Goal: Communication & Community: Answer question/provide support

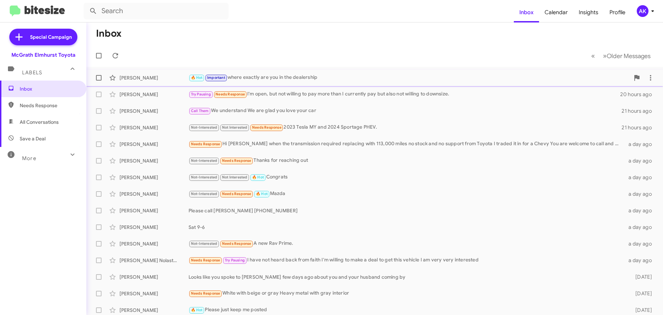
click at [244, 79] on div "🔥 Hot Important where exactly are you in the dealership" at bounding box center [409, 78] width 441 height 8
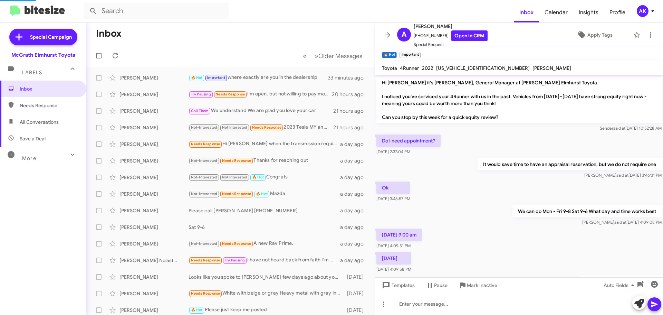
scroll to position [247, 0]
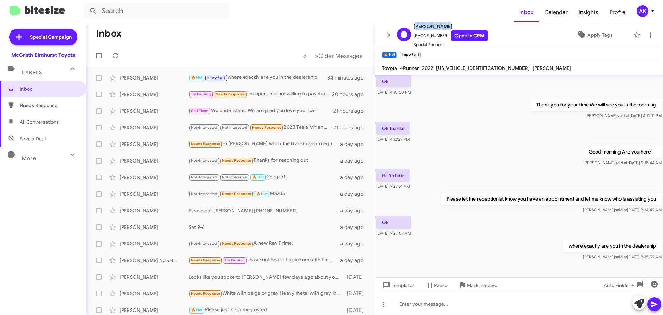
copy span "[PERSON_NAME]"
drag, startPoint x: 445, startPoint y: 27, endPoint x: 409, endPoint y: 25, distance: 36.0
click at [409, 25] on div "A [PERSON_NAME] [PHONE_NUMBER] Open in CRM Special Request" at bounding box center [440, 35] width 93 height 26
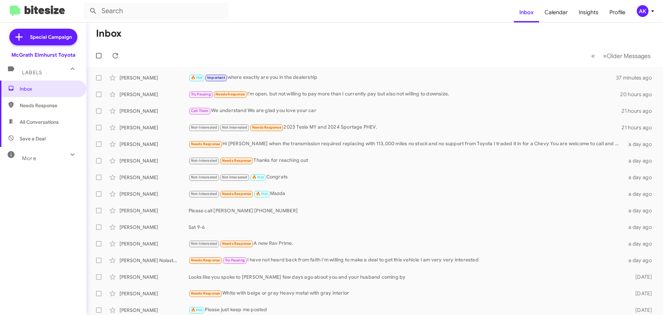
click at [67, 105] on span "Needs Response" at bounding box center [49, 105] width 59 height 7
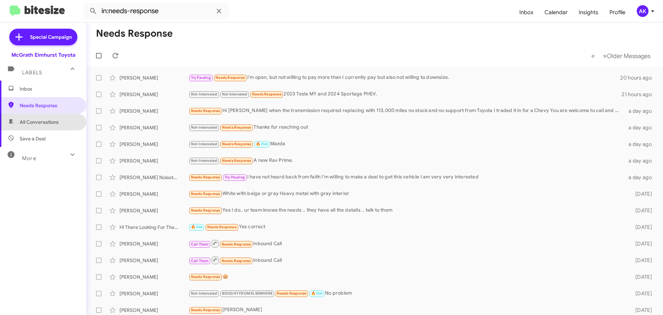
click at [44, 120] on span "All Conversations" at bounding box center [39, 121] width 39 height 7
type input "in:all-conversations"
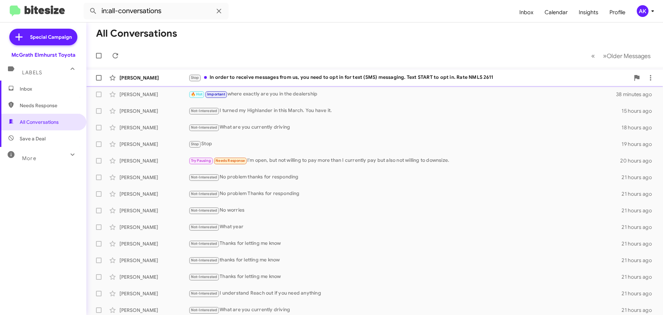
click at [257, 79] on div "Stop In order to receive messages from us, you need to opt in for text (SMS) me…" at bounding box center [409, 78] width 441 height 8
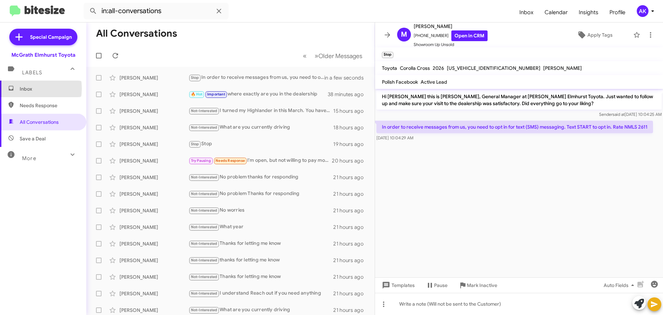
click at [25, 88] on span "Inbox" at bounding box center [49, 88] width 59 height 7
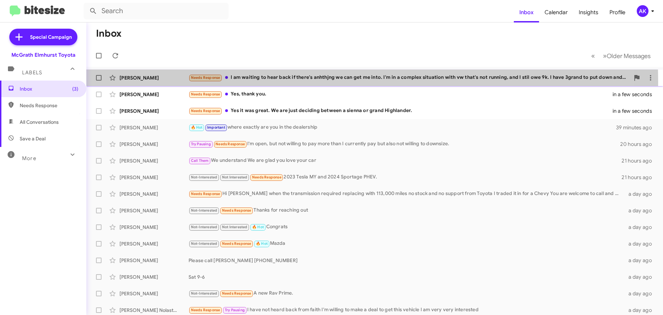
click at [251, 82] on div "Caitlin Freeman Needs Response I am waiting to hear back if there's anhthjng we…" at bounding box center [375, 78] width 566 height 14
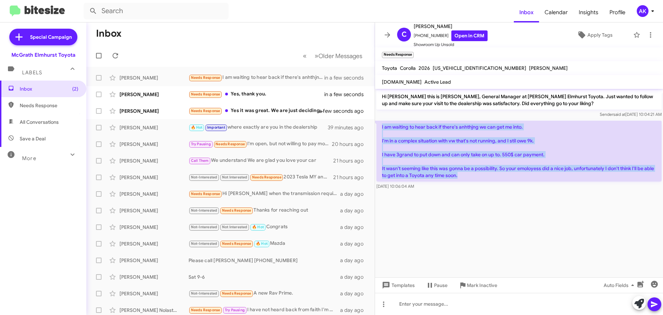
copy p "I am waiting to hear back if there's anhthjng we can get me into. I'm in a comp…"
drag, startPoint x: 458, startPoint y: 177, endPoint x: 382, endPoint y: 121, distance: 94.7
click at [382, 121] on p "I am waiting to hear back if there's anhthjng we can get me into. I'm in a comp…" at bounding box center [519, 151] width 285 height 61
click at [455, 34] on link "Open in CRM" at bounding box center [469, 35] width 36 height 11
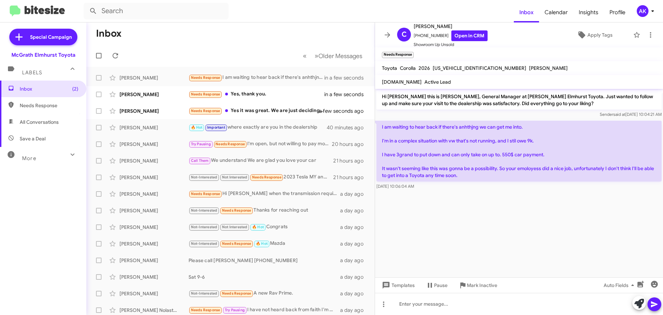
click at [506, 228] on cdk-virtual-scroll-viewport "Hi Caitlin this is Greg Luzinski, General Manager at McGrath Elmhurst Toyota. J…" at bounding box center [519, 183] width 288 height 188
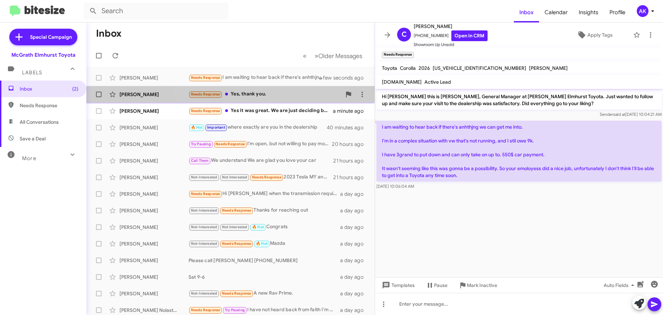
click at [252, 97] on div "Needs Response Yes, thank you." at bounding box center [265, 94] width 153 height 8
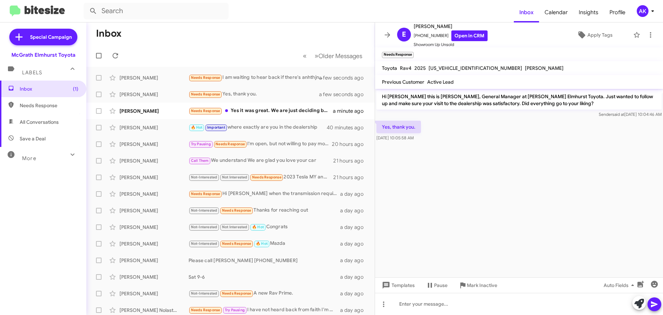
click at [431, 291] on div "Templates Pause Mark Inactive Auto Fields" at bounding box center [519, 285] width 288 height 16
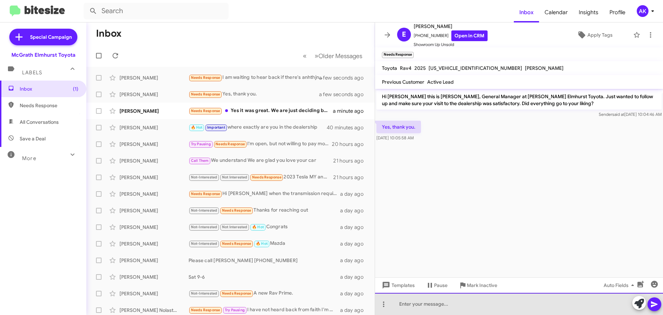
click at [435, 298] on div at bounding box center [519, 304] width 288 height 22
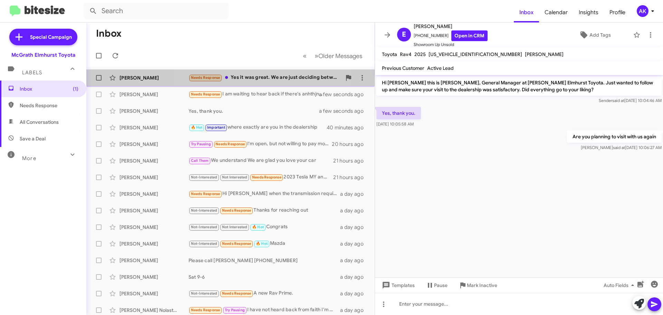
click at [266, 77] on div "Needs Response Yes it was great. We are just deciding between a sienna or grand…" at bounding box center [265, 78] width 153 height 8
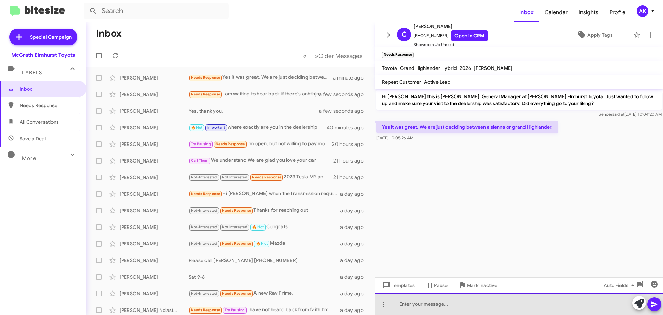
click at [454, 301] on div at bounding box center [519, 304] width 288 height 22
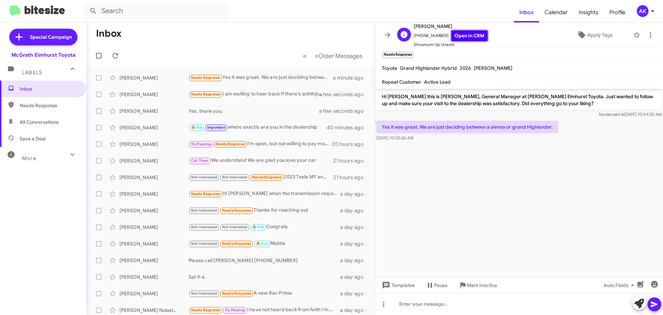
click at [467, 39] on link "Open in CRM" at bounding box center [469, 35] width 36 height 11
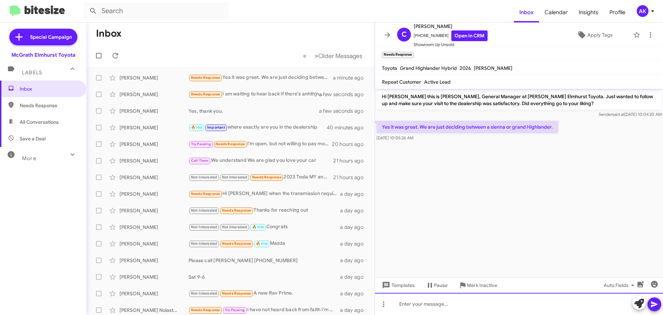
click at [429, 305] on div at bounding box center [519, 304] width 288 height 22
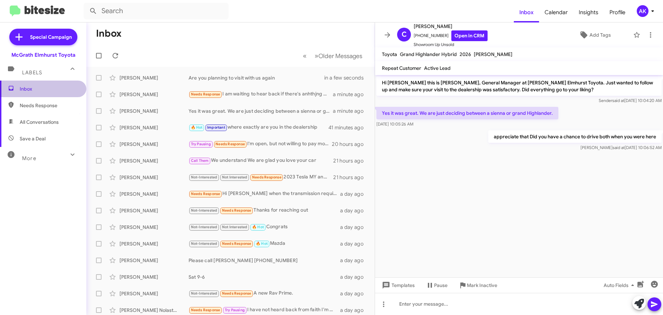
click at [53, 94] on span "Inbox" at bounding box center [43, 88] width 86 height 17
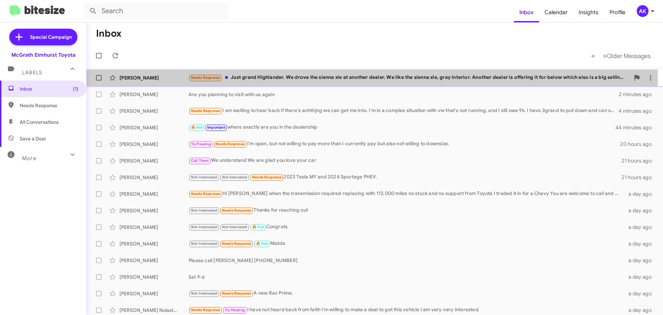
click at [279, 79] on div "Needs Response Just grand Highlander. We drove the sienna xle at another dealer…" at bounding box center [409, 78] width 441 height 8
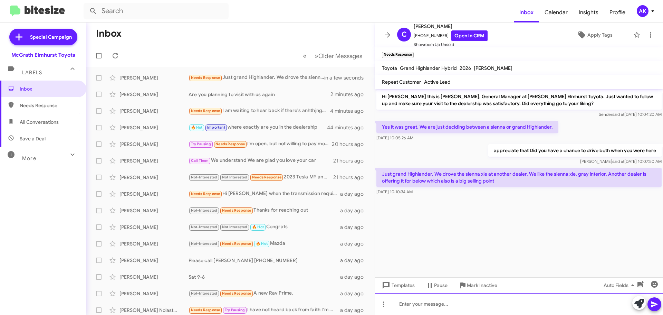
click at [518, 298] on div at bounding box center [519, 304] width 288 height 22
click at [411, 294] on div at bounding box center [519, 304] width 288 height 22
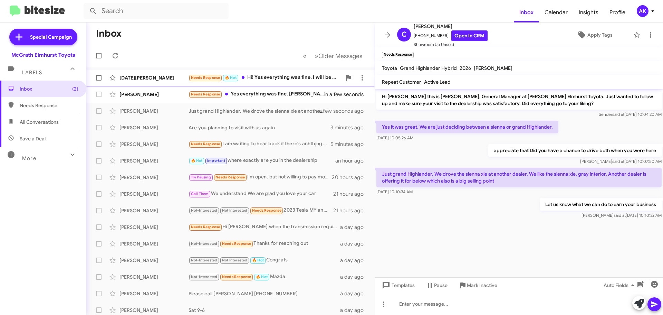
click at [311, 76] on div "Needs Response 🔥 Hot Hi! Yes everything was fine. I will be there later to see …" at bounding box center [265, 78] width 153 height 8
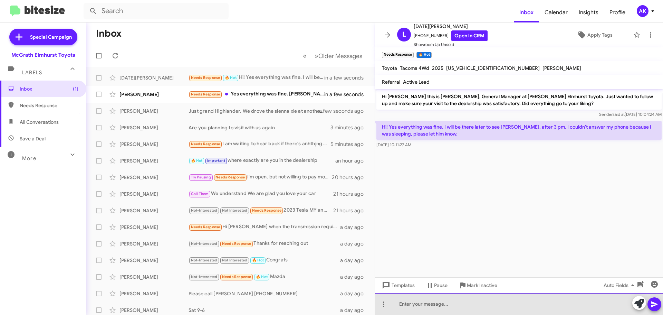
click at [428, 304] on div at bounding box center [519, 304] width 288 height 22
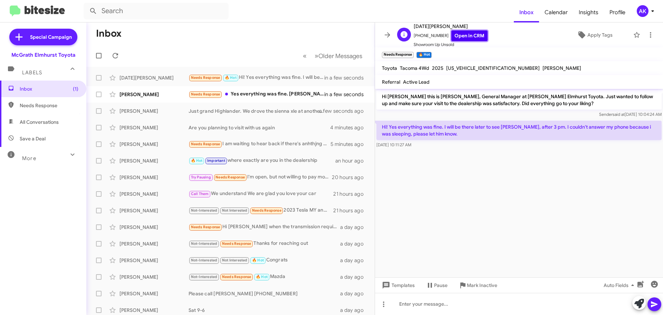
click at [455, 33] on link "Open in CRM" at bounding box center [469, 35] width 36 height 11
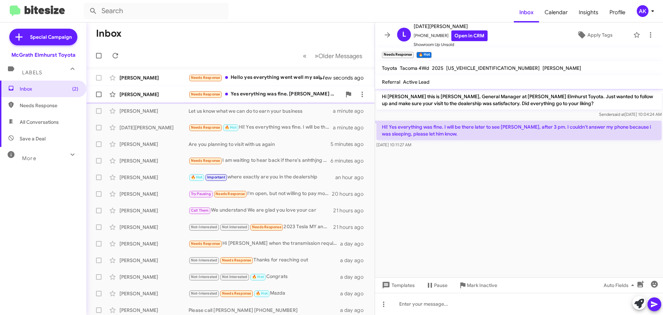
click at [257, 93] on div "Needs Response Yes everything was fine. Abe was very nice and informative and a…" at bounding box center [265, 94] width 153 height 8
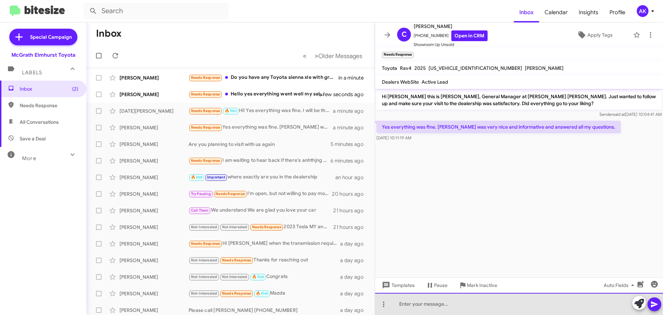
click at [466, 313] on div at bounding box center [519, 304] width 288 height 22
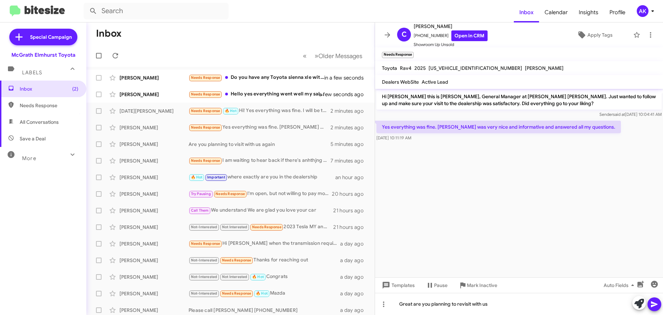
click at [656, 304] on icon at bounding box center [654, 304] width 7 height 6
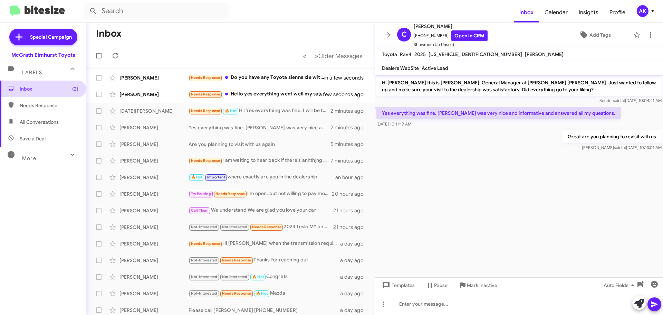
click at [42, 87] on span "Inbox (2)" at bounding box center [49, 88] width 59 height 7
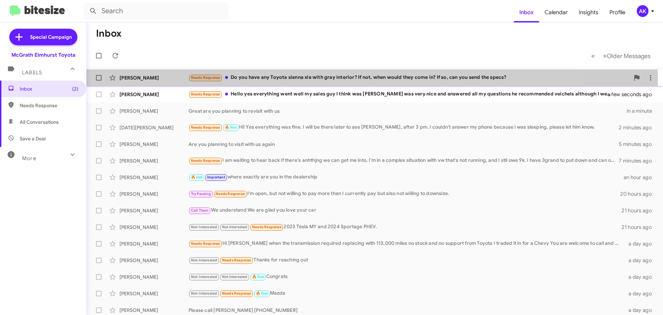
click at [269, 79] on div "Needs Response Do you have any Toyota sienna xle with gray interior? If not, wh…" at bounding box center [409, 78] width 441 height 8
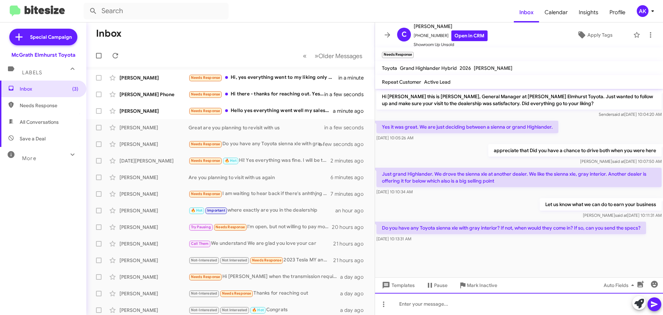
click at [410, 304] on div at bounding box center [519, 304] width 288 height 22
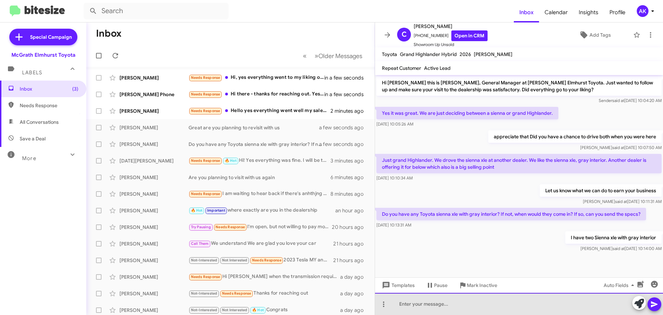
click at [418, 307] on div at bounding box center [519, 304] width 288 height 22
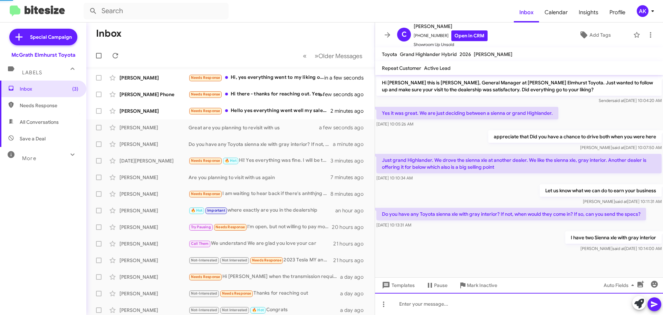
scroll to position [13, 0]
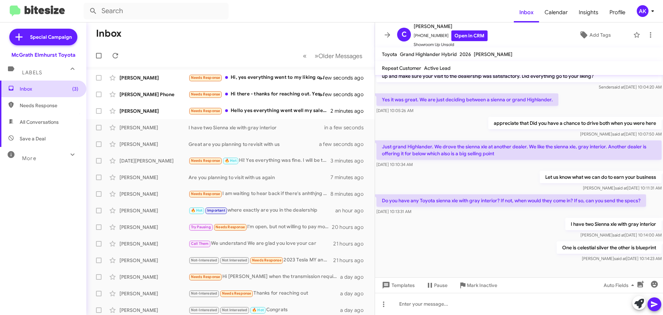
click at [29, 88] on span "Inbox (3)" at bounding box center [49, 88] width 59 height 7
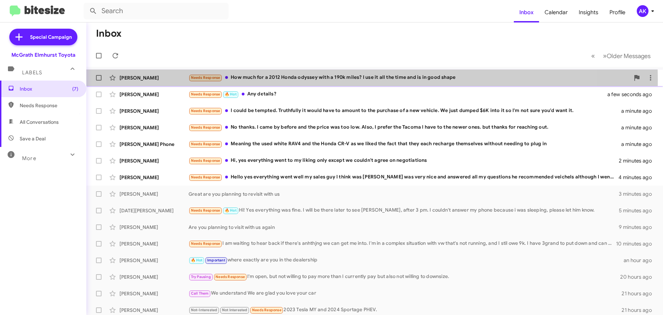
click at [276, 80] on div "Needs Response How much for a 2012 Honda odyssey with a 190k miles? I use it al…" at bounding box center [409, 78] width 441 height 8
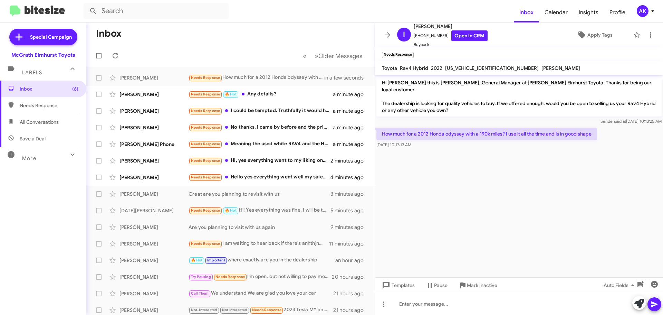
click at [486, 292] on div "Templates Pause Mark Inactive Auto Fields" at bounding box center [519, 285] width 288 height 16
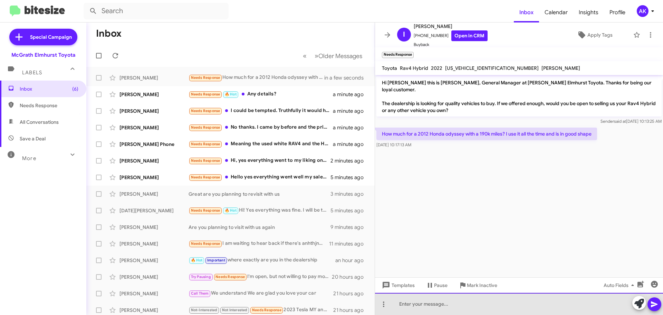
click at [470, 302] on div at bounding box center [519, 304] width 288 height 22
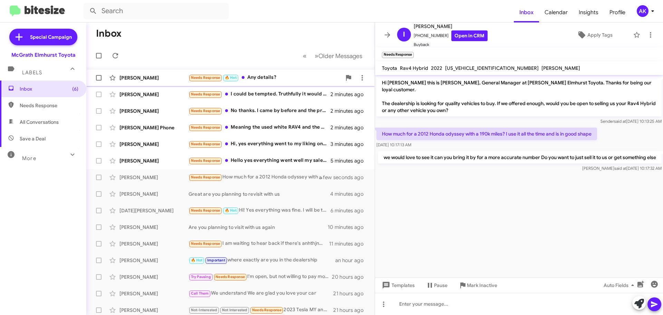
click at [264, 81] on div "Needs Response 🔥 Hot Any details?" at bounding box center [265, 78] width 153 height 8
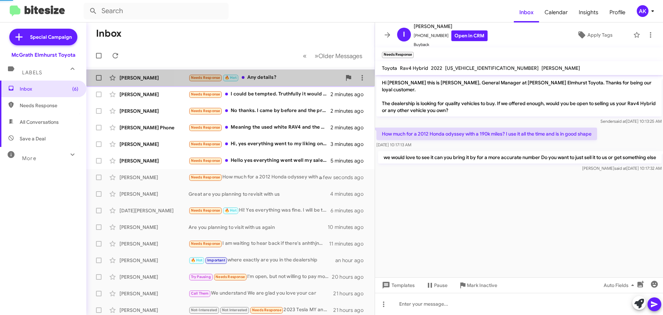
scroll to position [53, 0]
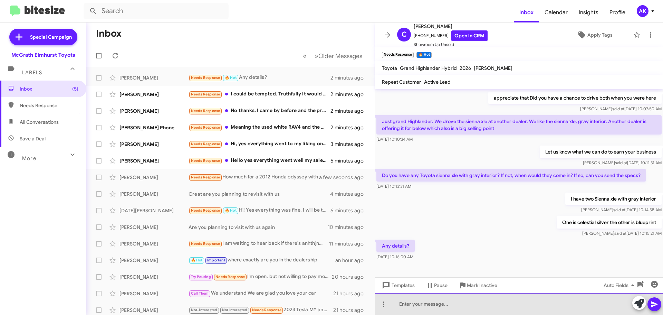
click at [425, 306] on div at bounding box center [519, 304] width 288 height 22
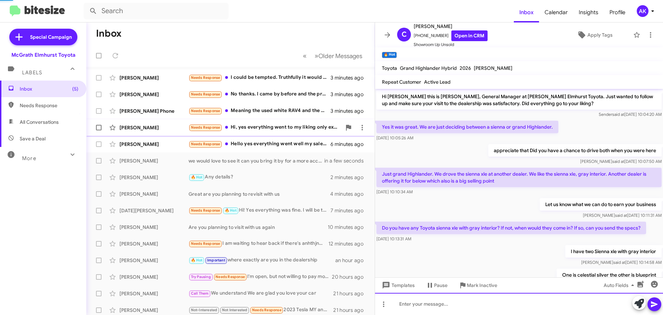
scroll to position [103, 0]
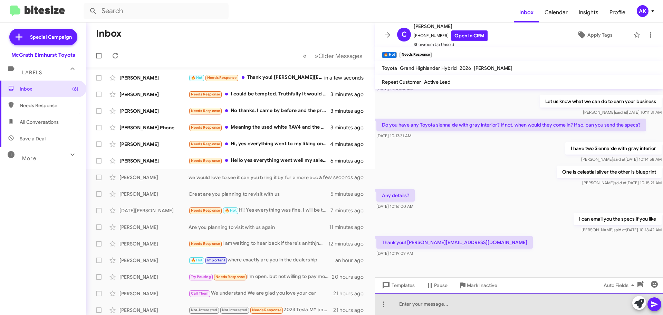
click at [465, 305] on div at bounding box center [519, 304] width 288 height 22
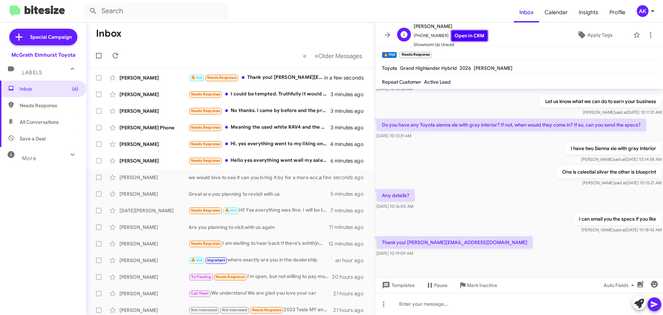
click at [451, 36] on link "Open in CRM" at bounding box center [469, 35] width 36 height 11
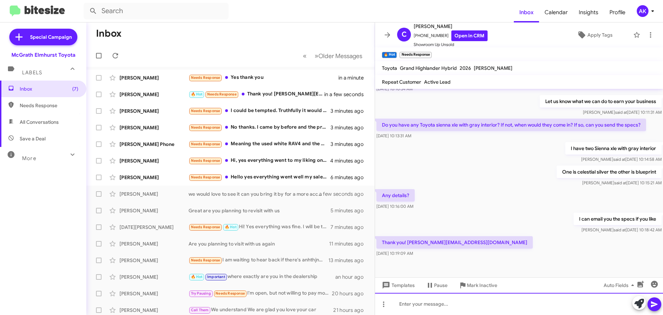
click at [444, 303] on div at bounding box center [519, 304] width 288 height 22
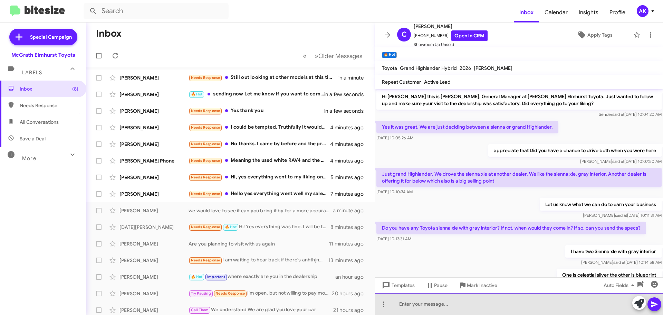
click at [441, 309] on div at bounding box center [519, 304] width 288 height 22
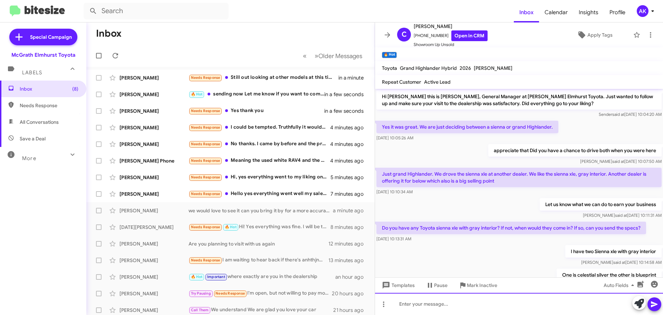
scroll to position [128, 0]
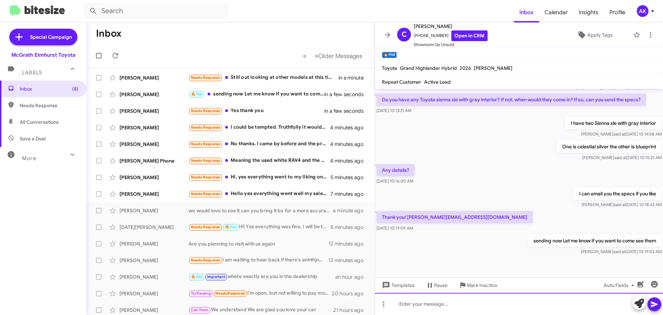
click at [419, 298] on div at bounding box center [519, 304] width 288 height 22
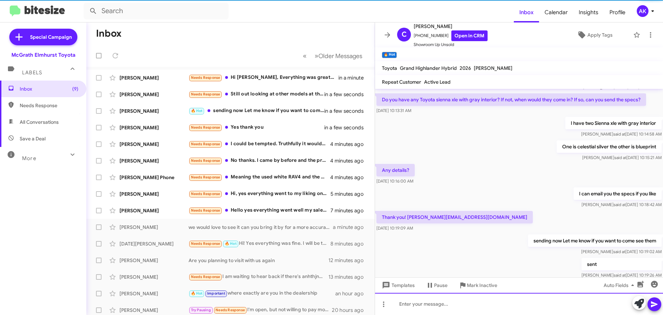
scroll to position [0, 0]
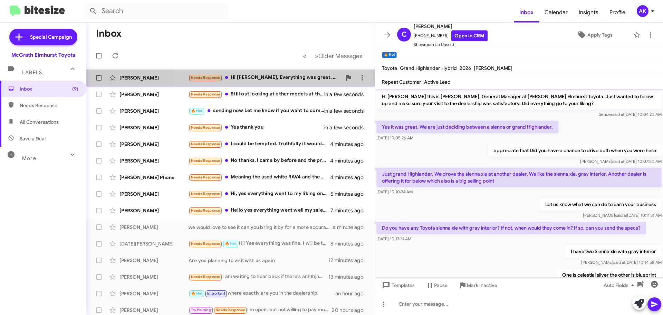
click at [290, 75] on div "Needs Response Hi Greg, Everything was great. Just the car is little bit out of…" at bounding box center [265, 78] width 153 height 8
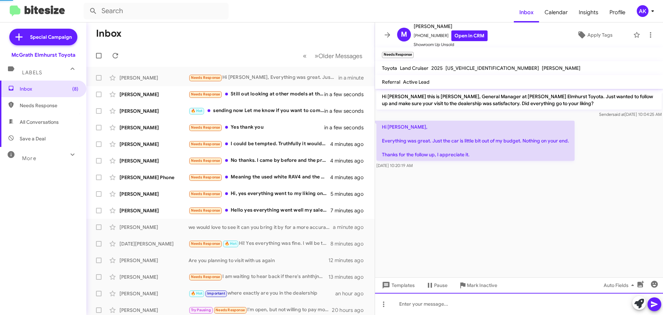
click at [486, 300] on div at bounding box center [519, 304] width 288 height 22
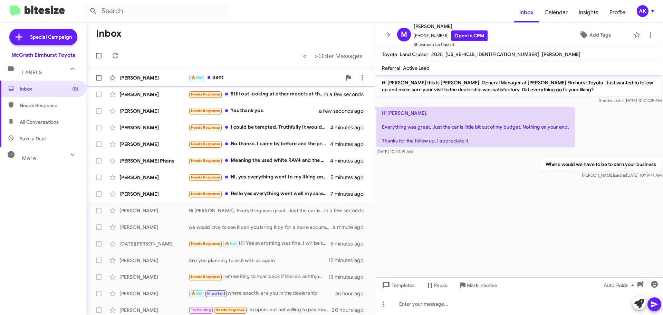
click at [245, 74] on div "🔥 Hot sent" at bounding box center [265, 78] width 153 height 8
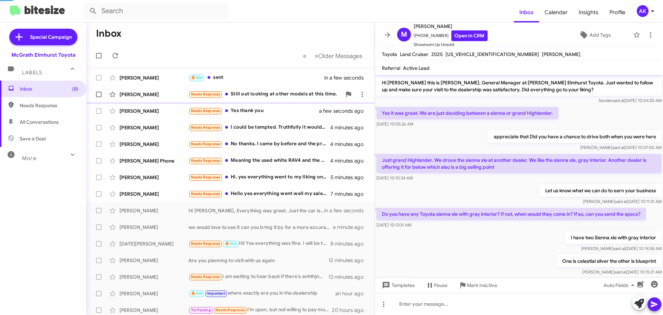
scroll to position [140, 0]
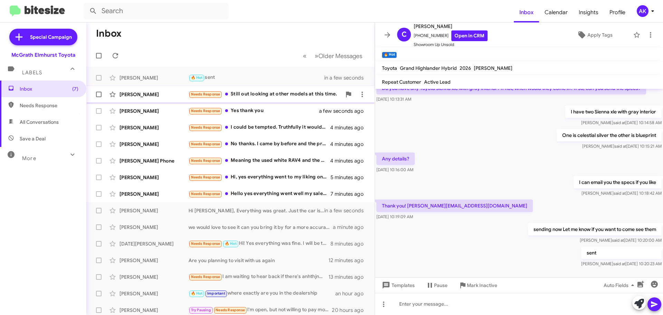
click at [270, 96] on div "Needs Response Still out looking at other models at this time." at bounding box center [265, 94] width 153 height 8
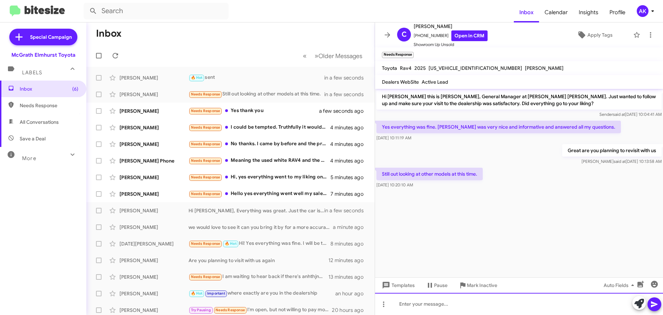
click at [459, 314] on div at bounding box center [519, 304] width 288 height 22
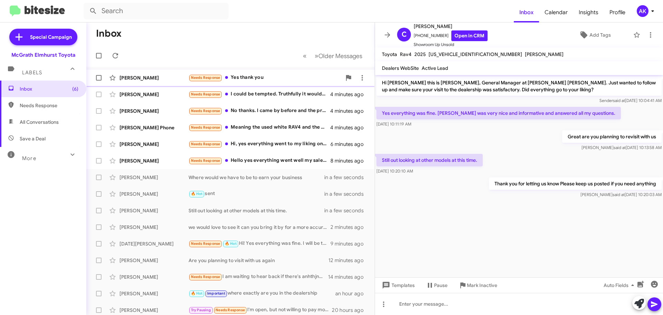
click at [247, 78] on div "Needs Response Yes thank you" at bounding box center [265, 78] width 153 height 8
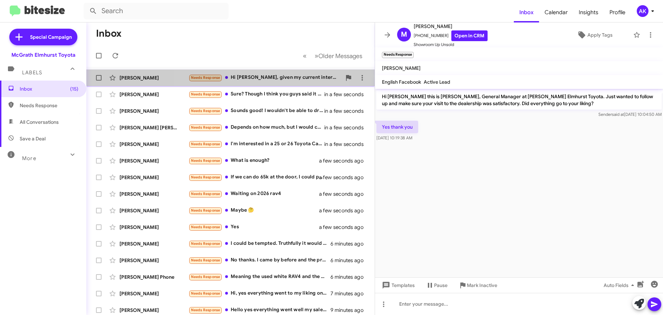
click at [263, 75] on div "Needs Response Hi Greg, given my current interest rate and the longevity of Cam…" at bounding box center [265, 78] width 153 height 8
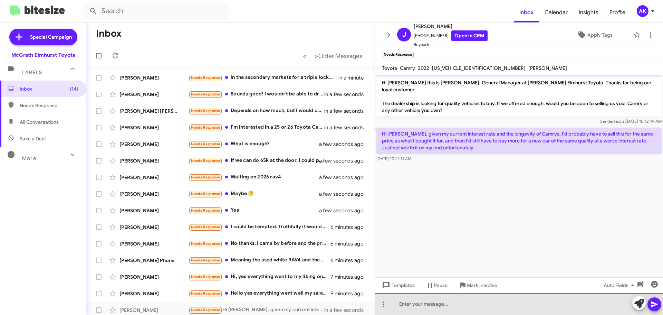
click at [452, 308] on div at bounding box center [519, 304] width 288 height 22
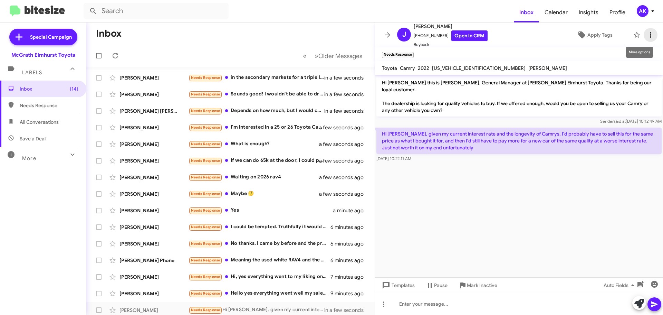
click at [647, 32] on icon at bounding box center [651, 35] width 8 height 8
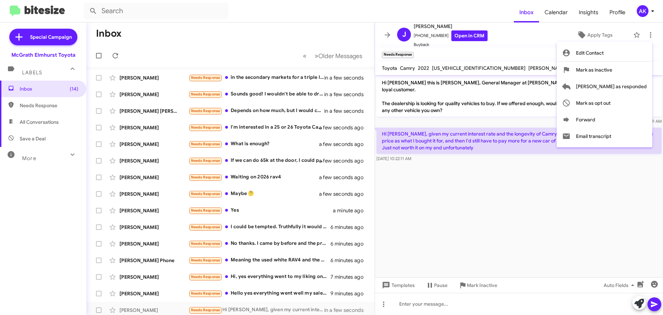
drag, startPoint x: 528, startPoint y: 184, endPoint x: 509, endPoint y: 187, distance: 19.6
click at [509, 187] on div at bounding box center [331, 157] width 663 height 315
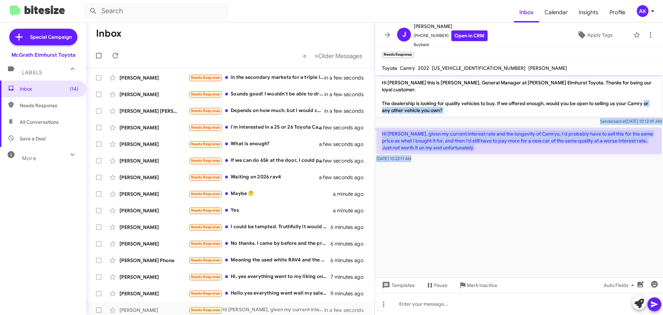
drag, startPoint x: 510, startPoint y: 185, endPoint x: 399, endPoint y: 103, distance: 138.0
click at [399, 103] on cdk-virtual-scroll-viewport "Hi Johnathan this is Greg Luzinski, General Manager at McGrath Elmhurst Toyota.…" at bounding box center [519, 176] width 288 height 202
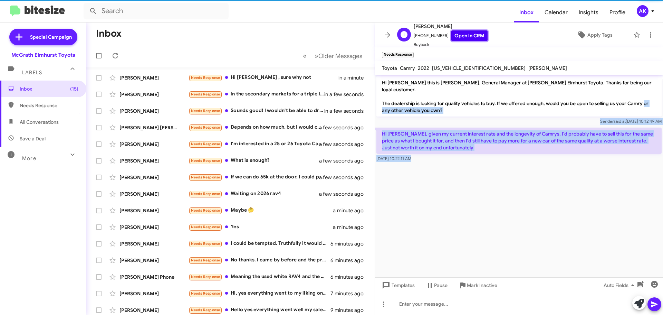
click at [468, 38] on link "Open in CRM" at bounding box center [469, 35] width 36 height 11
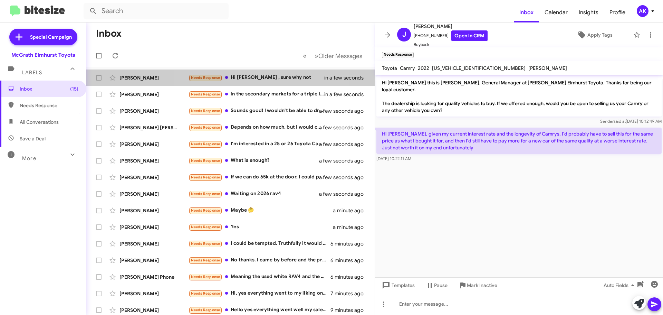
drag, startPoint x: 268, startPoint y: 72, endPoint x: 429, endPoint y: 158, distance: 182.7
click at [268, 72] on div "Munawwar Iqbal Needs Response Hi Greg , sure why not in a few seconds" at bounding box center [230, 78] width 277 height 14
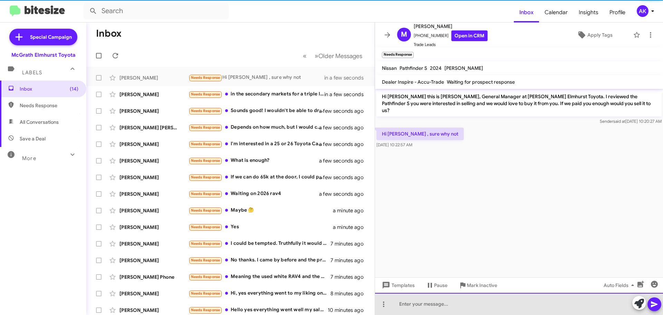
click at [438, 301] on div at bounding box center [519, 304] width 288 height 22
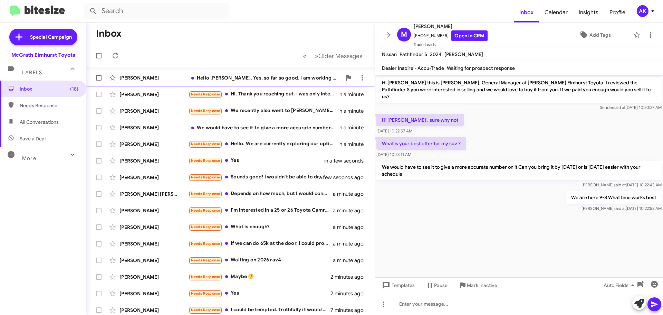
click at [266, 80] on div "Hello Greg. Yes, so far so good. I am working with Edgar to see if we can land …" at bounding box center [265, 77] width 153 height 7
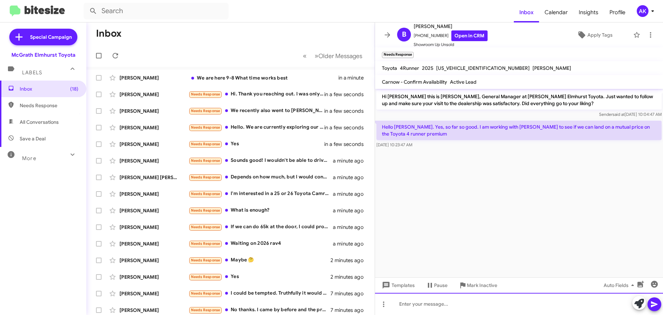
click at [413, 307] on div at bounding box center [519, 304] width 288 height 22
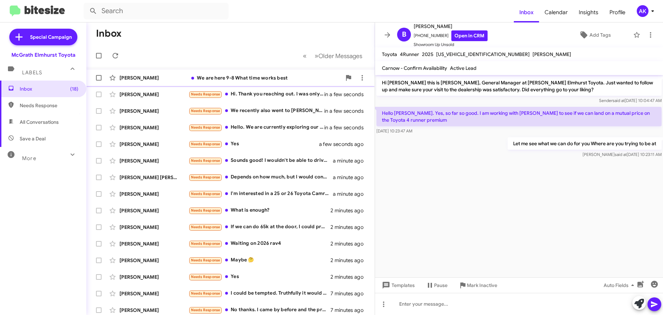
click at [243, 81] on div "Munawwar Iqbal We are here 9-8 What time works best in a few seconds" at bounding box center [230, 78] width 277 height 14
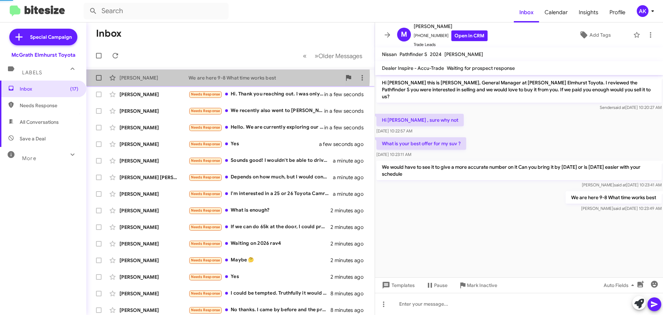
click at [226, 75] on div "We are here 9-8 What time works best" at bounding box center [265, 77] width 153 height 7
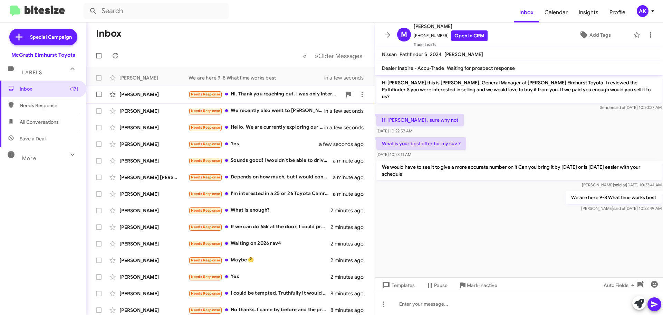
click at [255, 92] on div "Needs Response Hi. Thank you reaching out. I was only interested in selling if …" at bounding box center [265, 94] width 153 height 8
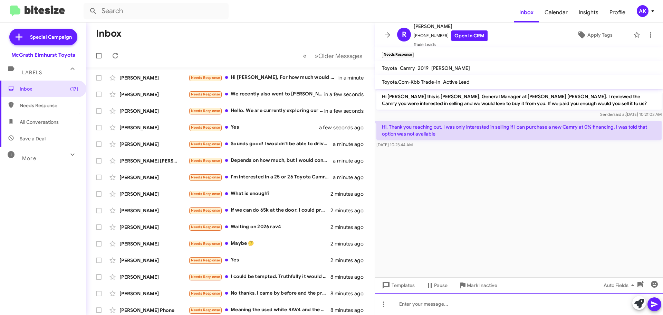
click at [454, 307] on div at bounding box center [519, 304] width 288 height 22
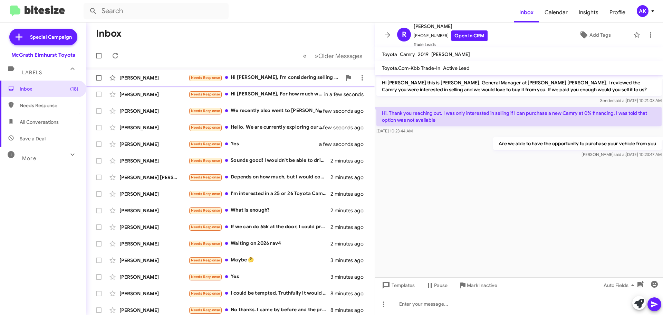
click at [255, 75] on div "Needs Response Hi Greg, I'm considering selling my Camry and I'm considering he…" at bounding box center [265, 78] width 153 height 8
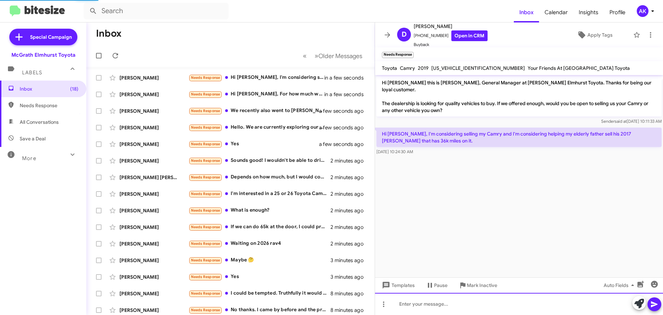
click at [499, 305] on div at bounding box center [519, 304] width 288 height 22
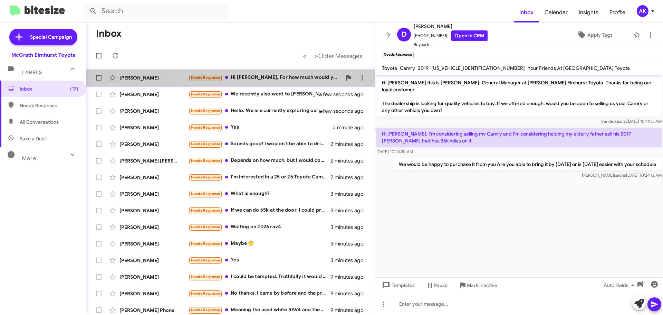
click at [273, 79] on div "Needs Response Hi Greg, For how much would you consider to buy my Highlander?" at bounding box center [265, 78] width 153 height 8
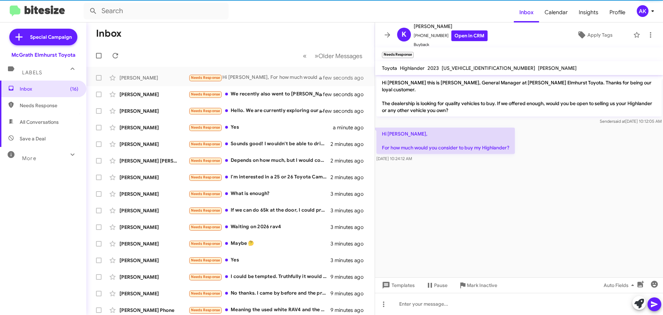
click at [442, 292] on div "Templates Pause Mark Inactive Auto Fields" at bounding box center [519, 285] width 288 height 16
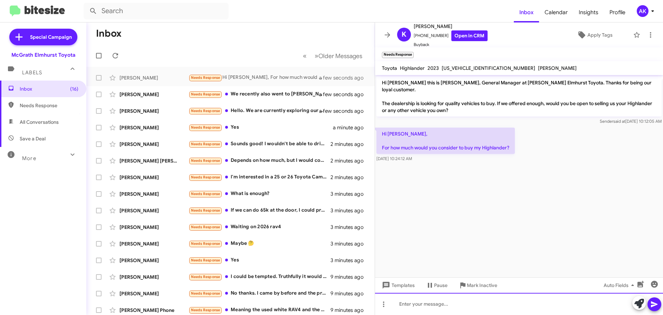
drag, startPoint x: 437, startPoint y: 296, endPoint x: 437, endPoint y: 302, distance: 5.6
click at [437, 297] on div at bounding box center [519, 304] width 288 height 22
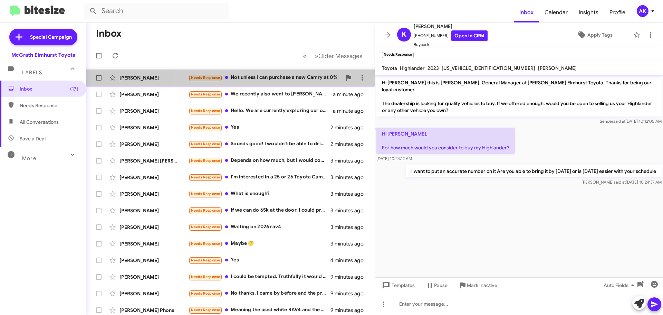
click at [274, 76] on div "Needs Response Not unless I can purchase a new Camry at 0%" at bounding box center [265, 78] width 153 height 8
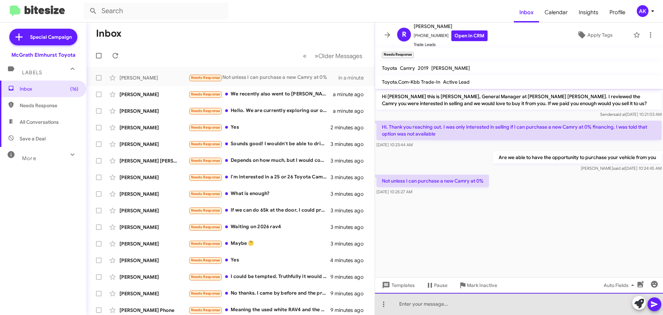
click at [429, 309] on div at bounding box center [519, 304] width 288 height 22
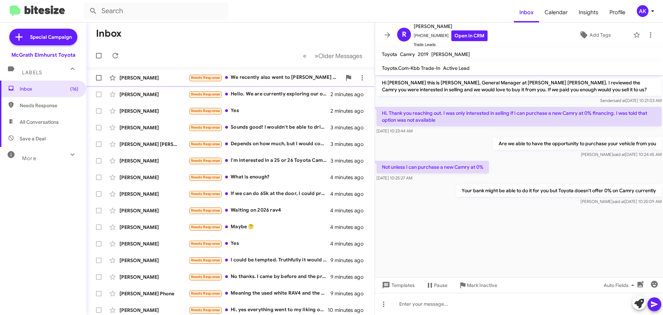
click at [274, 81] on div "Needs Response We recently also went to McGrath Lexus to test drive the new RX …" at bounding box center [265, 78] width 153 height 8
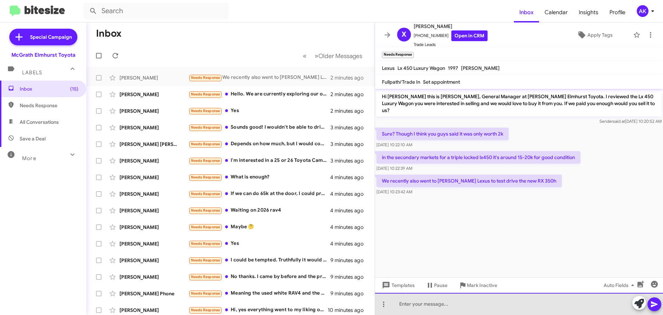
click at [417, 304] on div at bounding box center [519, 304] width 288 height 22
click at [424, 295] on div at bounding box center [519, 304] width 288 height 22
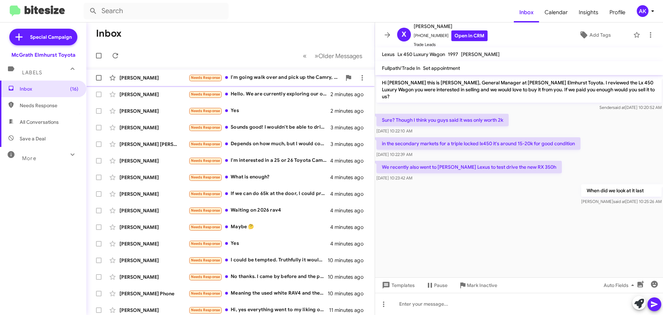
click at [269, 78] on div "Needs Response I'm going walk over and pick up the Camry, tomorrow would be bet…" at bounding box center [265, 78] width 153 height 8
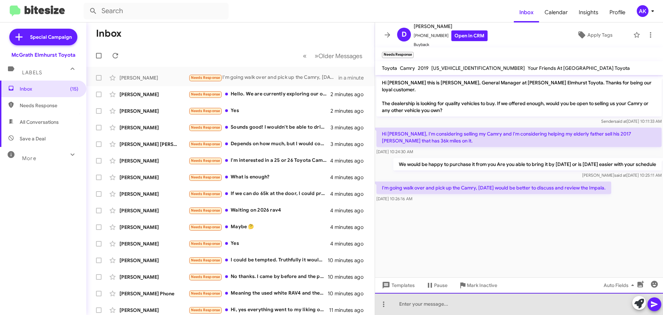
click at [444, 307] on div at bounding box center [519, 304] width 288 height 22
click at [445, 311] on div at bounding box center [519, 304] width 288 height 22
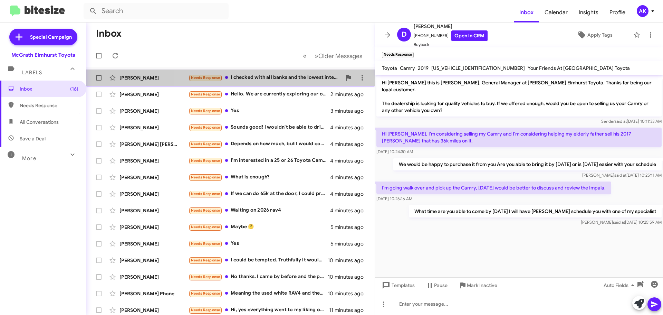
click at [289, 80] on div "Needs Response I checked with all banks and the lowest interest is 4. 99%" at bounding box center [265, 78] width 153 height 8
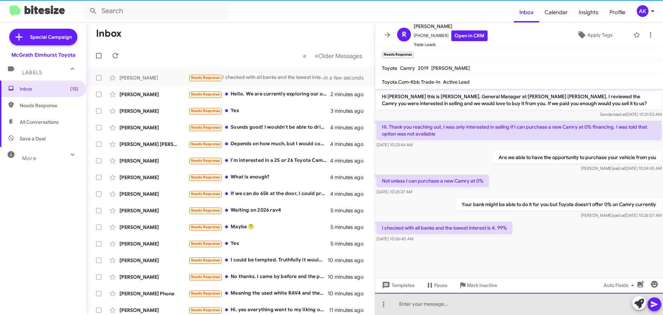
click at [460, 297] on div at bounding box center [519, 304] width 288 height 22
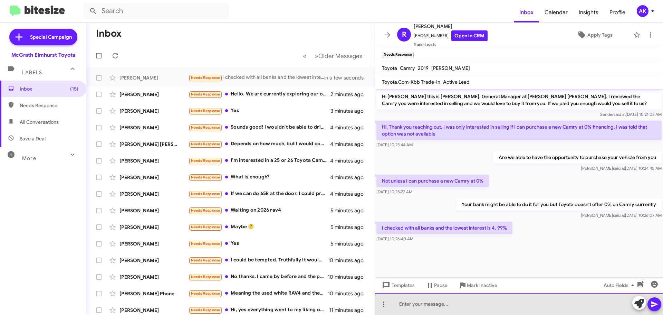
click at [464, 300] on div at bounding box center [519, 304] width 288 height 22
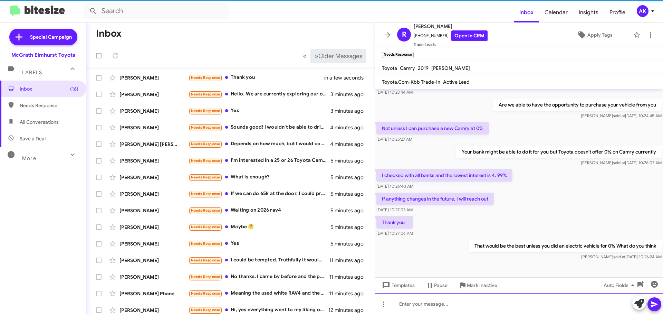
scroll to position [39, 0]
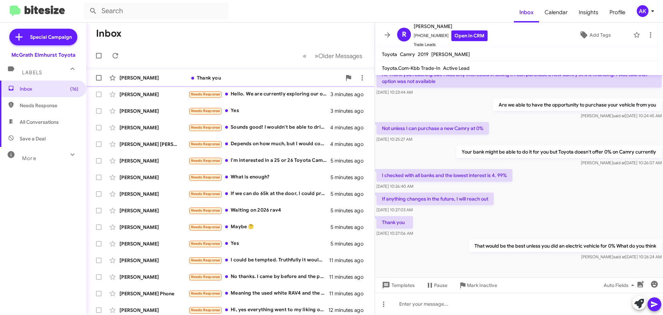
click at [225, 76] on div "Thank you" at bounding box center [265, 77] width 153 height 7
click at [245, 93] on div "Needs Response Hello. We are currently exploring our options- Depending on the …" at bounding box center [265, 94] width 153 height 8
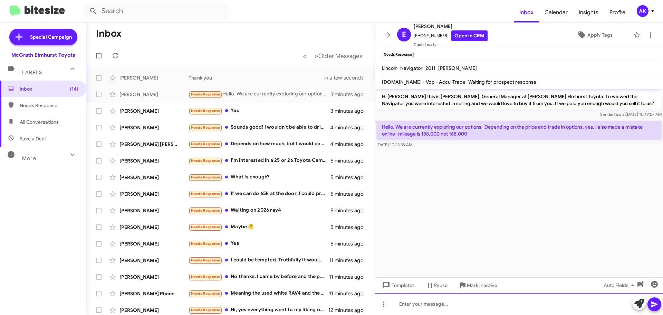
click at [412, 299] on div at bounding box center [519, 304] width 288 height 22
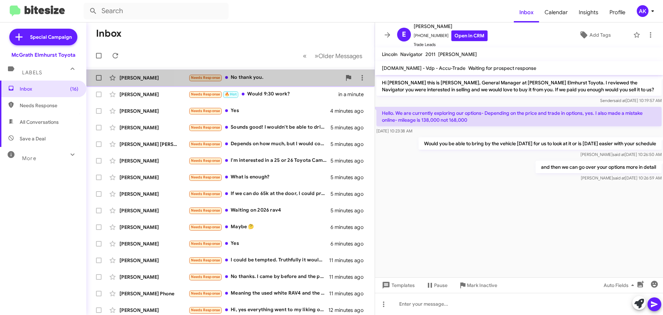
drag, startPoint x: 273, startPoint y: 78, endPoint x: 270, endPoint y: 76, distance: 3.7
click at [271, 77] on div "Needs Response No thank you." at bounding box center [265, 78] width 153 height 8
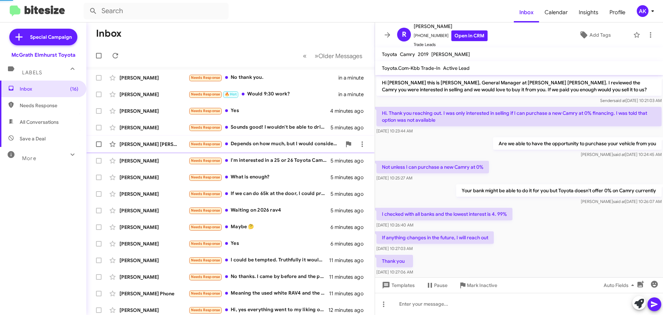
scroll to position [64, 0]
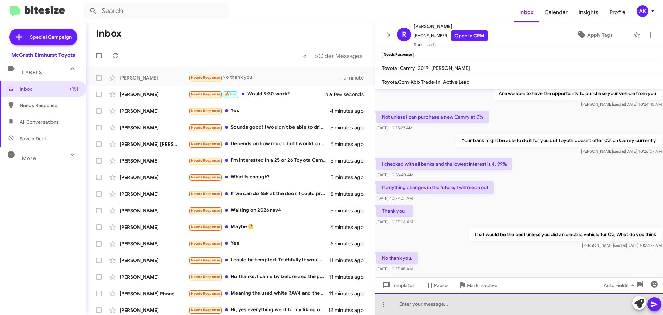
drag, startPoint x: 455, startPoint y: 309, endPoint x: 454, endPoint y: 305, distance: 3.9
click at [455, 308] on div at bounding box center [519, 304] width 288 height 22
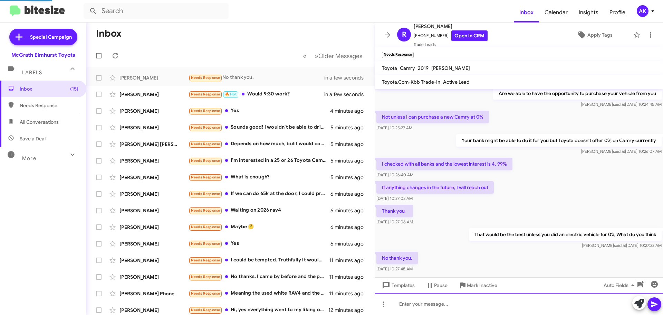
scroll to position [0, 0]
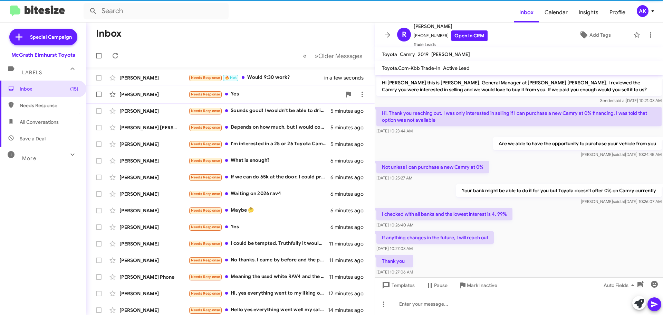
click at [276, 95] on div "Needs Response Yes" at bounding box center [265, 94] width 153 height 8
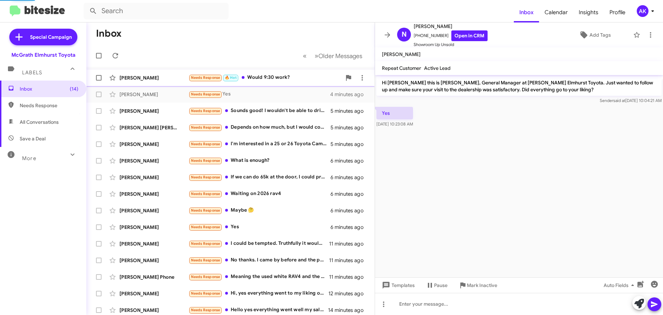
click at [275, 76] on div "Needs Response 🔥 Hot Would 9:30 work?" at bounding box center [265, 78] width 153 height 8
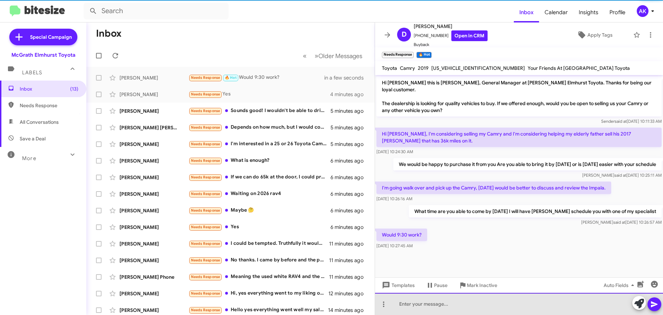
click at [491, 312] on div at bounding box center [519, 304] width 288 height 22
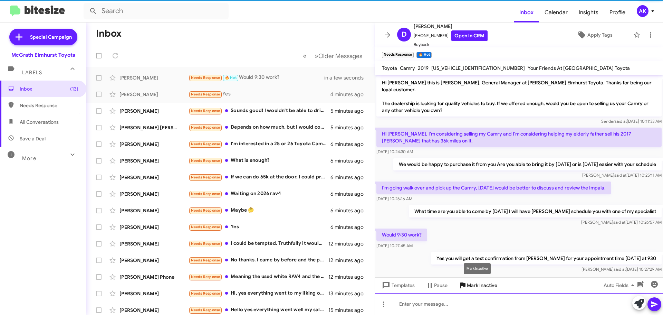
scroll to position [2, 0]
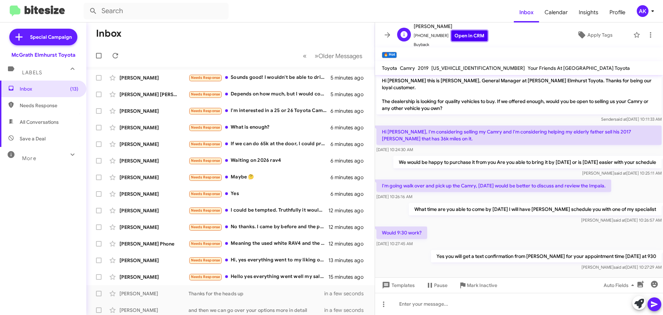
click at [464, 34] on link "Open in CRM" at bounding box center [469, 35] width 36 height 11
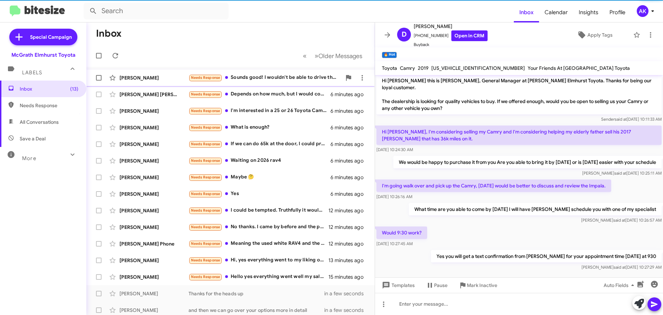
click at [276, 74] on div "Needs Response Sounds good! I wouldn't be able to drive there. If someone is ab…" at bounding box center [265, 78] width 153 height 8
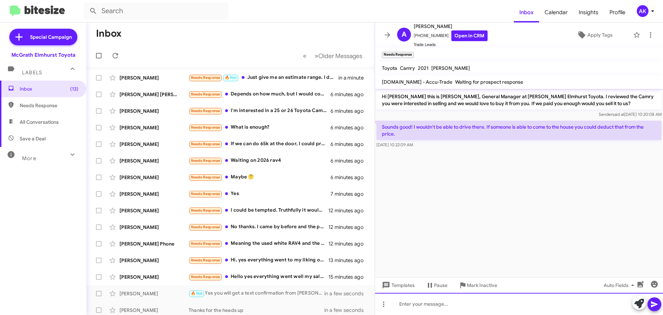
click at [427, 305] on div at bounding box center [519, 304] width 288 height 22
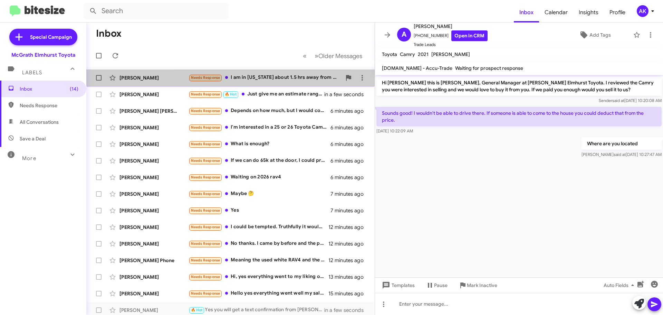
click at [267, 78] on div "Needs Response I am in Wisconsin about 1.5 hrs away from your dealership, sorry…" at bounding box center [265, 78] width 153 height 8
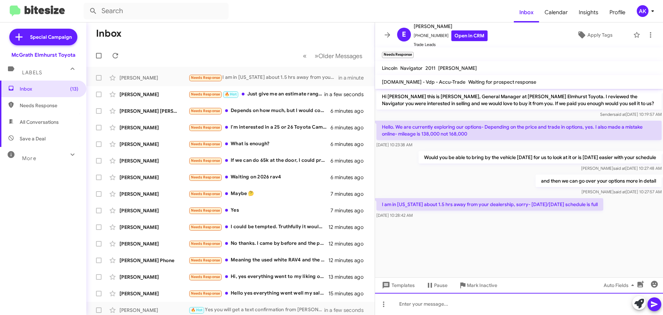
click at [471, 310] on div at bounding box center [519, 304] width 288 height 22
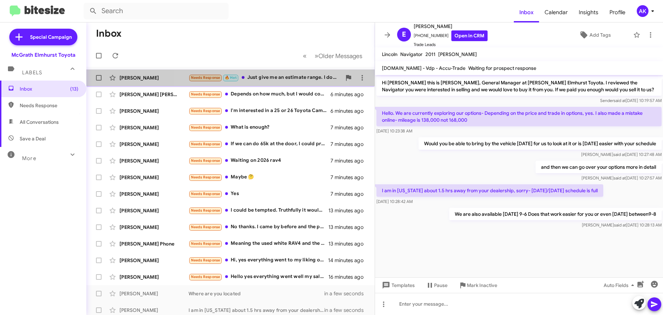
click at [270, 79] on div "Needs Response 🔥 Hot Just give me an estimate range. I don't have time to come …" at bounding box center [265, 78] width 153 height 8
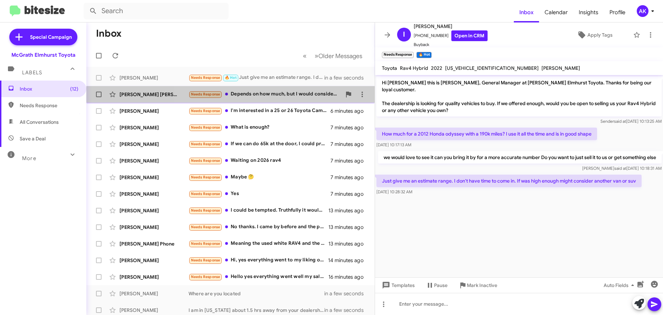
click at [276, 96] on div "Needs Response Depends on how much, but I would consider it" at bounding box center [265, 94] width 153 height 8
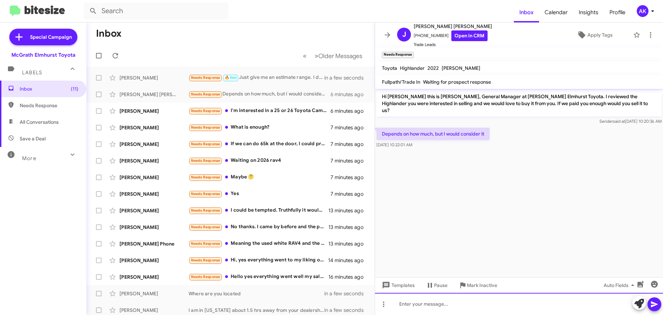
click at [436, 303] on div at bounding box center [519, 304] width 288 height 22
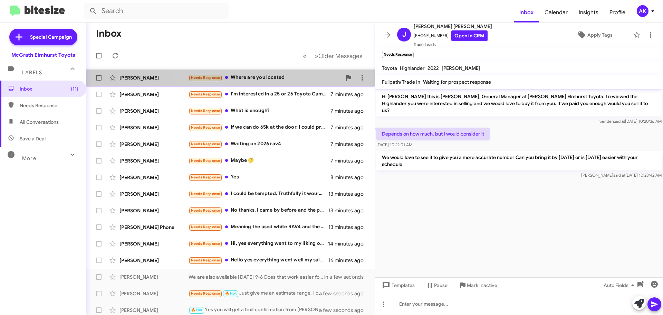
click at [267, 77] on div "Needs Response Where are you located" at bounding box center [265, 78] width 153 height 8
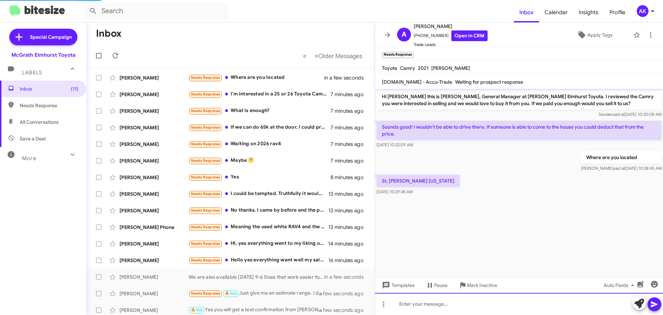
click at [432, 298] on div at bounding box center [519, 304] width 288 height 22
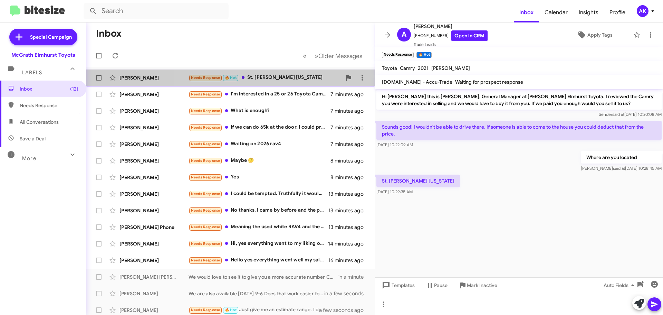
click at [292, 77] on div "Needs Response 🔥 Hot St. John Indiana" at bounding box center [265, 78] width 153 height 8
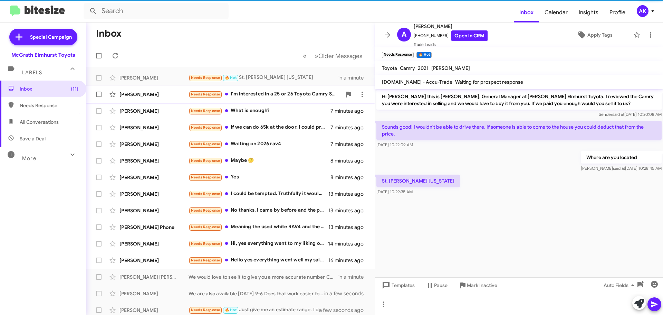
click at [278, 97] on div "Needs Response I'm interested in a 25 or 26 Toyota Camry SE in black" at bounding box center [265, 94] width 153 height 8
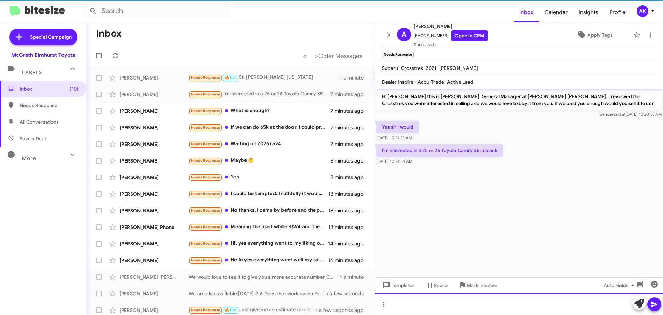
click at [424, 305] on div at bounding box center [519, 304] width 288 height 22
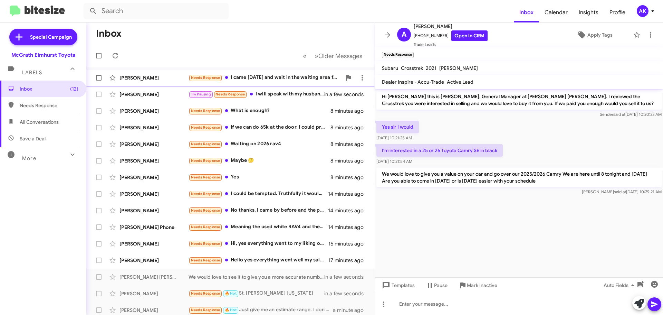
click at [294, 78] on div "Needs Response I came last Friday and wait in the waiting area for 20 minutes a…" at bounding box center [265, 78] width 153 height 8
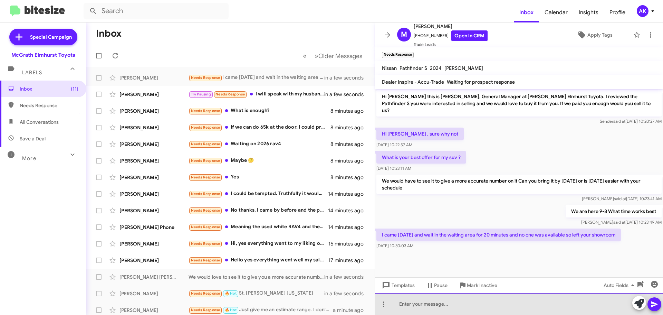
click at [429, 304] on div at bounding box center [519, 304] width 288 height 22
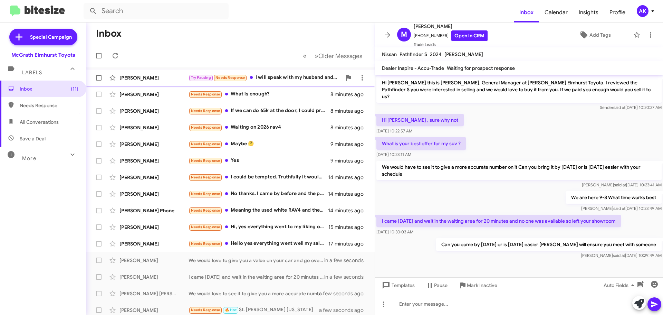
click at [271, 78] on div "Try Pausing Needs Response I will speak with my husband and figure out a time t…" at bounding box center [265, 78] width 153 height 8
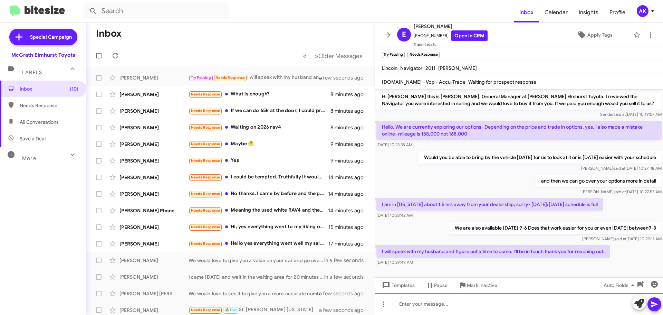
click at [458, 311] on div at bounding box center [519, 304] width 288 height 22
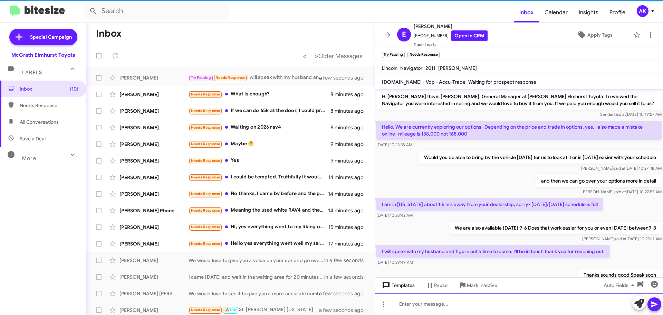
scroll to position [27, 0]
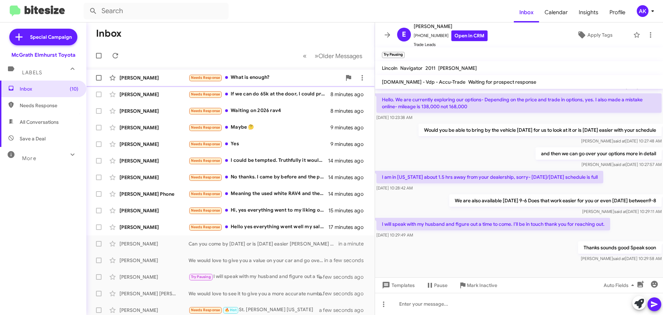
click at [246, 74] on div "Needs Response What is enough?" at bounding box center [265, 78] width 153 height 8
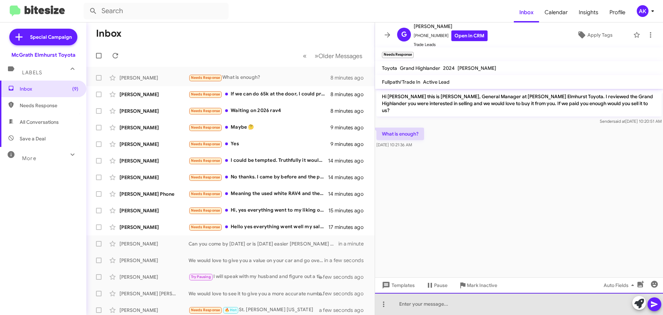
click at [410, 306] on div at bounding box center [519, 304] width 288 height 22
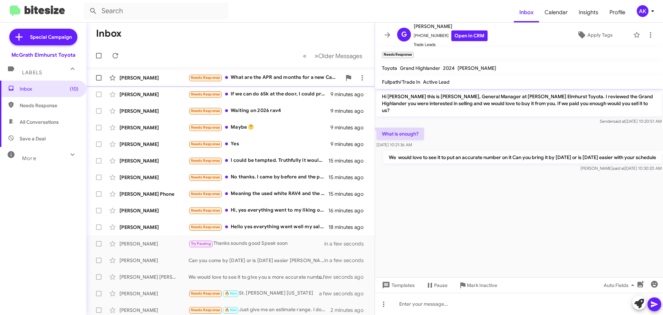
click at [296, 77] on div "Needs Response What are the APR and months for a new Camry?" at bounding box center [265, 78] width 153 height 8
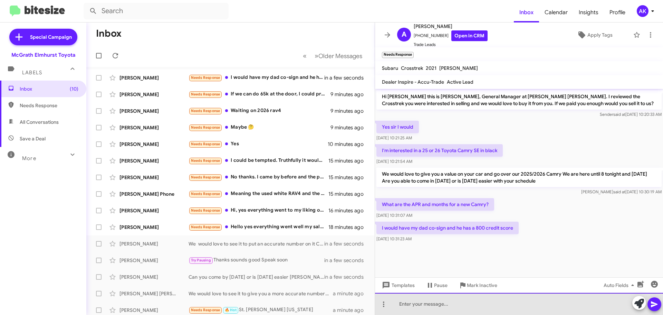
click at [416, 305] on div at bounding box center [519, 304] width 288 height 22
click at [413, 303] on div at bounding box center [519, 304] width 288 height 22
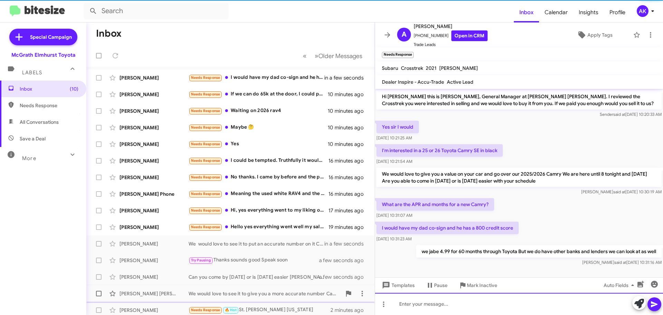
scroll to position [2, 0]
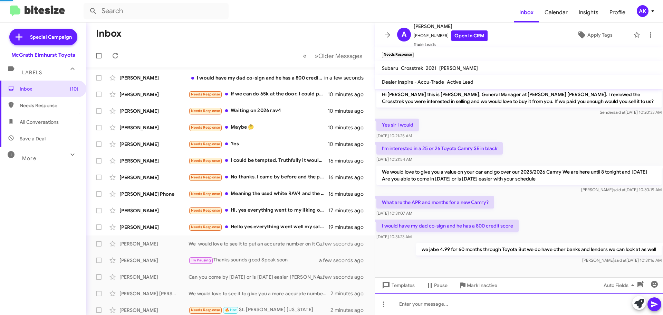
click at [438, 307] on div at bounding box center [519, 304] width 288 height 22
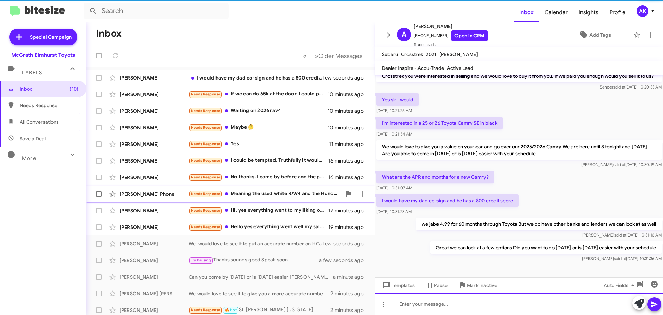
scroll to position [13, 0]
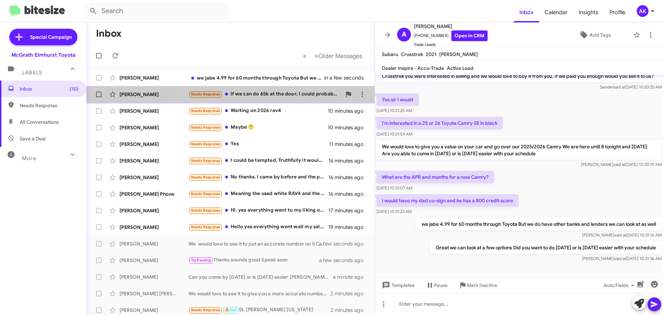
click at [253, 96] on div "Needs Response If we can do 65k at the door, I could probably make it there tod…" at bounding box center [265, 94] width 153 height 8
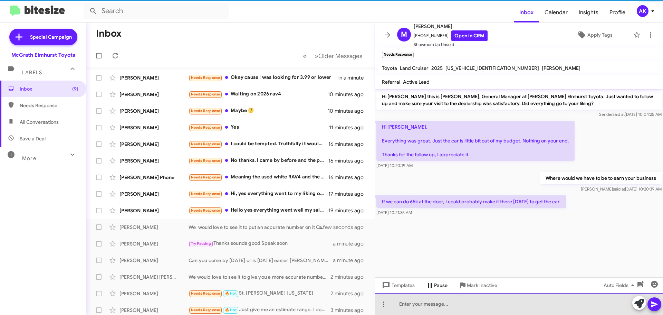
drag, startPoint x: 454, startPoint y: 306, endPoint x: 438, endPoint y: 283, distance: 28.2
click at [454, 305] on div at bounding box center [519, 304] width 288 height 22
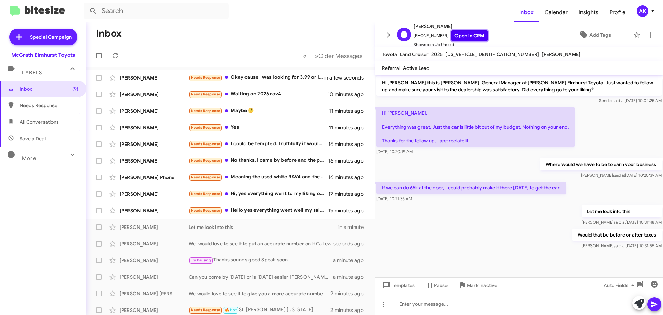
click at [451, 36] on link "Open in CRM" at bounding box center [469, 35] width 36 height 11
click at [263, 80] on div "Needs Response Okay cause I was looking for 3.99 or lower" at bounding box center [265, 78] width 153 height 8
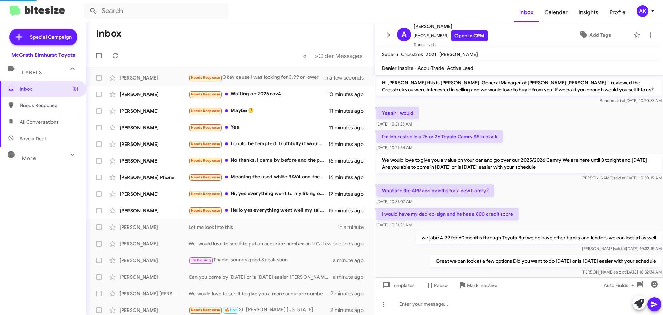
scroll to position [39, 0]
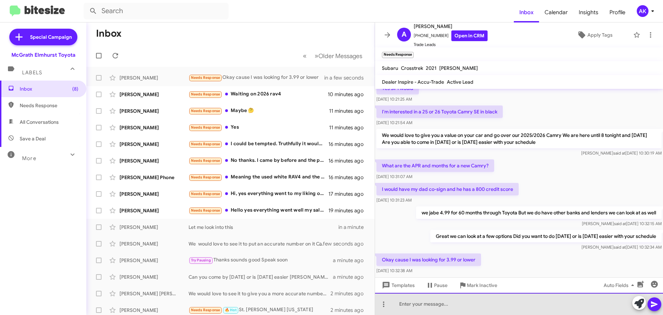
click at [437, 306] on div at bounding box center [519, 304] width 288 height 22
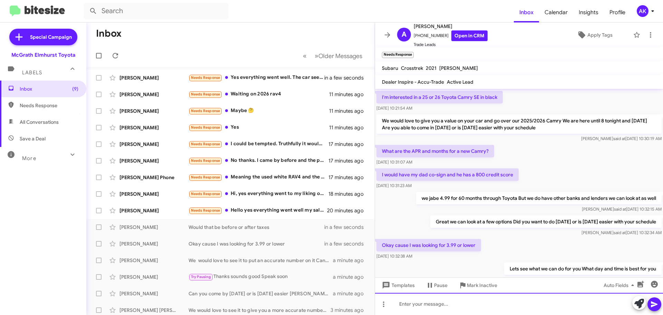
scroll to position [78, 0]
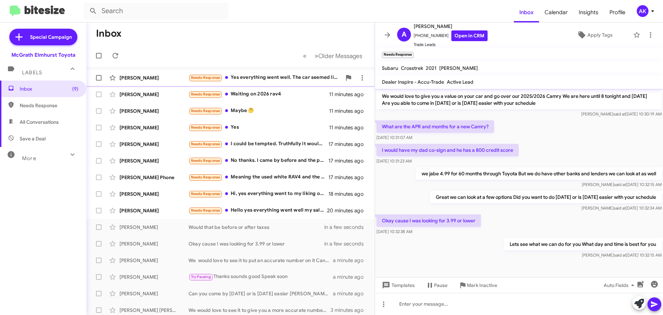
click at [260, 77] on div "Needs Response Yes everything went well. The car seemed like it was rushed thro…" at bounding box center [265, 78] width 153 height 8
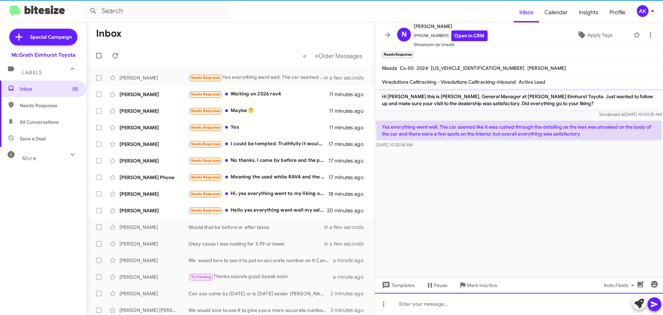
click at [454, 303] on div at bounding box center [519, 304] width 288 height 22
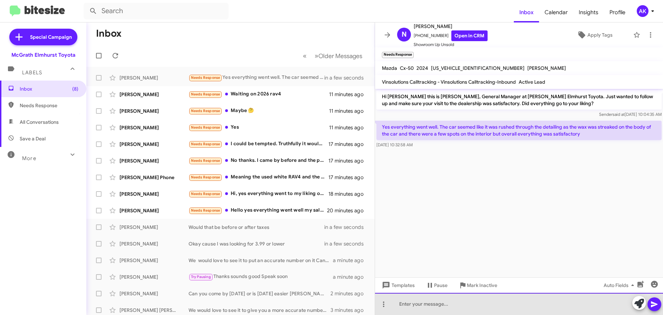
click at [452, 304] on div at bounding box center [519, 304] width 288 height 22
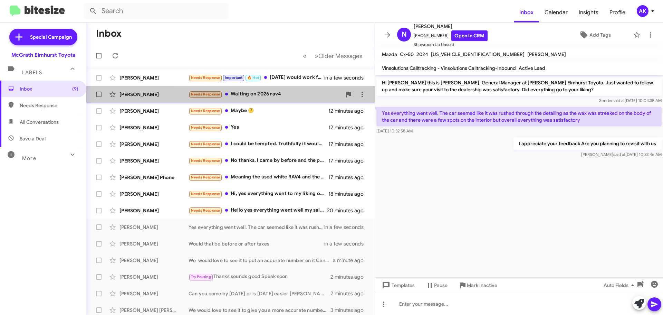
click at [279, 97] on div "Needs Response Waiting on 2026 rav4" at bounding box center [265, 94] width 153 height 8
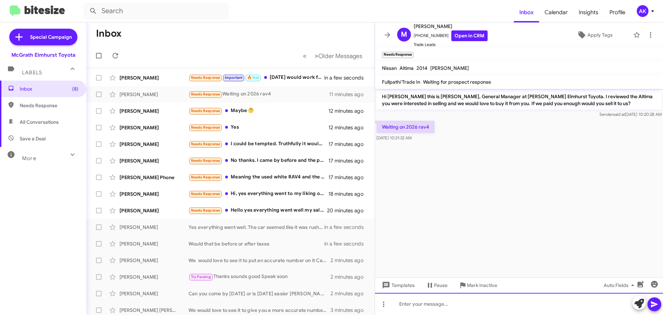
click at [434, 307] on div at bounding box center [519, 304] width 288 height 22
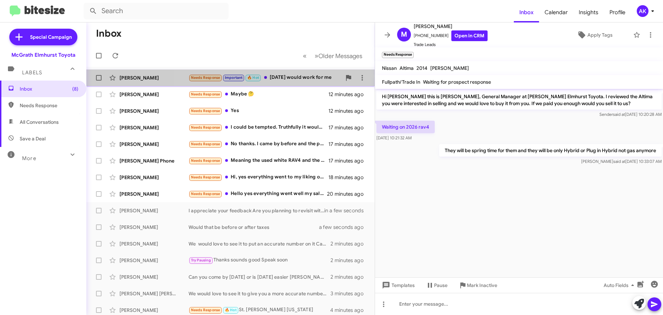
click at [276, 78] on div "Needs Response Important 🔥 Hot This Saturday would work for me" at bounding box center [265, 78] width 153 height 8
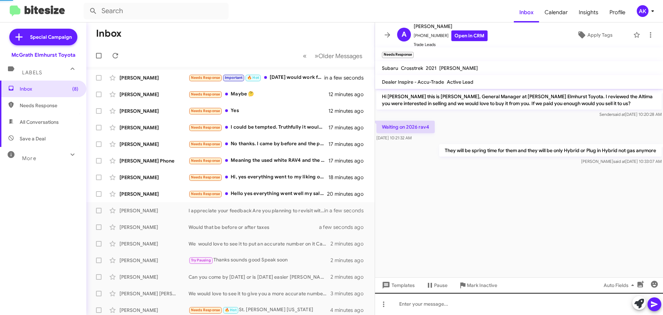
scroll to position [103, 0]
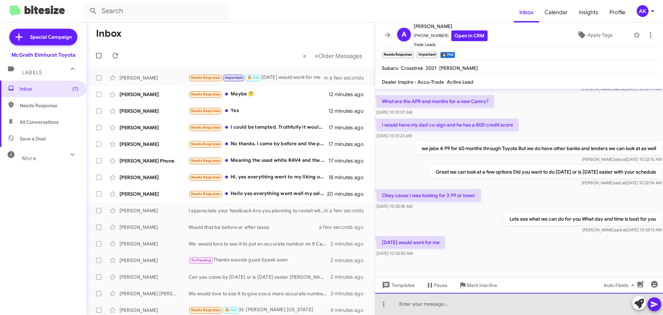
click at [464, 305] on div at bounding box center [519, 304] width 288 height 22
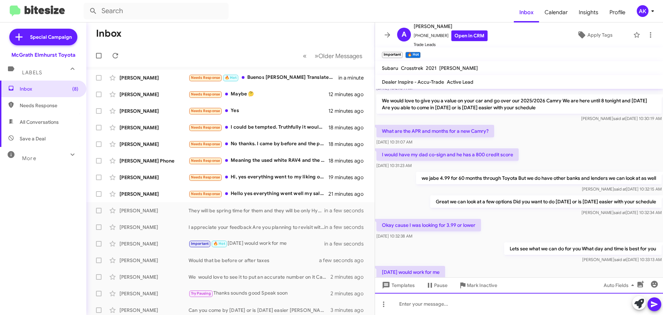
scroll to position [128, 0]
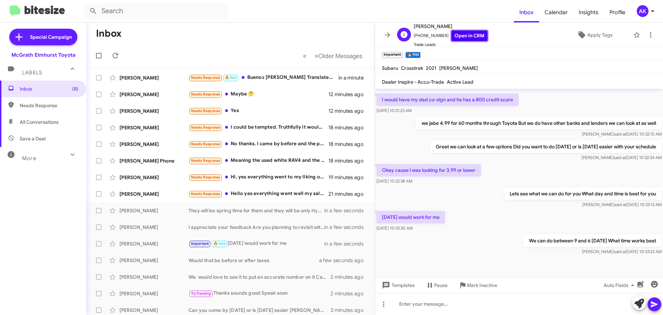
click at [460, 36] on link "Open in CRM" at bounding box center [469, 35] width 36 height 11
click at [267, 94] on div "Needs Response Maybe 🤔" at bounding box center [265, 94] width 153 height 8
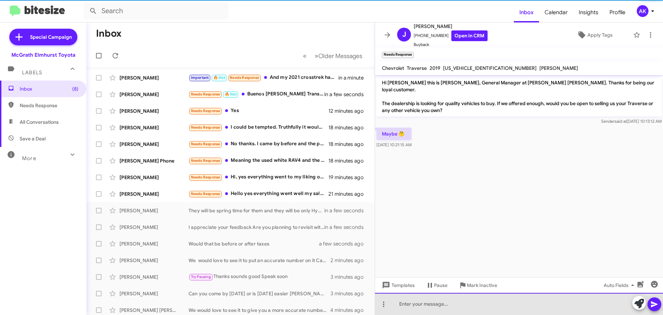
click at [436, 303] on div at bounding box center [519, 304] width 288 height 22
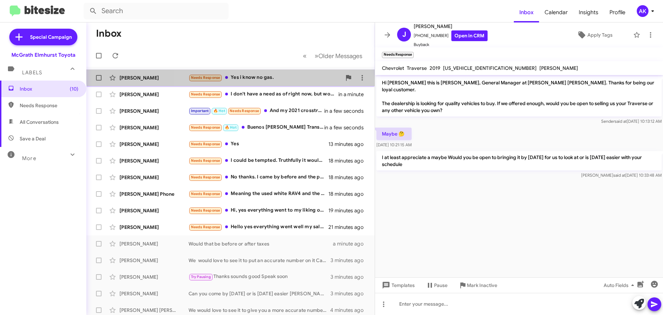
click at [263, 73] on div "Michael Rowe Needs Response Yes i know no gas. in a minute" at bounding box center [230, 78] width 277 height 14
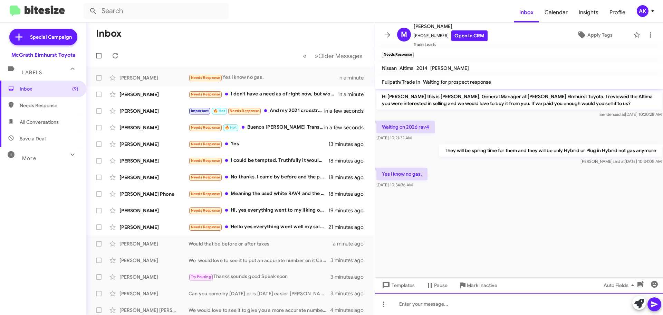
click at [456, 308] on div at bounding box center [519, 304] width 288 height 22
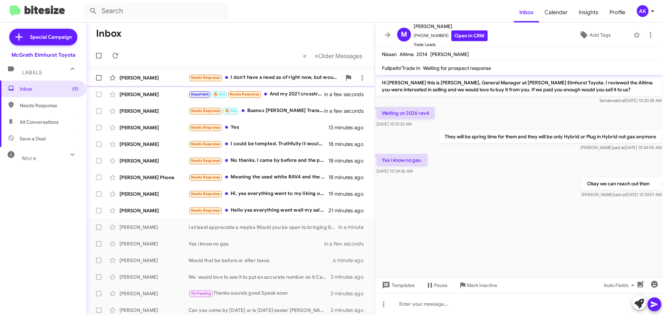
click at [291, 80] on div "Needs Response I don't have a need as of right now, but wouldn't be opposed it …" at bounding box center [265, 78] width 153 height 8
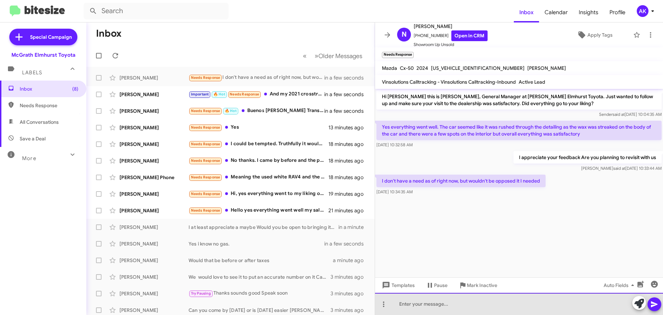
click at [429, 306] on div at bounding box center [519, 304] width 288 height 22
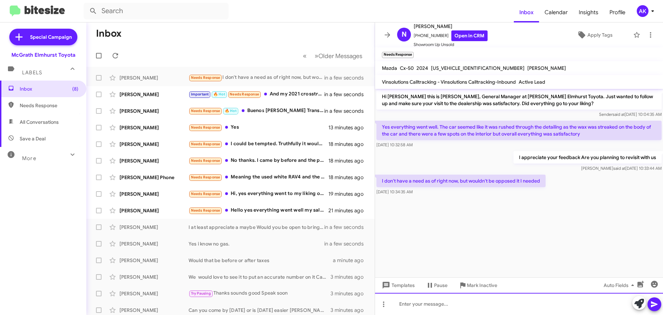
click at [429, 300] on div at bounding box center [519, 304] width 288 height 22
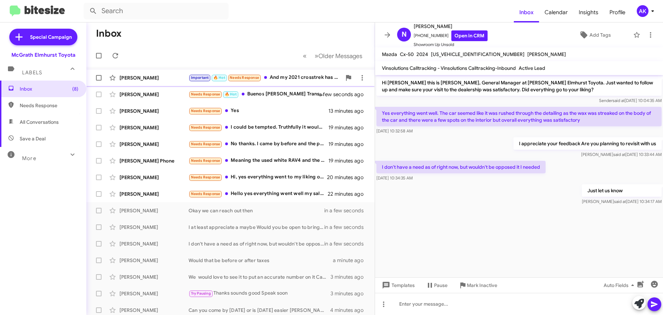
click at [279, 78] on div "Important 🔥 Hot Needs Response And my 2021 crosstrek has 19,000 miles currently…" at bounding box center [265, 78] width 153 height 8
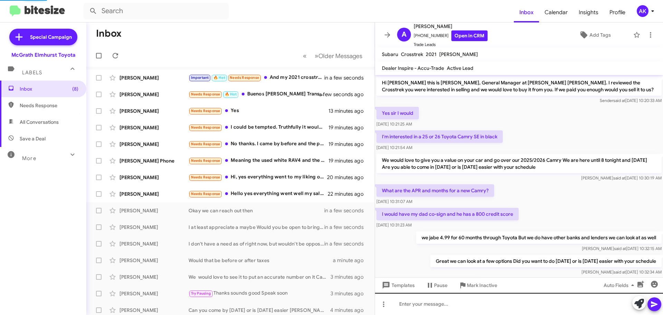
scroll to position [146, 0]
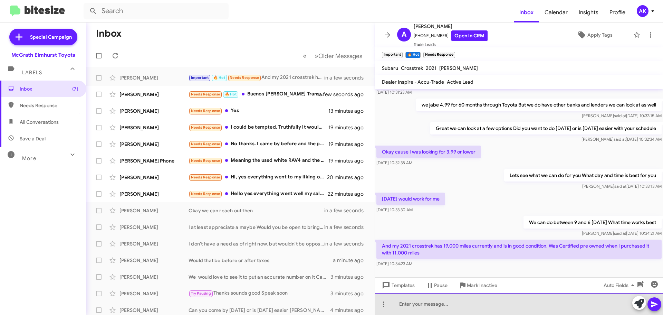
click at [450, 303] on div at bounding box center [519, 304] width 288 height 22
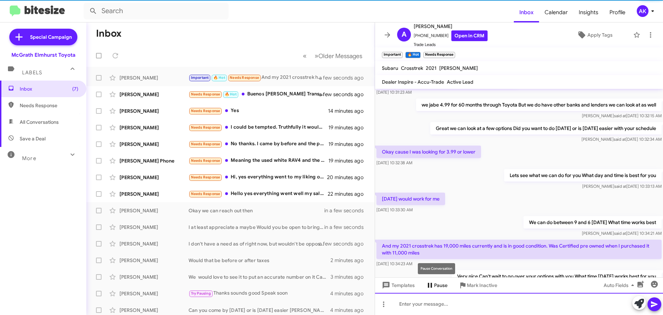
scroll to position [0, 0]
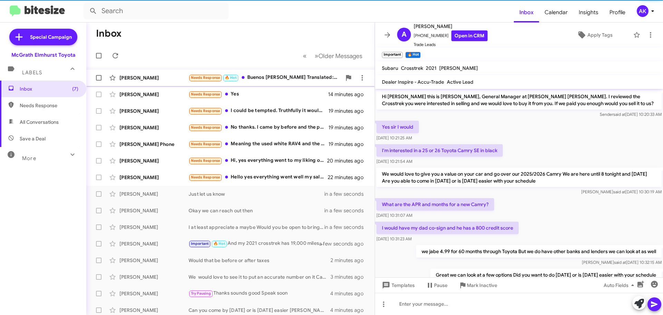
click at [284, 78] on div "Needs Response 🔥 Hot Buenos días Translated: Good morning" at bounding box center [265, 78] width 153 height 8
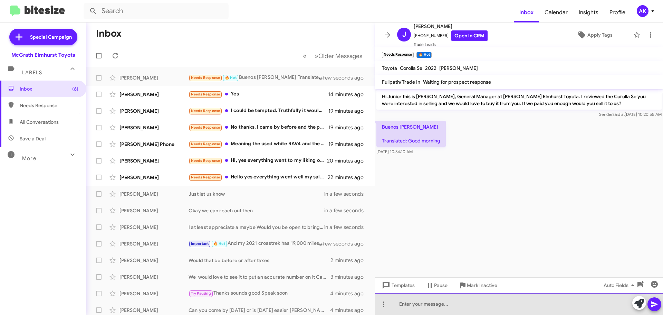
click at [434, 306] on div at bounding box center [519, 304] width 288 height 22
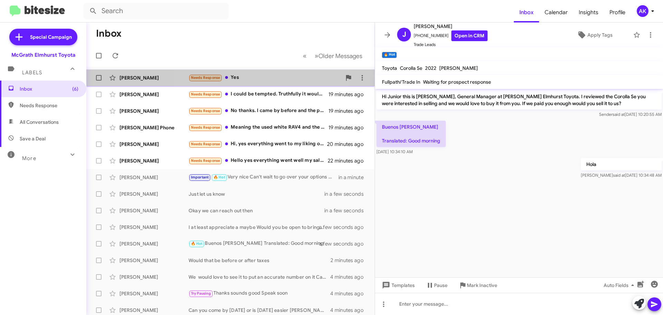
click at [249, 78] on div "Needs Response Yes" at bounding box center [265, 78] width 153 height 8
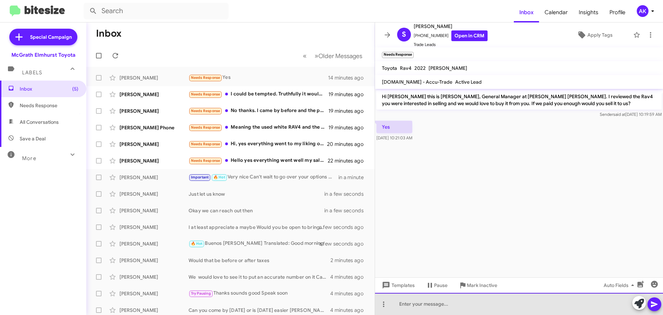
click at [449, 305] on div at bounding box center [519, 304] width 288 height 22
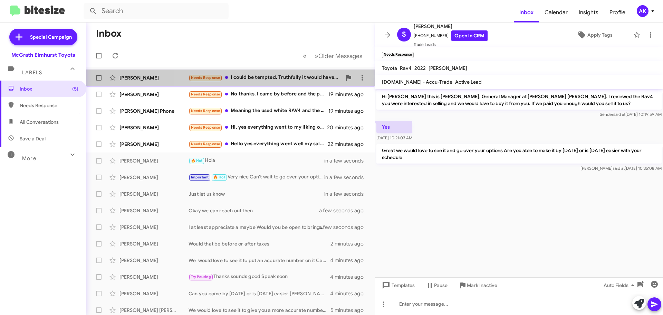
click at [286, 77] on div "Needs Response I could be tempted. Truthfully it would have to amount to the pu…" at bounding box center [265, 78] width 153 height 8
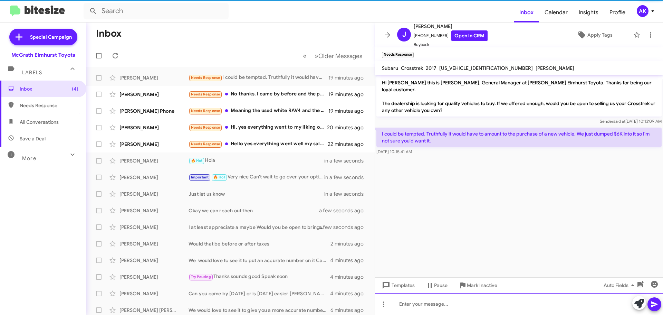
click at [433, 305] on div at bounding box center [519, 304] width 288 height 22
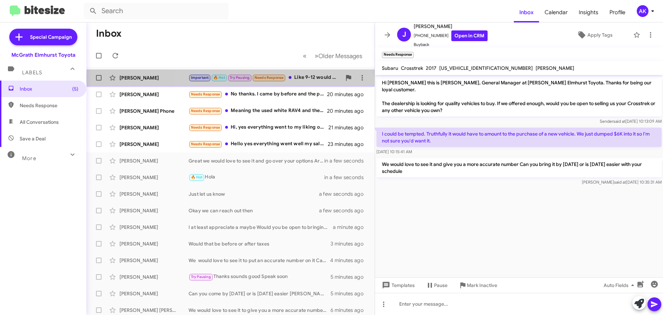
click at [303, 77] on div "Important 🔥 Hot Try Pausing Needs Response Like 9-12 would work for us" at bounding box center [265, 78] width 153 height 8
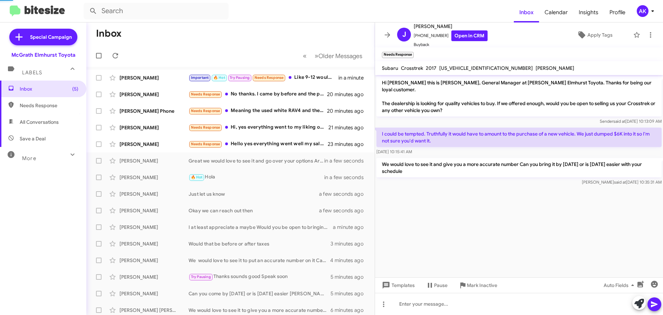
scroll to position [236, 0]
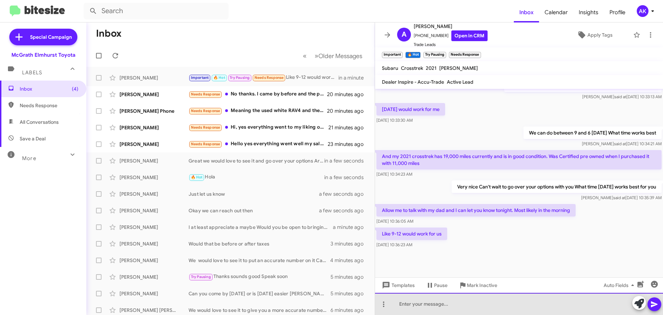
click at [439, 304] on div at bounding box center [519, 304] width 288 height 22
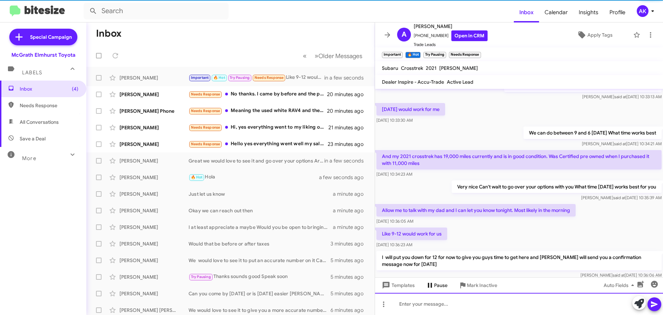
scroll to position [0, 0]
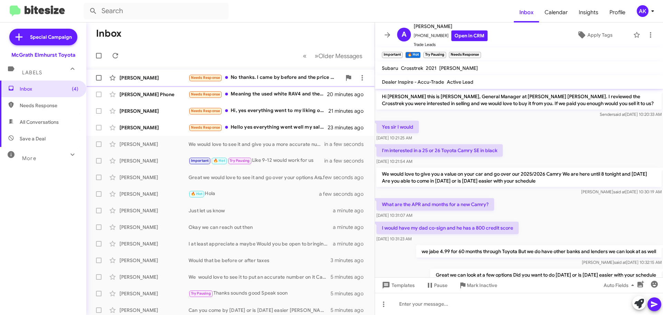
click at [260, 76] on div "Needs Response No thanks. I came by before and the price was too low. Also, I p…" at bounding box center [265, 78] width 153 height 8
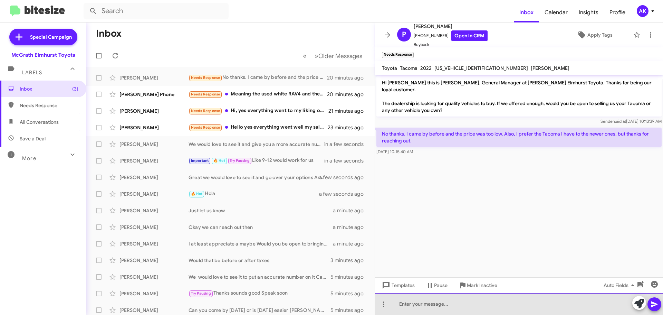
click at [443, 298] on div at bounding box center [519, 304] width 288 height 22
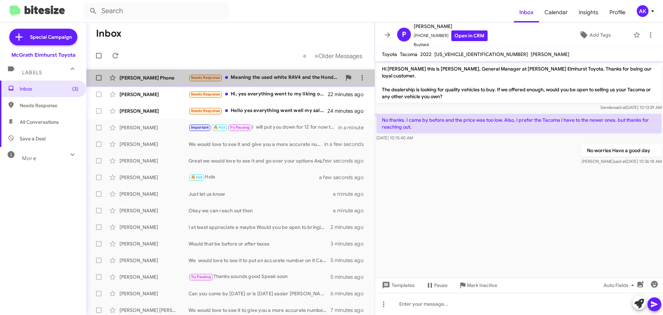
click at [279, 81] on div "Needs Response Meaning the used white RAV4 and the Honda CR-V as we liked the f…" at bounding box center [265, 78] width 153 height 8
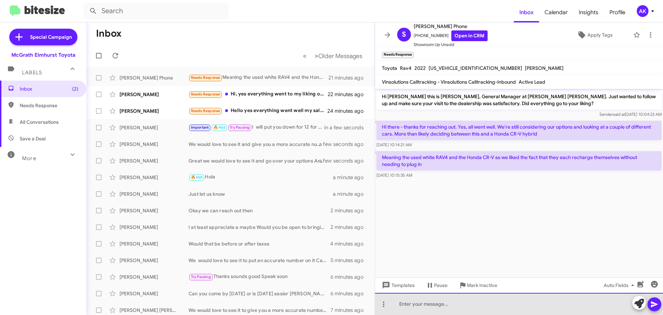
click at [465, 300] on div at bounding box center [519, 304] width 288 height 22
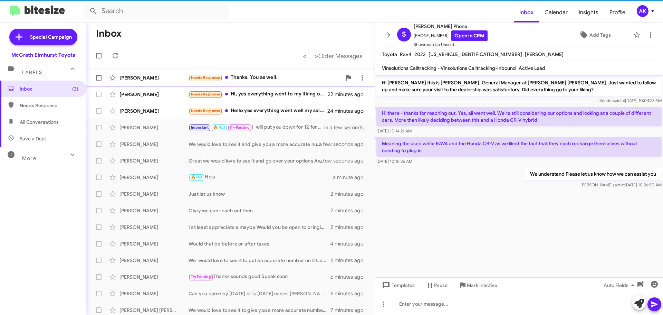
click at [271, 75] on div "Needs Response Thanks. You as well." at bounding box center [265, 78] width 153 height 8
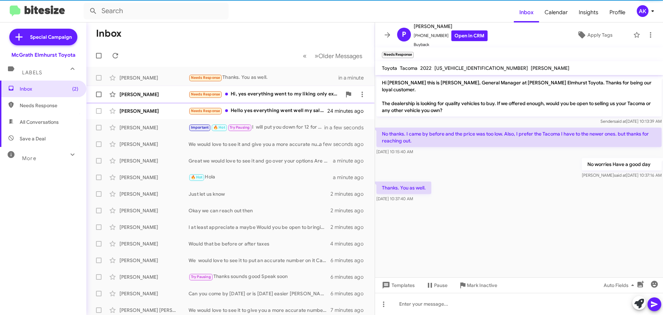
click at [244, 98] on div "Needs Response Hi, yes everything went to my liking only except we couldn't agr…" at bounding box center [265, 94] width 153 height 8
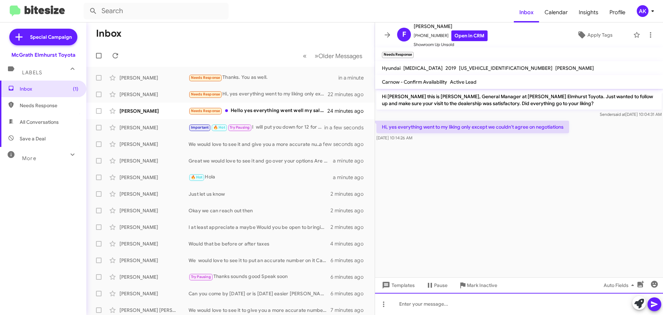
click at [433, 296] on div at bounding box center [519, 304] width 288 height 22
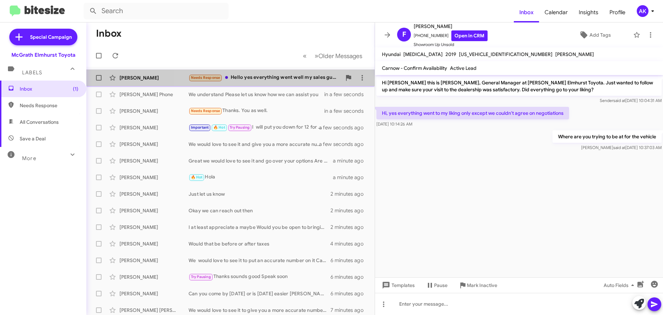
click at [270, 75] on div "Needs Response Hello yes everything went well my sales guy I think was Jake was…" at bounding box center [265, 78] width 153 height 8
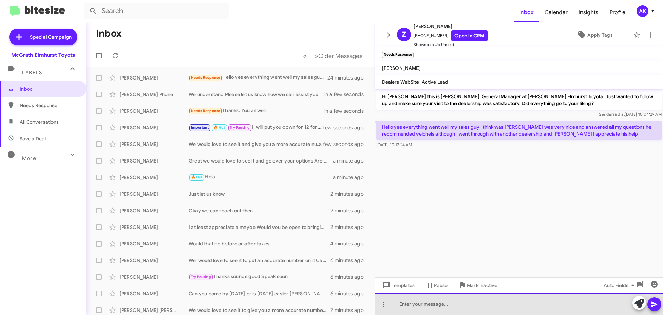
click at [457, 307] on div at bounding box center [519, 304] width 288 height 22
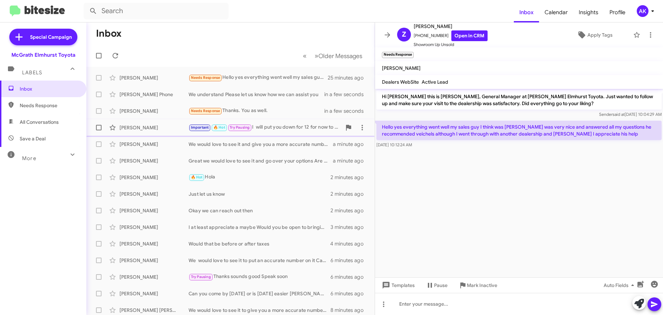
click at [283, 129] on div "Important 🔥 Hot Try Pausing I will put you down for 12 for now to give you guys…" at bounding box center [265, 127] width 153 height 8
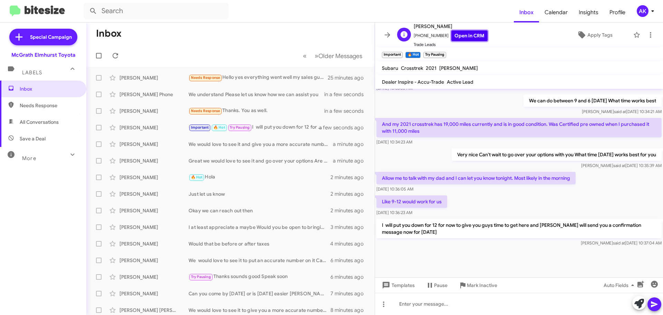
click at [463, 36] on link "Open in CRM" at bounding box center [469, 35] width 36 height 11
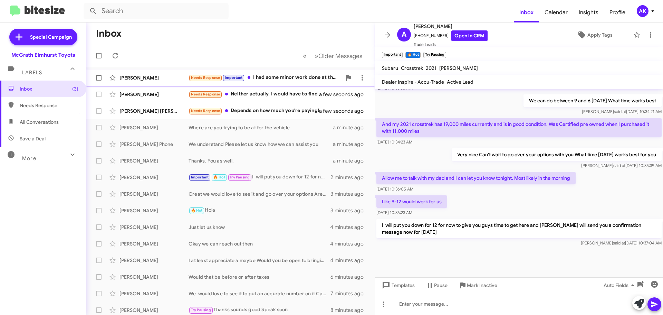
click at [273, 73] on div "Xiao Liang Needs Response Important I had some minor work done at the dealershi…" at bounding box center [230, 78] width 277 height 14
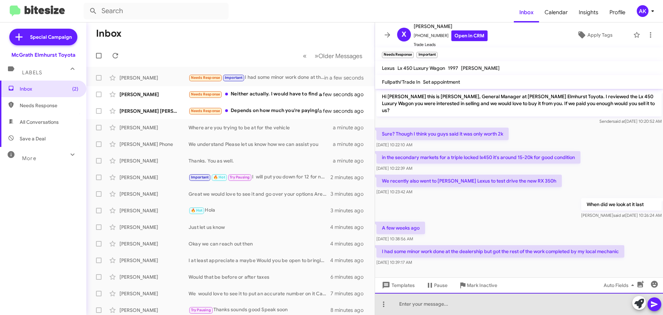
click at [424, 305] on div at bounding box center [519, 304] width 288 height 22
click at [425, 304] on div at bounding box center [519, 304] width 288 height 22
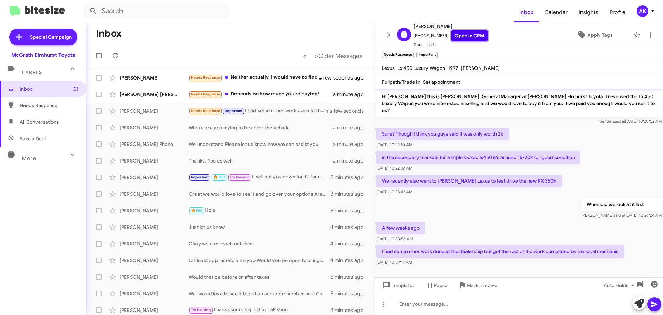
click at [455, 37] on link "Open in CRM" at bounding box center [469, 35] width 36 height 11
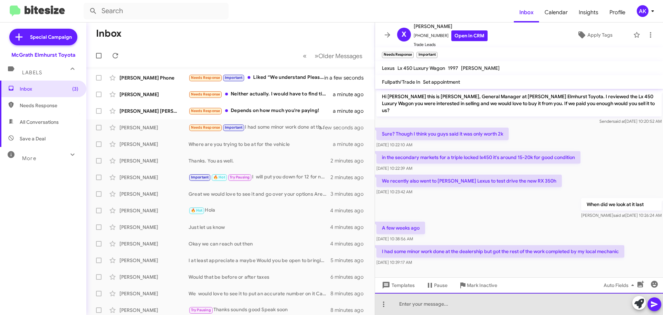
click at [417, 300] on div at bounding box center [519, 304] width 288 height 22
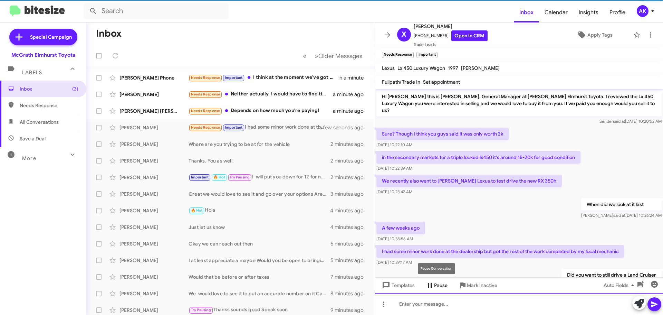
scroll to position [20, 0]
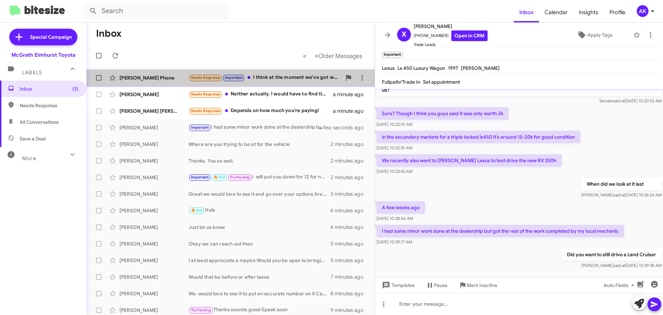
click at [273, 74] on div "Needs Response Important I think at the moment we've got what we need - thanks!" at bounding box center [265, 78] width 153 height 8
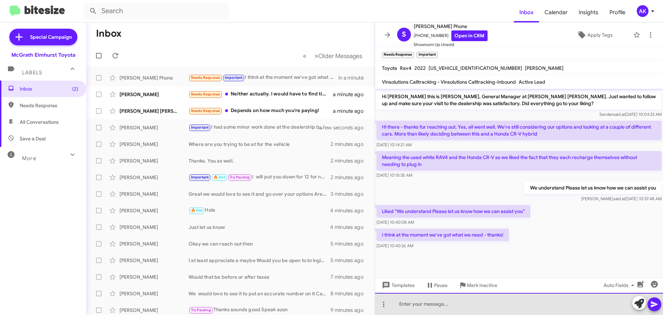
click at [435, 307] on div at bounding box center [519, 304] width 288 height 22
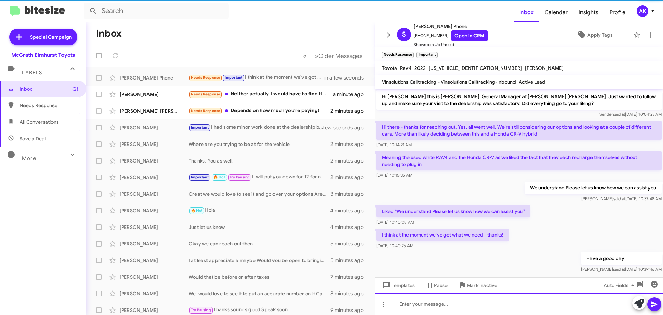
scroll to position [9, 0]
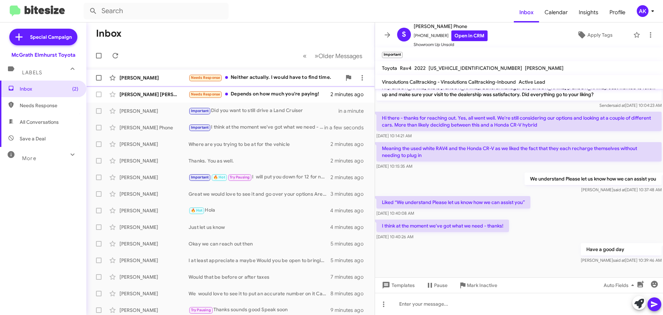
click at [268, 75] on div "Needs Response Neither actually. I would have to find time." at bounding box center [265, 78] width 153 height 8
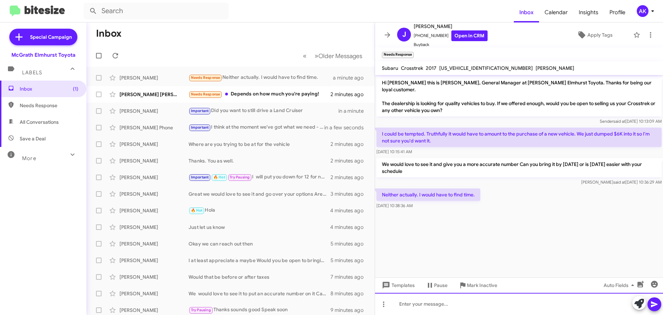
click at [432, 313] on div at bounding box center [519, 304] width 288 height 22
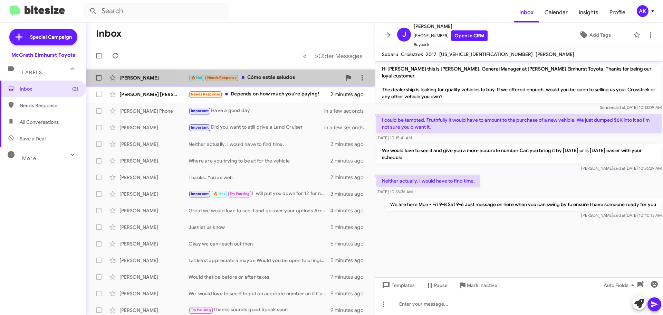
click at [276, 77] on div "🔥 Hot Needs Response Cómo estás saludos" at bounding box center [265, 78] width 153 height 8
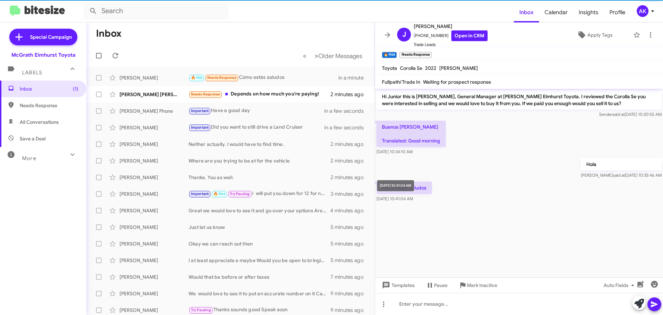
click at [396, 188] on div "Oct 8, 2025, 10:41:04 AM" at bounding box center [395, 185] width 37 height 11
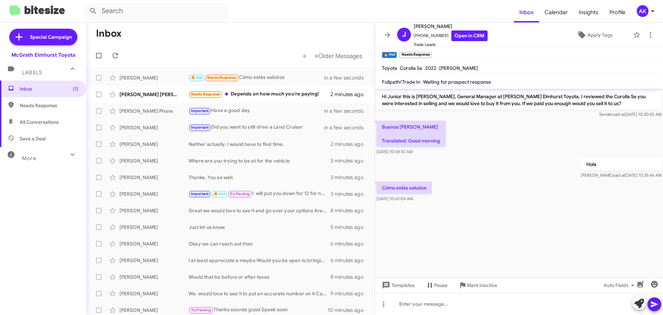
click at [528, 102] on p "Hi Junior this is Greg Luzinski, General Manager at McGrath Elmhurst Toyota. I …" at bounding box center [519, 99] width 285 height 19
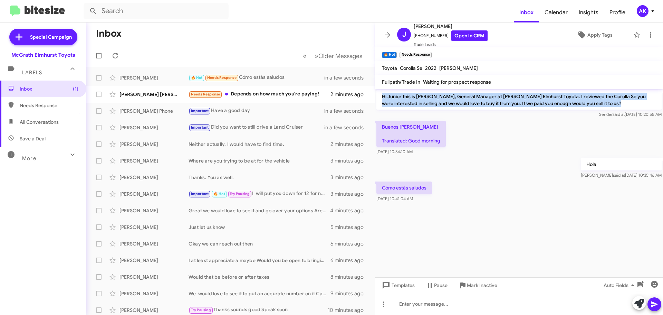
click at [528, 102] on p "Hi Junior this is Greg Luzinski, General Manager at McGrath Elmhurst Toyota. I …" at bounding box center [519, 99] width 285 height 19
copy p "Hi Junior this is Greg Luzinski, General Manager at McGrath Elmhurst Toyota. I …"
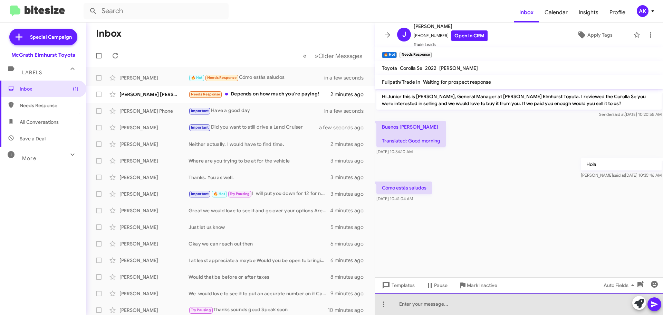
click at [448, 298] on div at bounding box center [519, 304] width 288 height 22
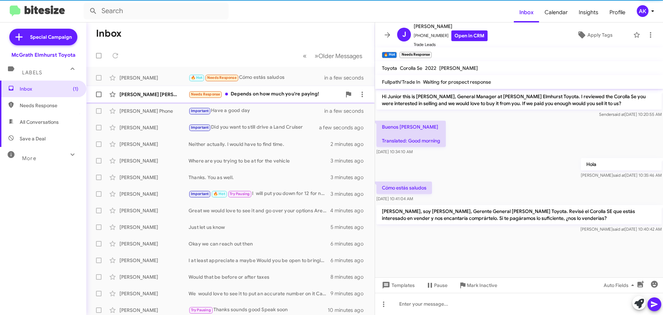
click at [263, 96] on div "Needs Response Depends on how much you're paying!" at bounding box center [265, 94] width 153 height 8
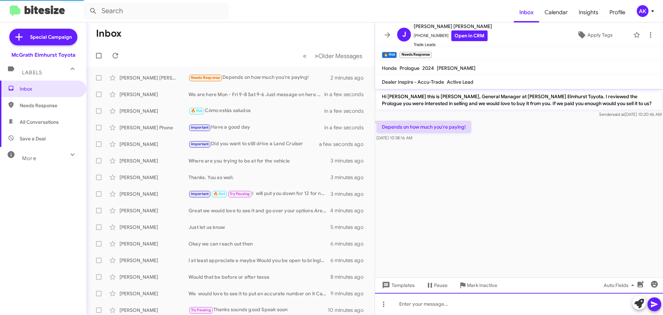
click at [430, 305] on div at bounding box center [519, 304] width 288 height 22
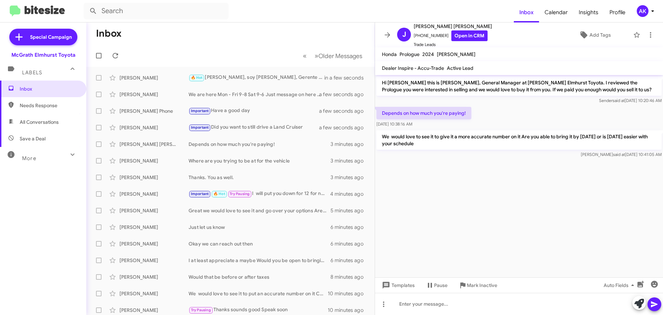
click at [29, 117] on span "All Conversations" at bounding box center [43, 122] width 86 height 17
type input "in:all-conversations"
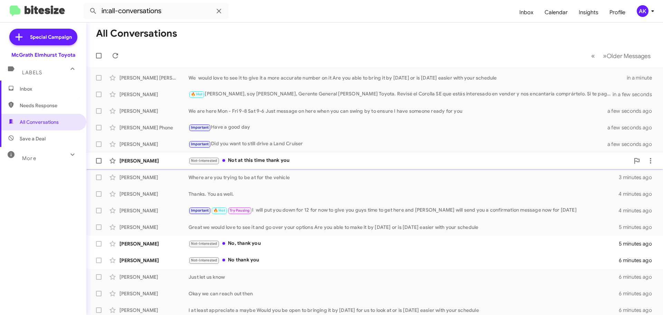
click at [247, 162] on div "Not-Interested Not at this time thank you" at bounding box center [409, 160] width 441 height 8
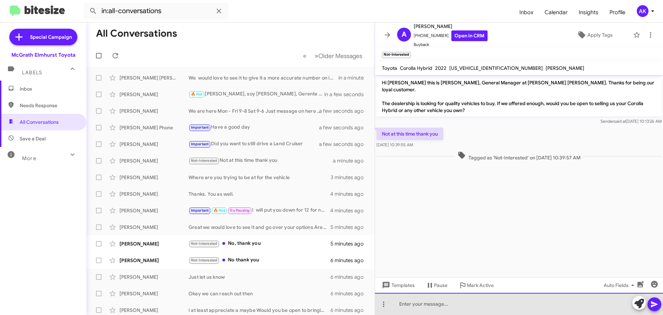
click at [401, 298] on div at bounding box center [519, 304] width 288 height 22
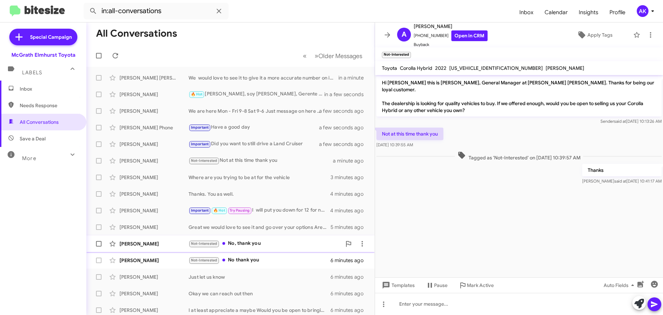
click at [270, 246] on div "Not-Interested No, thank you" at bounding box center [265, 243] width 153 height 8
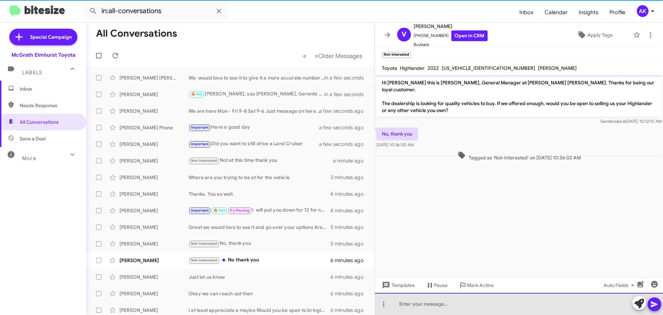
click at [461, 306] on div at bounding box center [519, 304] width 288 height 22
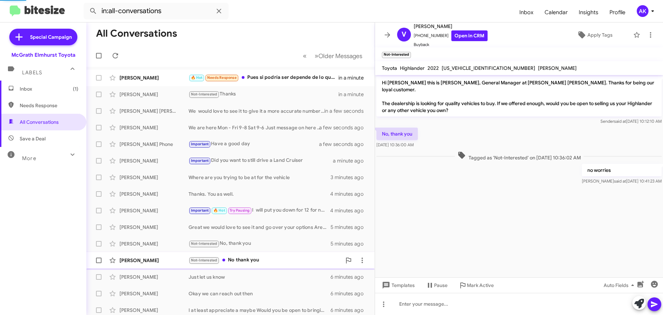
click at [244, 262] on div "Not-Interested No thank you" at bounding box center [265, 260] width 153 height 8
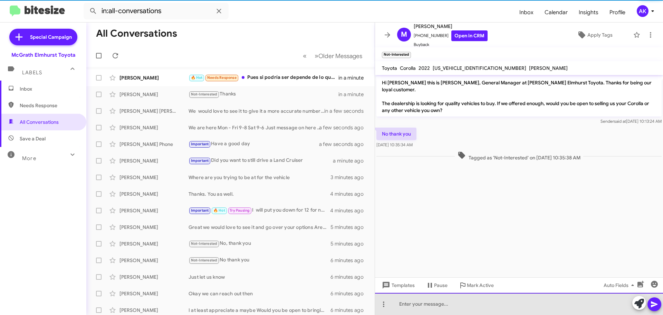
click at [473, 308] on div at bounding box center [519, 304] width 288 height 22
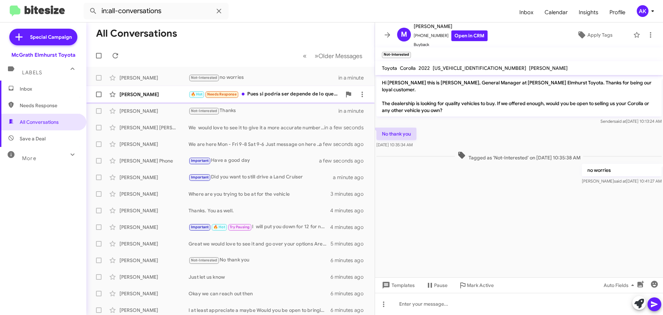
click at [265, 88] on div "Junior Pastran Mantilla 🔥 Hot Needs Response Pues si podría ser depende de lo q…" at bounding box center [230, 94] width 277 height 14
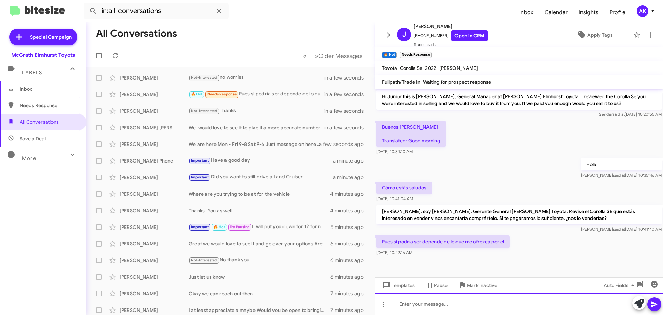
click at [438, 302] on div at bounding box center [519, 304] width 288 height 22
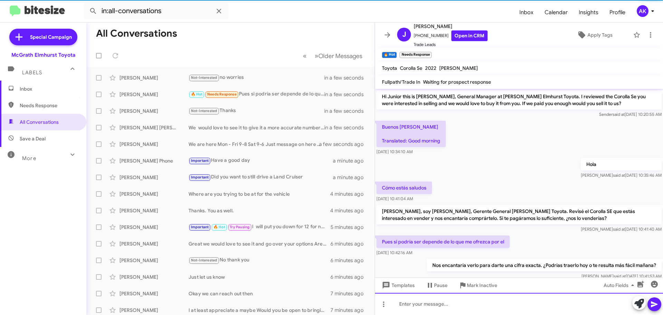
scroll to position [16, 0]
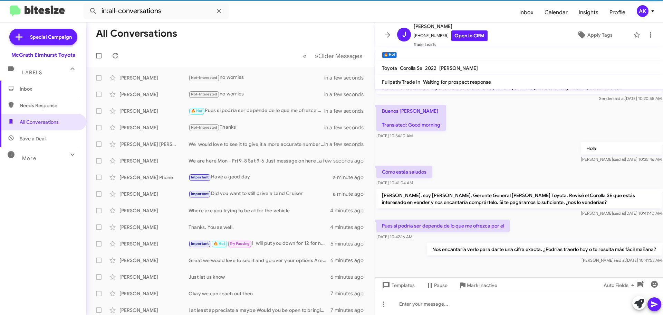
click at [39, 94] on span "Inbox" at bounding box center [43, 88] width 86 height 17
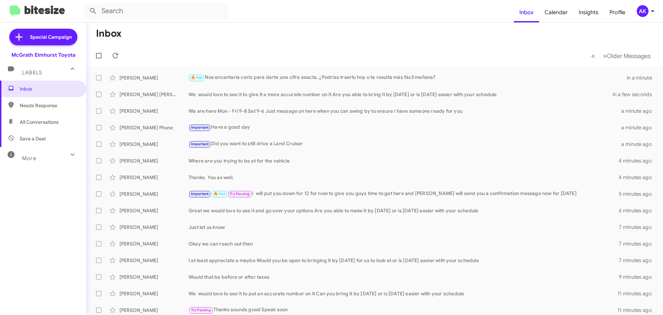
click at [31, 123] on span "All Conversations" at bounding box center [39, 121] width 39 height 7
type input "in:all-conversations"
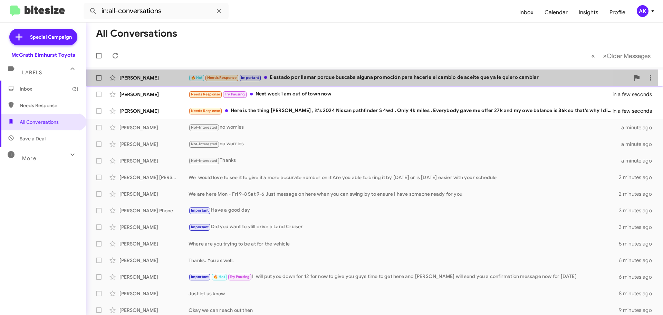
click at [328, 74] on div "🔥 Hot Needs Response Important E estado por llamar porque buscaba alguna promoc…" at bounding box center [409, 78] width 441 height 8
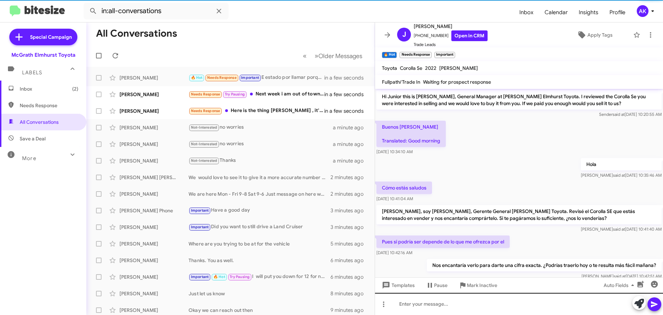
scroll to position [27, 0]
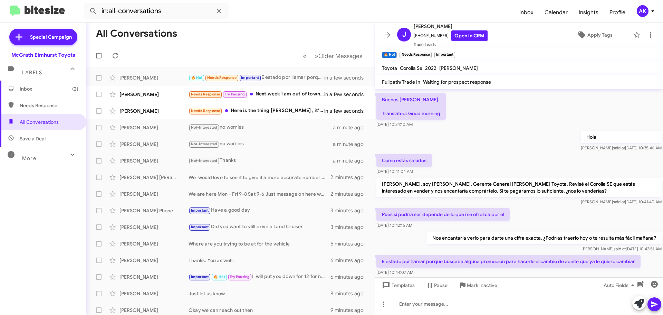
click at [427, 262] on p "E estado por llamar porque buscaba alguna promoción para hacerle el cambio de a…" at bounding box center [509, 261] width 264 height 12
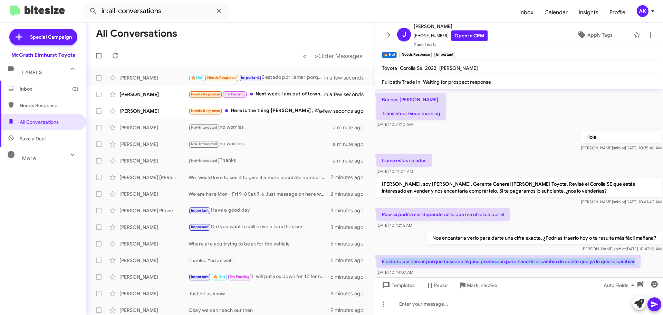
click at [427, 262] on p "E estado por llamar porque buscaba alguna promoción para hacerle el cambio de a…" at bounding box center [509, 261] width 264 height 12
copy p "E estado por llamar porque buscaba alguna promoción para hacerle el cambio de a…"
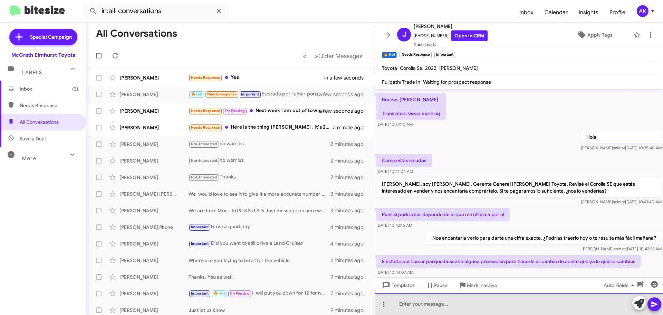
paste div
click at [413, 305] on div at bounding box center [519, 304] width 288 height 22
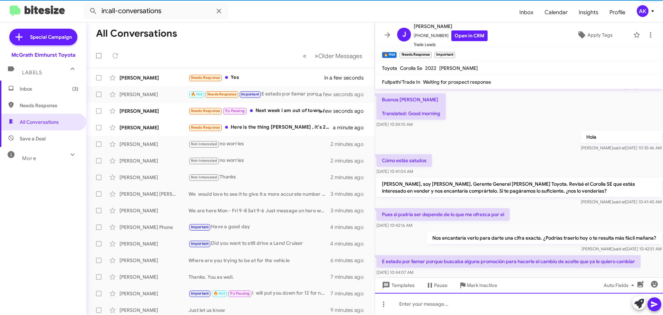
scroll to position [73, 0]
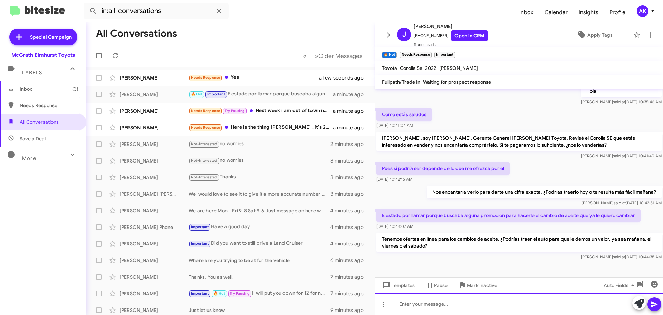
click at [514, 303] on div at bounding box center [519, 304] width 288 height 22
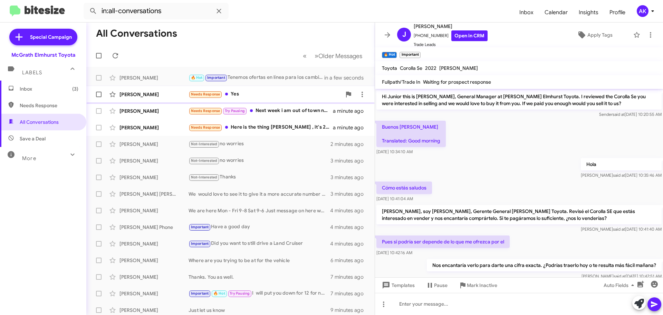
click at [242, 91] on div "Needs Response Yes" at bounding box center [265, 94] width 153 height 8
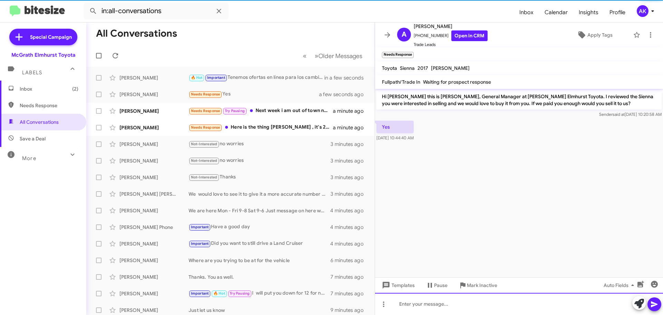
click at [477, 302] on div at bounding box center [519, 304] width 288 height 22
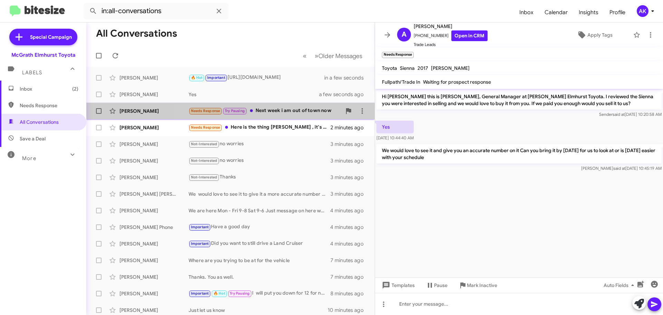
click at [289, 110] on div "Needs Response Try Pausing Next week i am out of town now" at bounding box center [265, 111] width 153 height 8
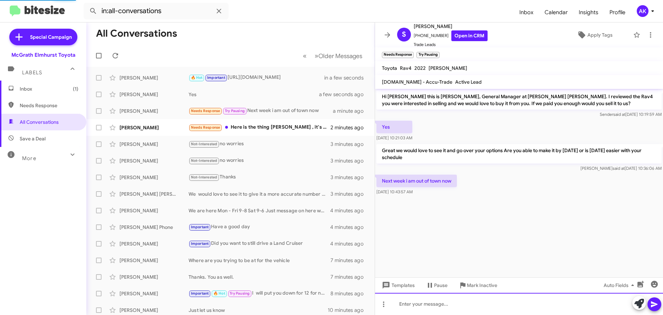
click at [466, 304] on div at bounding box center [519, 304] width 288 height 22
click at [500, 308] on div "We can work around your schedule" at bounding box center [519, 304] width 288 height 22
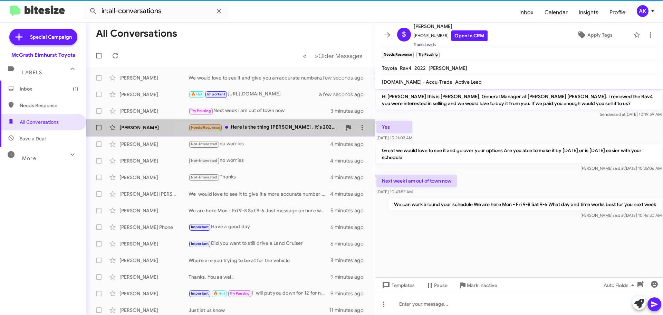
click at [268, 122] on div "Munawwar Iqbal Needs Response Here is the thing Greg , it's 2024 Nissan pathfin…" at bounding box center [230, 128] width 277 height 14
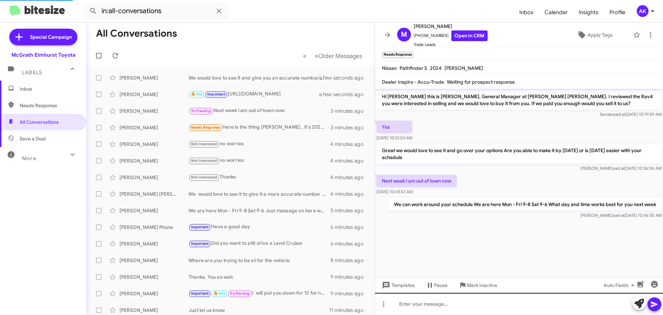
scroll to position [55, 0]
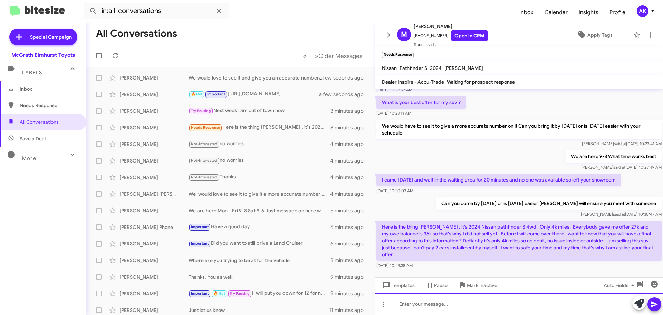
click at [429, 307] on div at bounding box center [519, 304] width 288 height 22
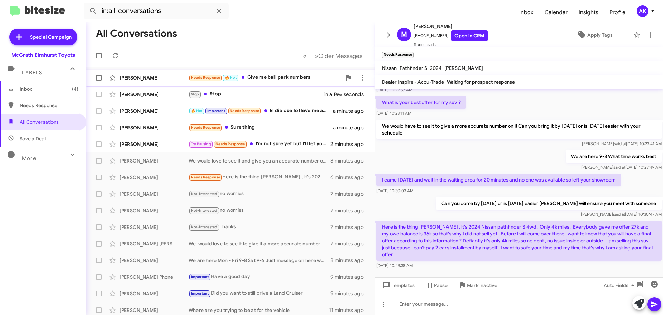
click at [291, 78] on div "Needs Response 🔥 Hot Give me ball park numbers" at bounding box center [265, 78] width 153 height 8
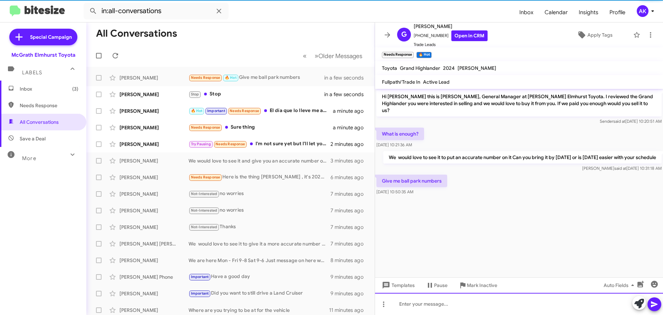
click at [448, 308] on div at bounding box center [519, 304] width 288 height 22
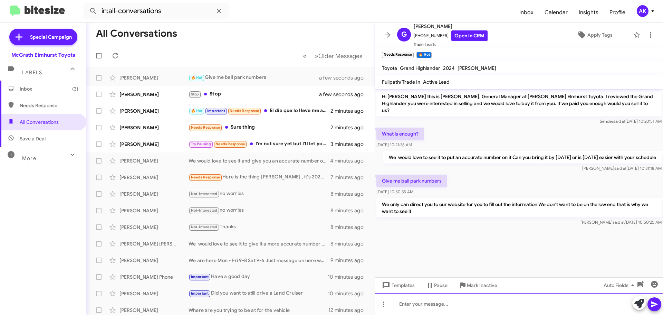
click at [439, 305] on div at bounding box center [519, 304] width 288 height 22
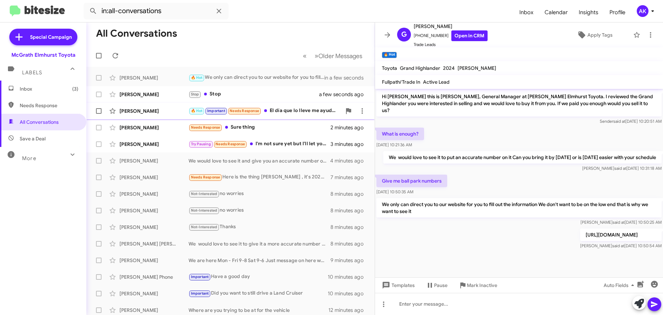
click at [309, 108] on div "🔥 Hot Important Needs Response El día que lo lleve me ayudaría para que le haga…" at bounding box center [265, 111] width 153 height 8
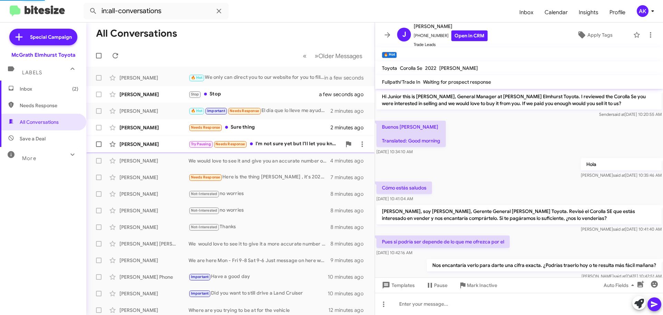
scroll to position [124, 0]
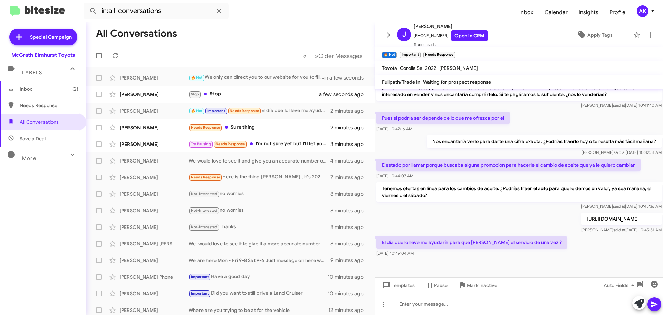
click at [468, 247] on p "El día que lo lleve me ayudaría para que le hagan el servicio de una vez ?" at bounding box center [472, 242] width 191 height 12
copy p "El día que lo lleve me ayudaría para que le hagan el servicio de una vez ?"
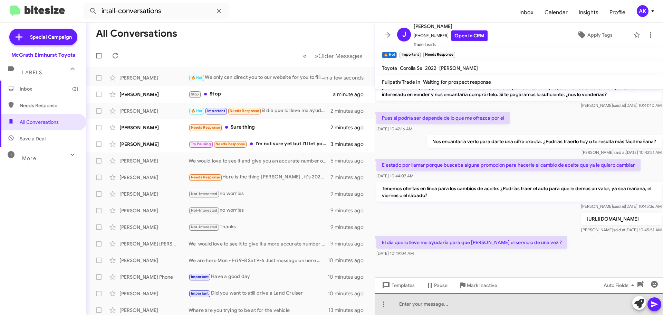
click at [428, 306] on div at bounding box center [519, 304] width 288 height 22
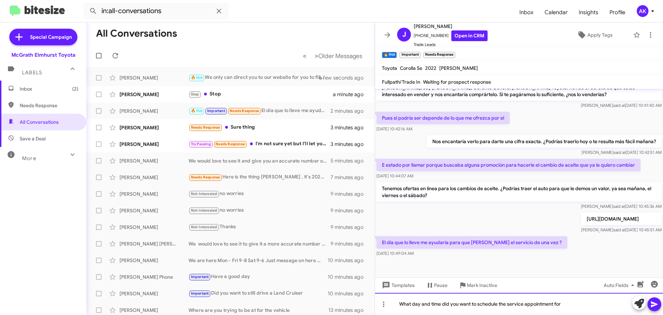
click at [458, 307] on div "What day and time did you want to schedule the service appointment for" at bounding box center [519, 304] width 288 height 22
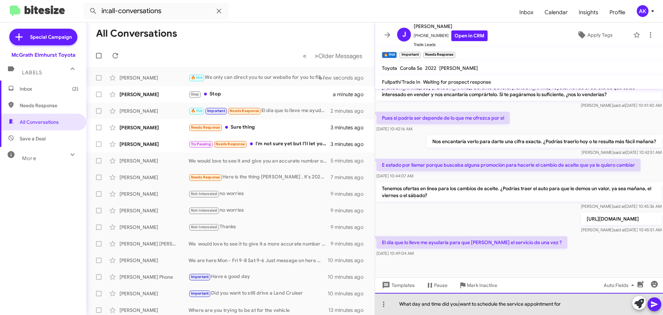
click at [458, 307] on div "What day and time did you want to schedule the service appointment for" at bounding box center [519, 304] width 288 height 22
drag, startPoint x: 458, startPoint y: 307, endPoint x: 456, endPoint y: 300, distance: 7.4
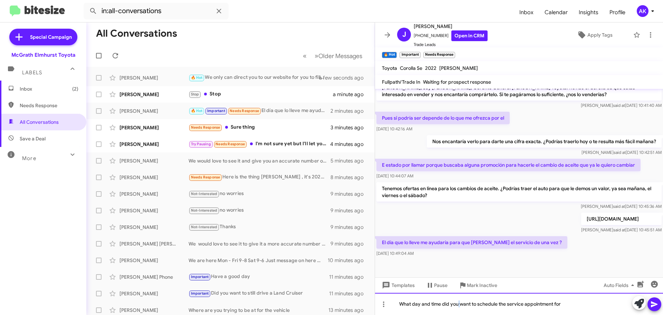
click at [563, 305] on div "What day and time did you want to schedule the service appointment for" at bounding box center [519, 304] width 288 height 22
click at [559, 306] on div "What day and time did you want to schedule the service appointment for" at bounding box center [519, 304] width 288 height 22
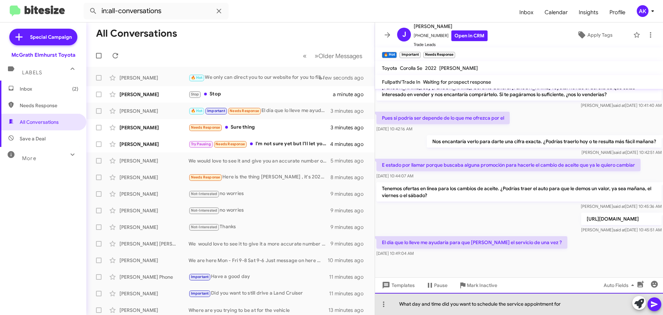
click at [559, 306] on div "What day and time did you want to schedule the service appointment for" at bounding box center [519, 304] width 288 height 22
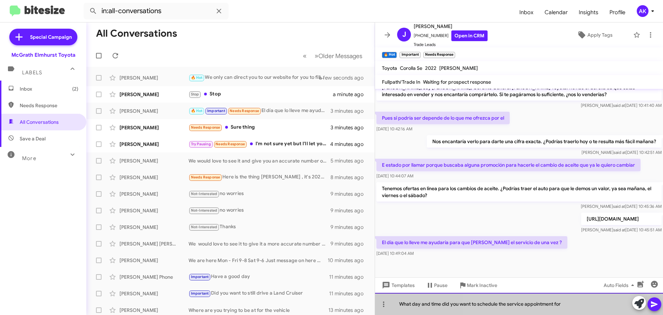
click at [559, 306] on div "What day and time did you want to schedule the service appointment for" at bounding box center [519, 304] width 288 height 22
copy div "What day and time did you want to schedule the service appointment for"
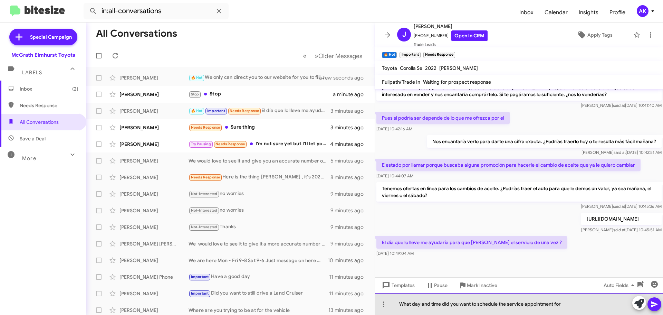
click at [458, 304] on div "What day and time did you want to schedule the service appointment for" at bounding box center [519, 304] width 288 height 22
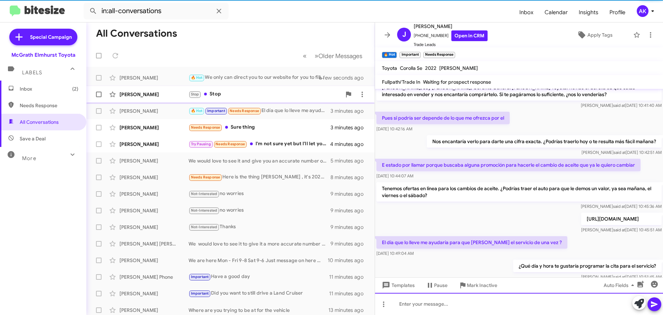
scroll to position [0, 0]
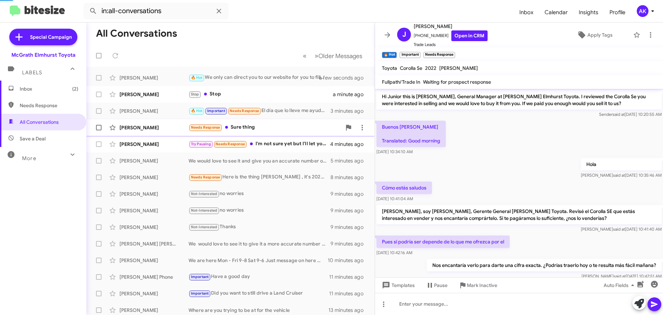
click at [239, 126] on div "Needs Response Sure thing" at bounding box center [265, 127] width 153 height 8
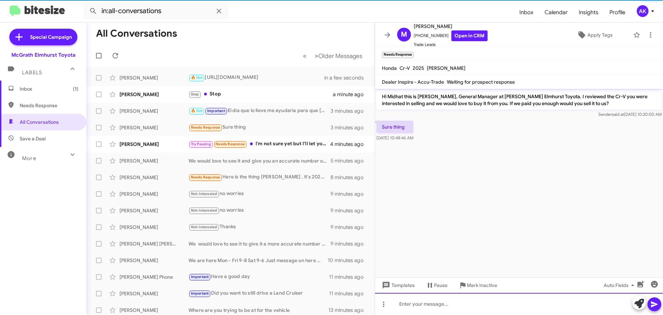
click at [419, 307] on div at bounding box center [519, 304] width 288 height 22
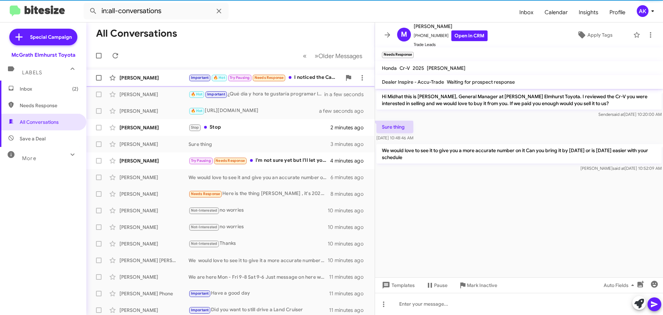
click at [302, 78] on div "Important 🔥 Hot Try Pausing Needs Response I noticed the Camrys are more expens…" at bounding box center [265, 78] width 153 height 8
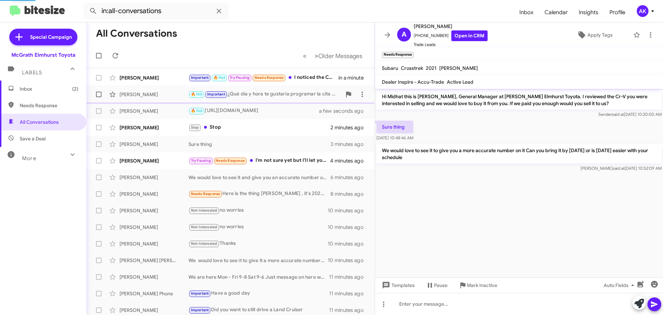
scroll to position [300, 0]
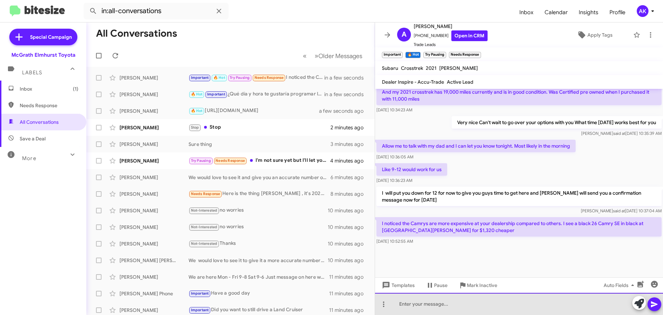
click at [436, 301] on div at bounding box center [519, 304] width 288 height 22
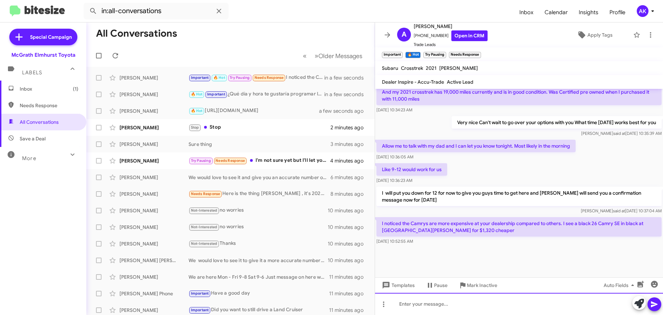
click at [436, 297] on div at bounding box center [519, 304] width 288 height 22
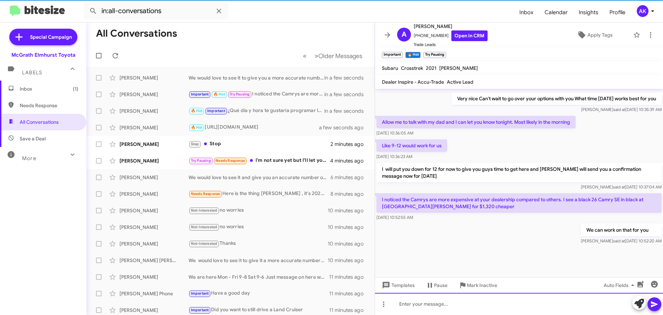
scroll to position [325, 0]
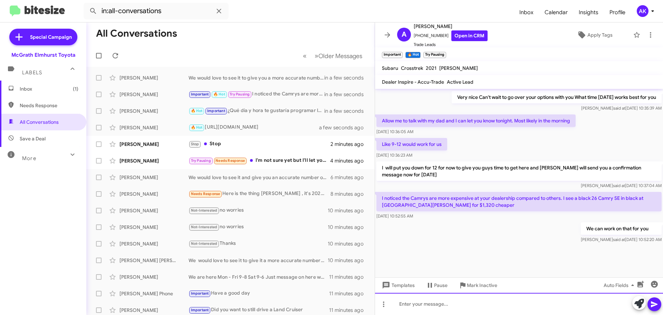
click at [414, 299] on div at bounding box center [519, 304] width 288 height 22
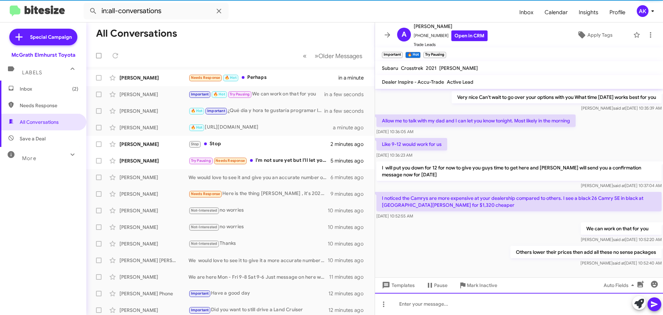
scroll to position [0, 0]
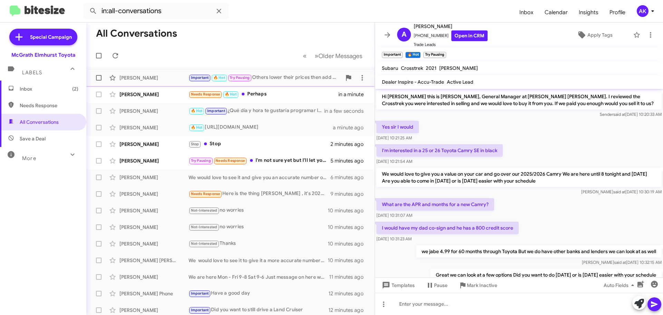
click at [255, 83] on div "Alex Starr Important 🔥 Hot Try Pausing Others lower their prices then add all t…" at bounding box center [230, 78] width 277 height 14
click at [257, 90] on div "Needs Response 🔥 Hot Perhaps" at bounding box center [265, 94] width 153 height 8
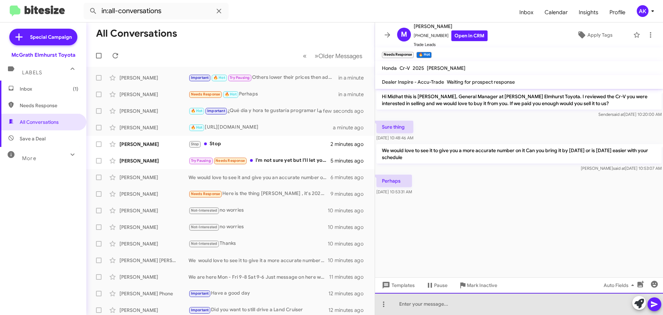
click at [440, 302] on div at bounding box center [519, 304] width 288 height 22
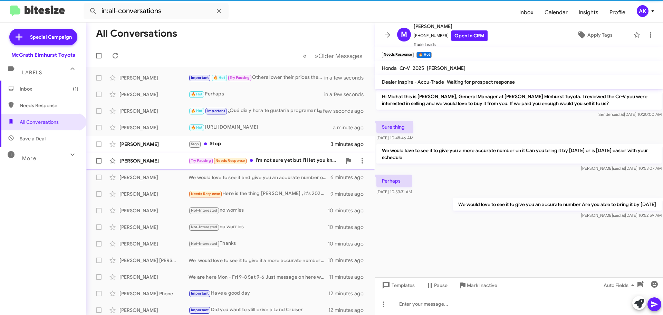
click at [268, 156] on div "Samuel Alabede Try Pausing Needs Response I'm not sure yet but I'll let you kno…" at bounding box center [230, 161] width 277 height 14
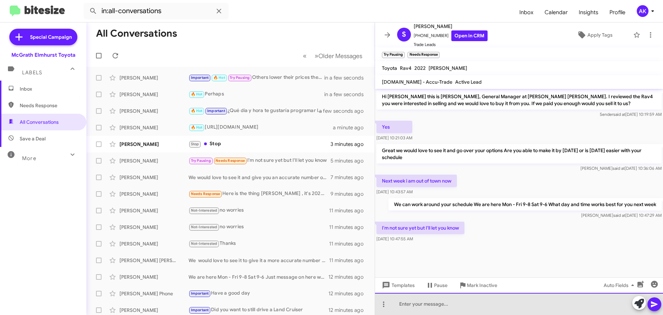
click at [451, 312] on div at bounding box center [519, 304] width 288 height 22
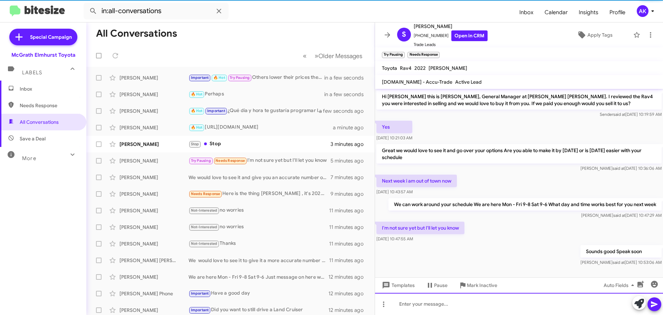
scroll to position [2, 0]
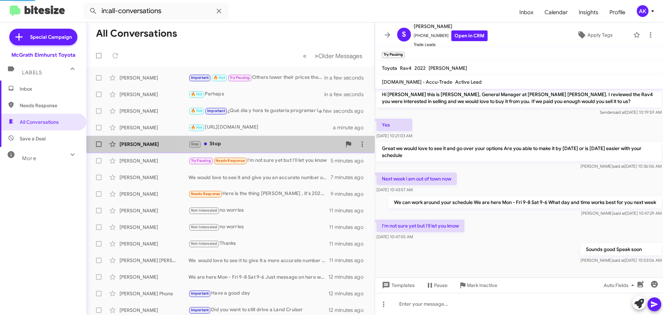
click at [235, 140] on div "Elaine Spoerer Stop Stop 3 minutes ago" at bounding box center [230, 144] width 277 height 14
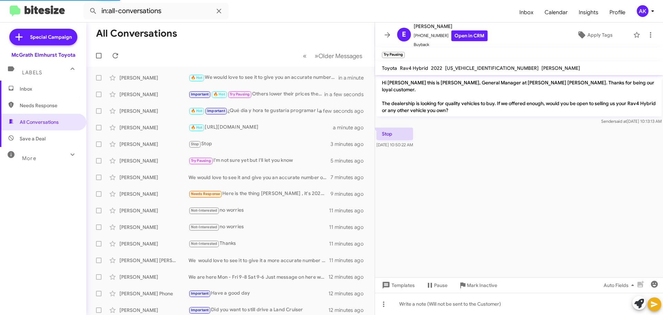
click at [40, 97] on span "Needs Response" at bounding box center [43, 105] width 86 height 17
type input "in:needs-response"
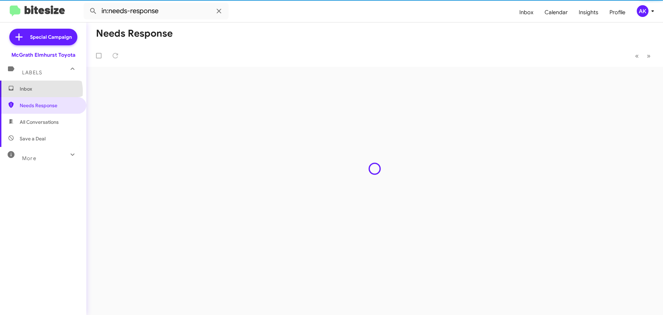
click at [41, 91] on span "Inbox" at bounding box center [49, 88] width 59 height 7
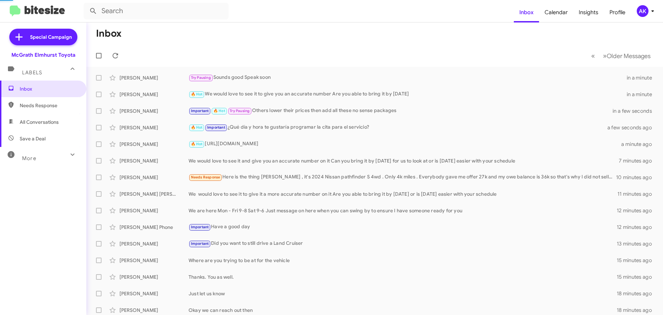
click at [55, 127] on span "All Conversations" at bounding box center [43, 122] width 86 height 17
type input "in:all-conversations"
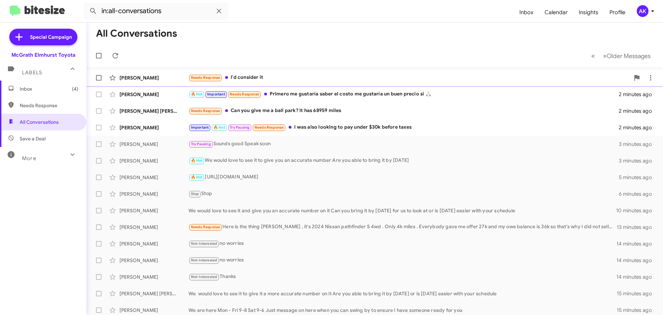
click at [276, 70] on span "Greg Giles Needs Response I'd consider it a few seconds ago" at bounding box center [374, 77] width 577 height 17
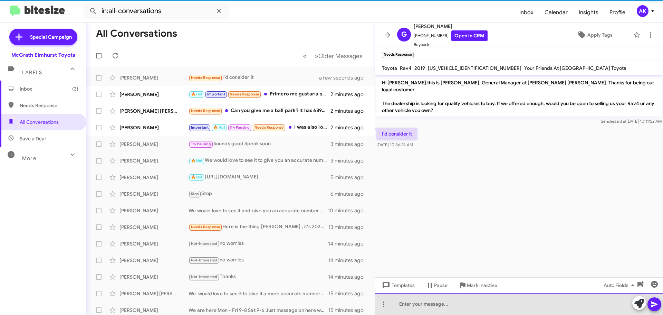
click at [454, 299] on div at bounding box center [519, 304] width 288 height 22
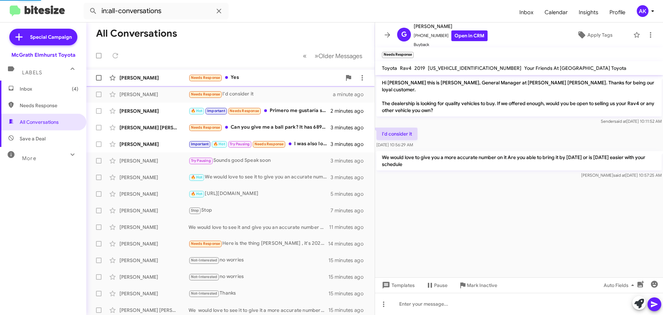
drag, startPoint x: 259, startPoint y: 73, endPoint x: 264, endPoint y: 82, distance: 10.4
click at [259, 73] on div "Donald Paz Needs Response Yes in a few seconds" at bounding box center [230, 78] width 277 height 14
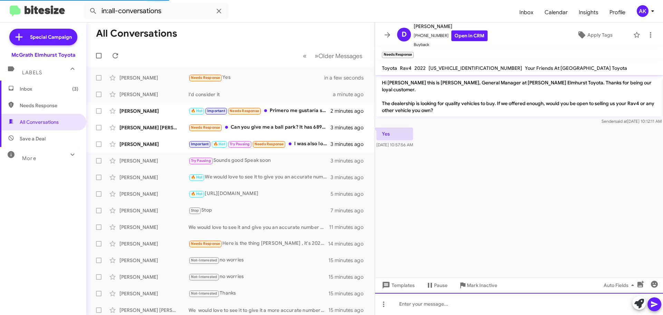
click at [417, 305] on div at bounding box center [519, 304] width 288 height 22
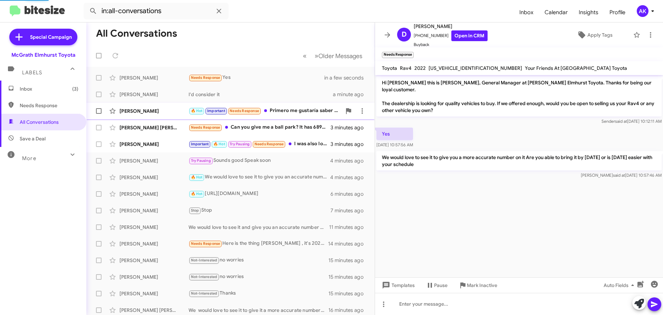
click at [292, 109] on div "🔥 Hot Important Needs Response Primero me gustaría saber el costo me gustaría u…" at bounding box center [265, 111] width 153 height 8
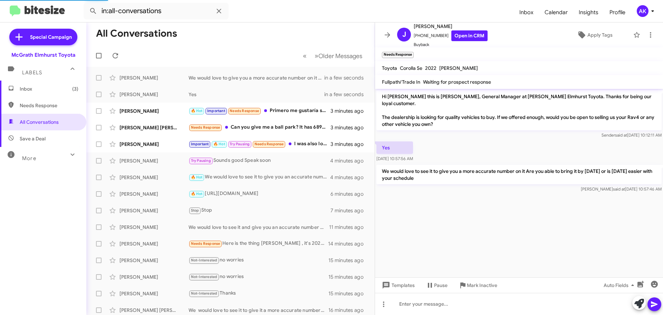
scroll to position [174, 0]
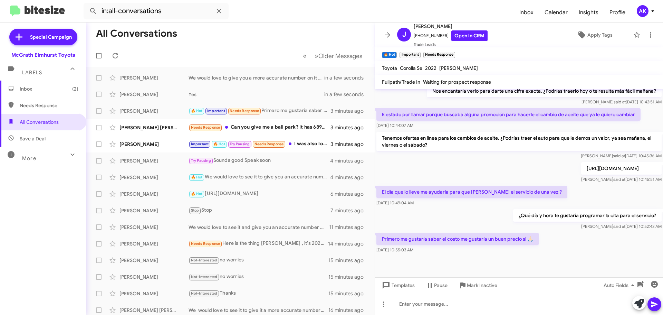
click at [425, 240] on p "Primero me gustaría saber el costo me gustaría un buen precio si 🙏🏻" at bounding box center [458, 238] width 162 height 12
copy p "Primero me gustaría saber el costo me gustaría un buen precio si 🙏🏻"
click at [463, 38] on link "Open in CRM" at bounding box center [469, 35] width 36 height 11
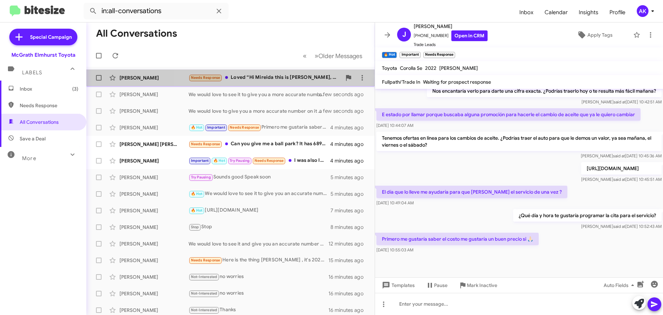
click at [314, 80] on div "Needs Response Loved “Hi Mireida this is Greg Luzinski, General Manager at McGr…" at bounding box center [265, 78] width 153 height 8
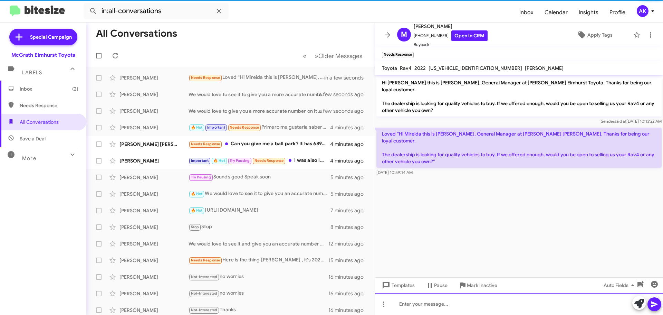
click at [480, 302] on div at bounding box center [519, 304] width 288 height 22
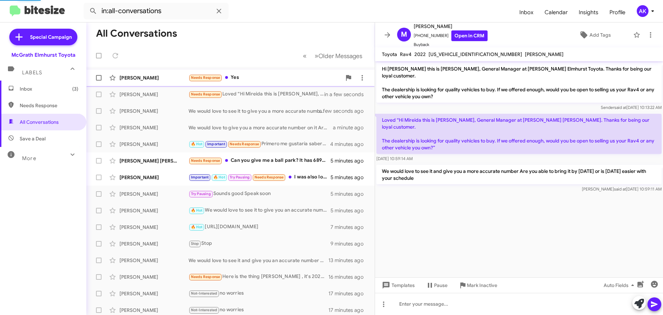
click at [239, 77] on div "Needs Response Yes" at bounding box center [265, 78] width 153 height 8
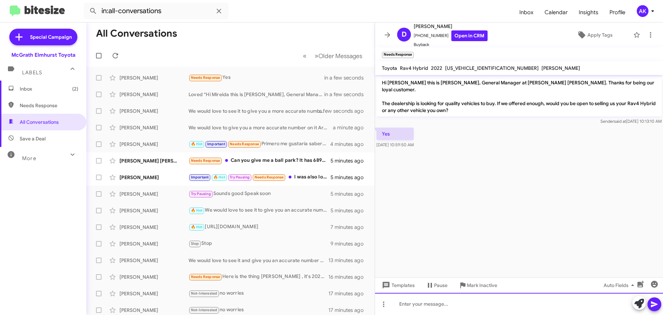
drag, startPoint x: 429, startPoint y: 304, endPoint x: 431, endPoint y: 298, distance: 6.5
click at [430, 301] on div at bounding box center [519, 304] width 288 height 22
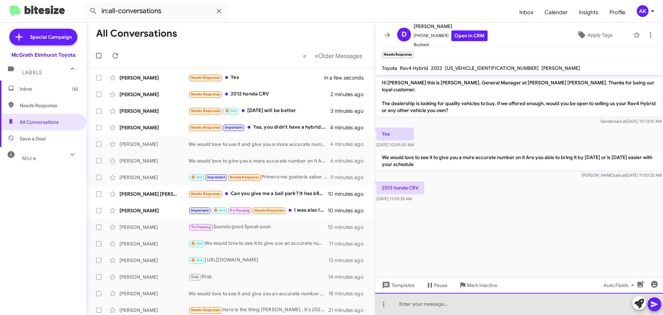
click at [425, 305] on div at bounding box center [519, 304] width 288 height 22
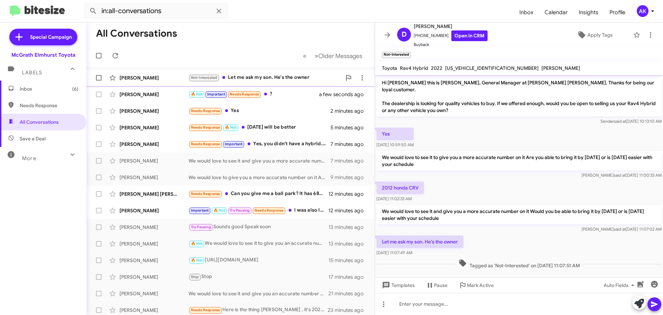
click at [263, 78] on div "Not-Interested Let me ask my son. He's the owner" at bounding box center [265, 78] width 153 height 8
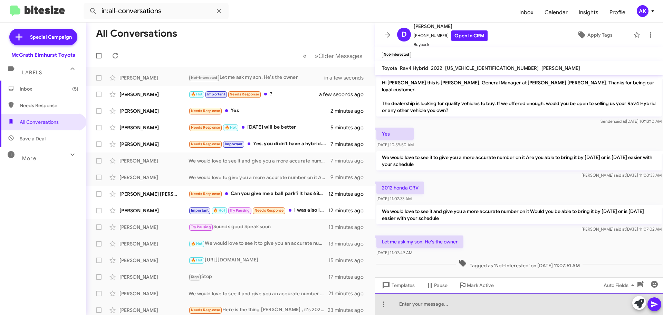
click at [441, 309] on div at bounding box center [519, 304] width 288 height 22
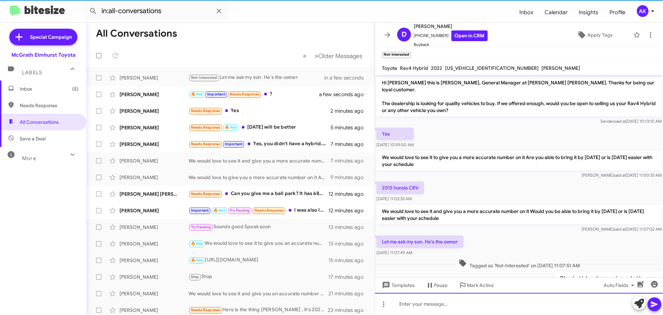
scroll to position [23, 0]
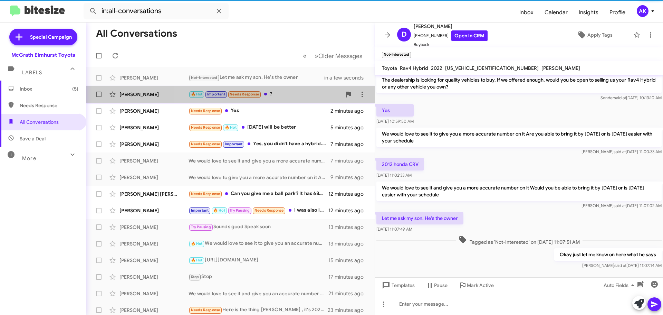
click at [278, 95] on div "🔥 Hot Important Needs Response ?" at bounding box center [265, 94] width 153 height 8
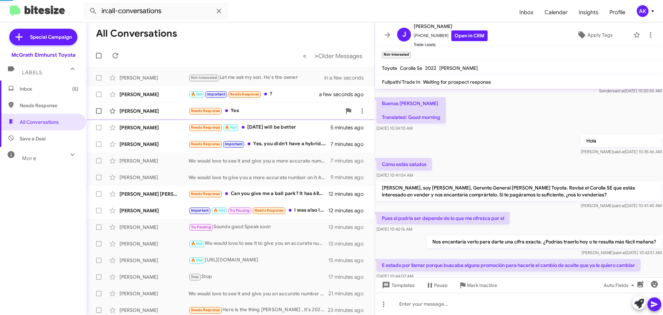
scroll to position [199, 0]
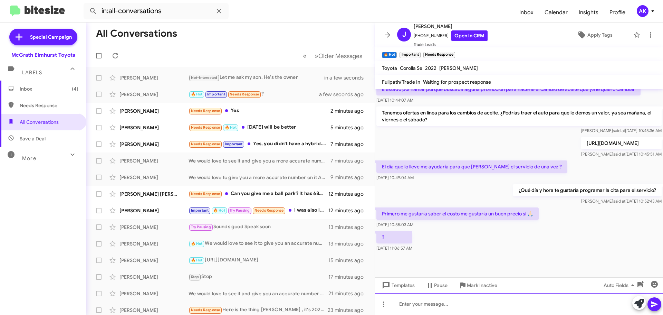
click at [471, 306] on div at bounding box center [519, 304] width 288 height 22
click at [421, 306] on div at bounding box center [519, 304] width 288 height 22
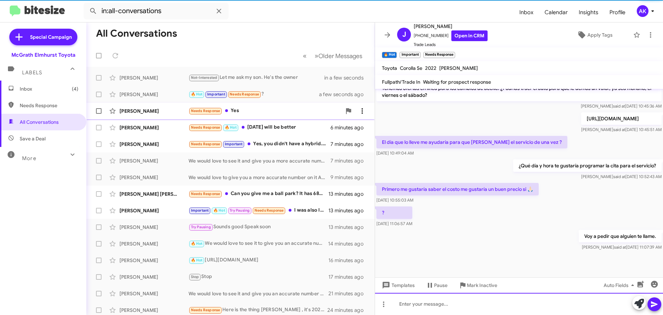
scroll to position [225, 0]
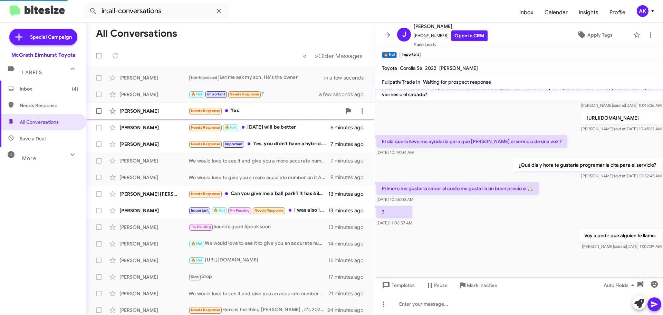
click at [246, 109] on div "Needs Response Yes" at bounding box center [265, 111] width 153 height 8
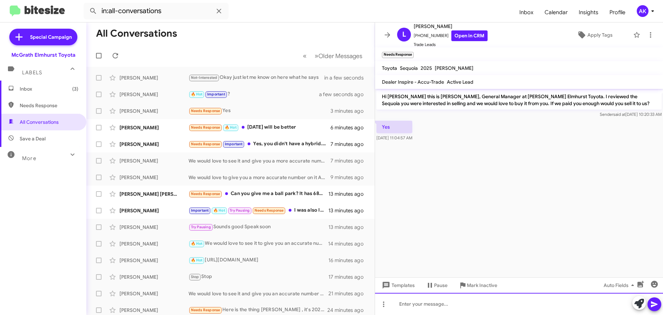
click at [432, 303] on div at bounding box center [519, 304] width 288 height 22
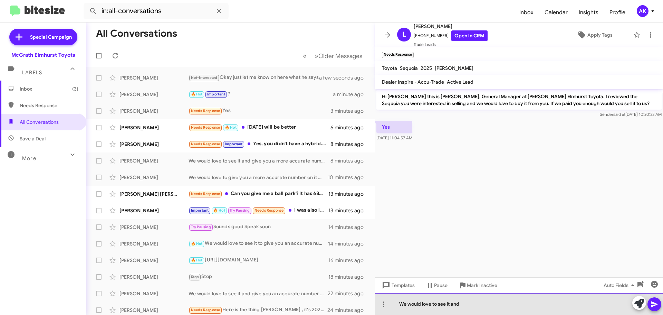
click at [503, 306] on div "We would love to see it and" at bounding box center [519, 304] width 288 height 22
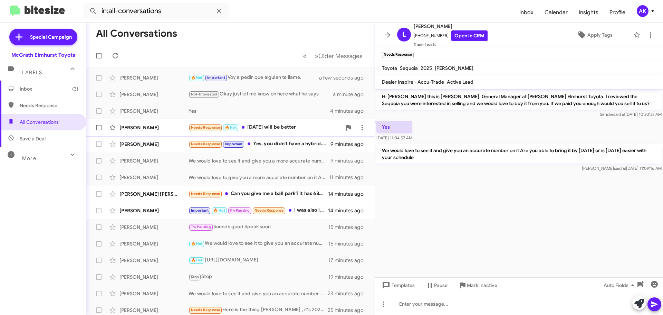
click at [262, 122] on div "Donald Paz Needs Response 🔥 Hot Friday will be better 7 minutes ago" at bounding box center [230, 128] width 277 height 14
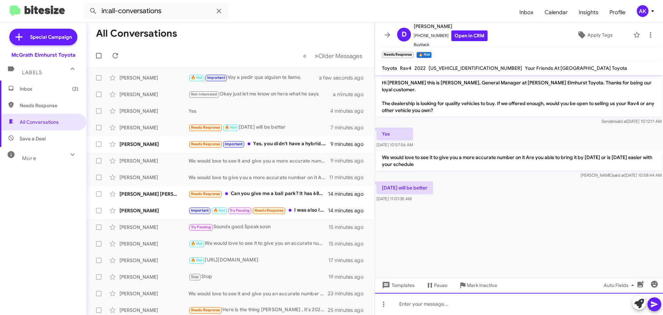
click at [421, 299] on div at bounding box center [519, 304] width 288 height 22
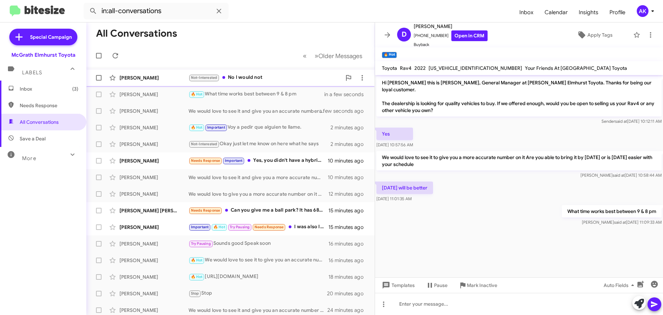
click at [255, 77] on div "Not-Interested No I would not" at bounding box center [265, 78] width 153 height 8
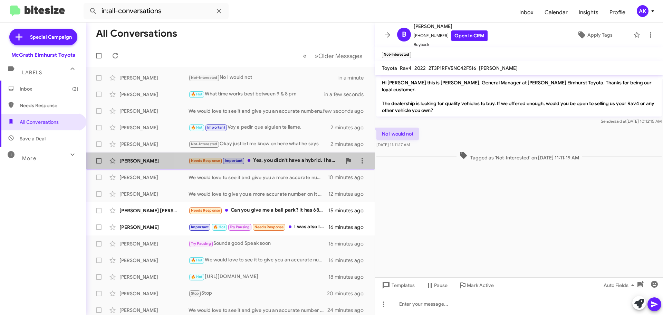
click at [267, 158] on div "Needs Response Important Yes, you didn't have a hybrid. I have taken your deale…" at bounding box center [265, 160] width 153 height 8
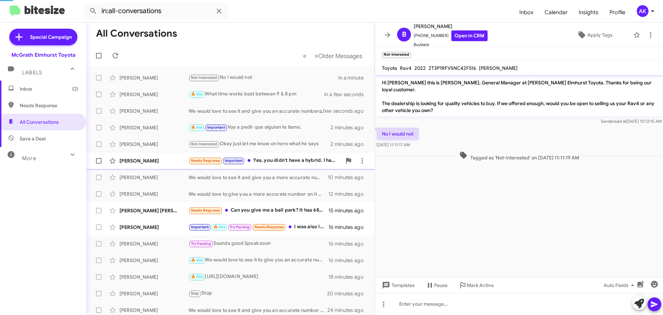
scroll to position [85, 0]
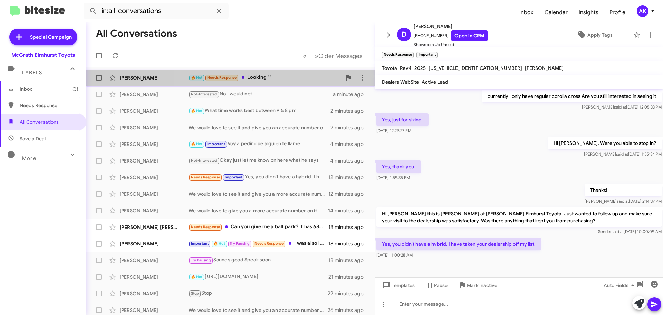
click at [256, 72] on div "Midhat Botic 🔥 Hot Needs Response Looking "" in a minute" at bounding box center [230, 78] width 277 height 14
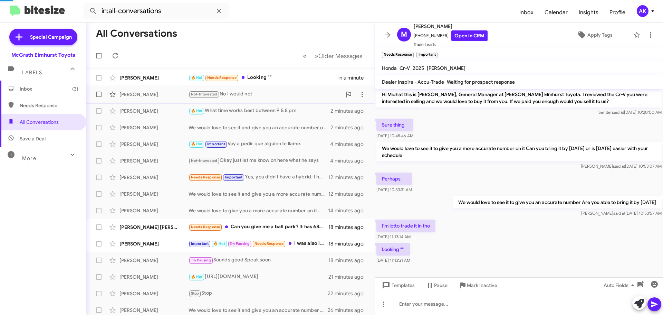
scroll to position [2, 0]
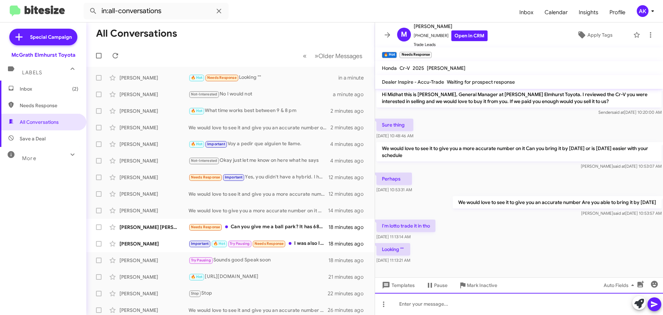
click at [451, 304] on div at bounding box center [519, 304] width 288 height 22
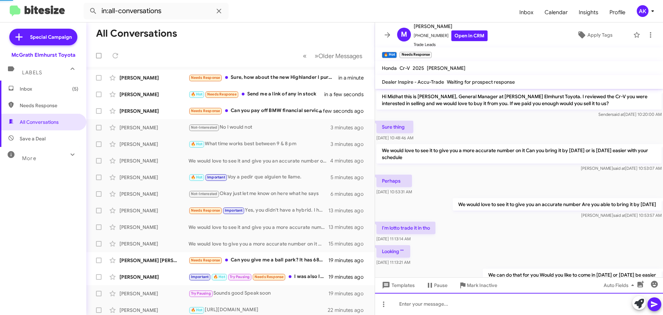
scroll to position [103, 0]
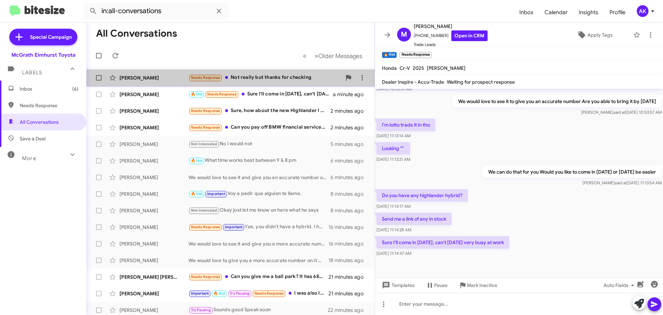
click at [271, 80] on div "Needs Response Not really but thanks for checking" at bounding box center [265, 78] width 153 height 8
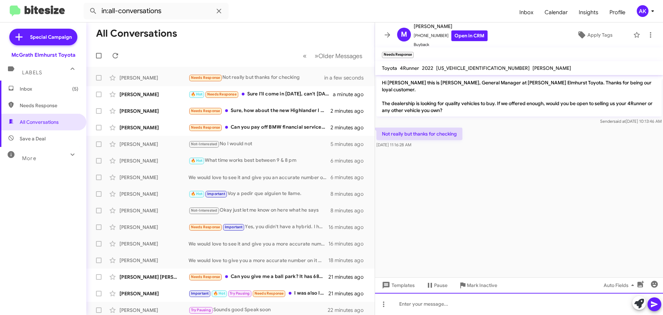
click at [420, 299] on div at bounding box center [519, 304] width 288 height 22
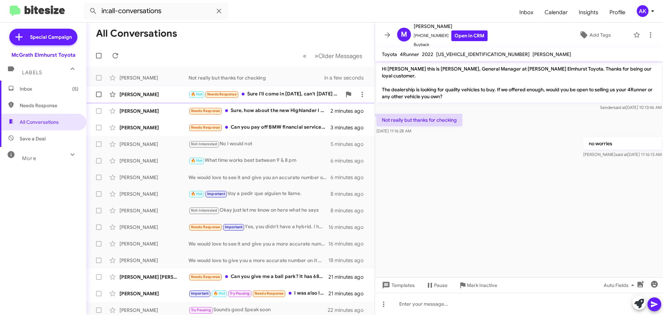
click at [297, 95] on div "🔥 Hot Needs Response Sure I'll come in tomorrow, can't today very busy at work" at bounding box center [265, 94] width 153 height 8
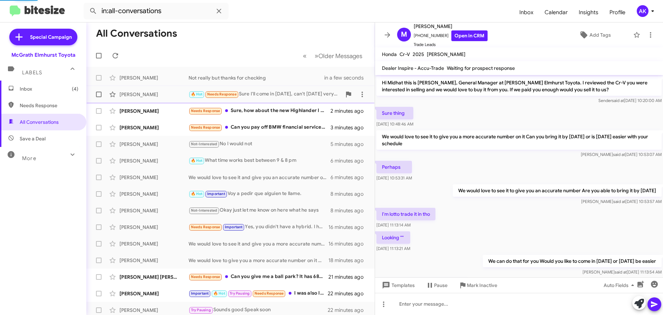
scroll to position [89, 0]
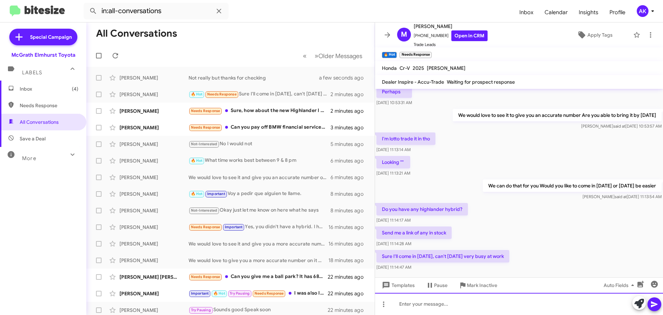
click at [432, 308] on div at bounding box center [519, 304] width 288 height 22
click at [489, 307] on div "What time is best for you tomorrow" at bounding box center [519, 304] width 288 height 22
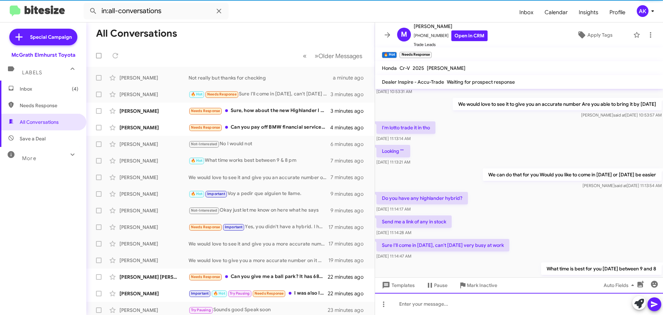
scroll to position [128, 0]
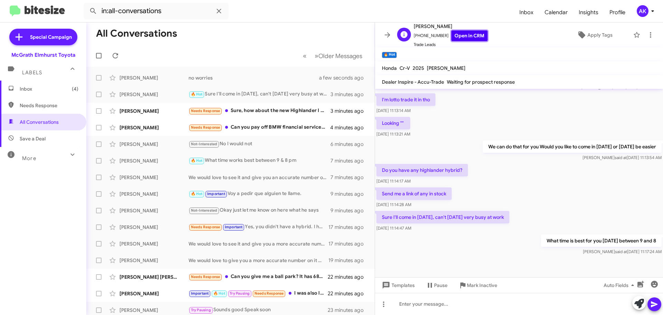
click at [455, 36] on link "Open in CRM" at bounding box center [469, 35] width 36 height 11
click at [268, 111] on div "Needs Response Sure, how about the new Highlander I purchased from you?" at bounding box center [265, 111] width 153 height 8
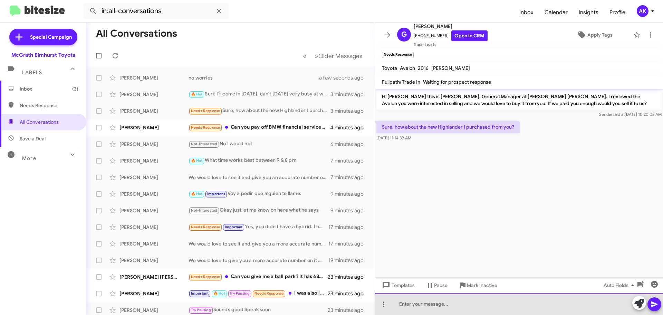
click at [476, 301] on div at bounding box center [519, 304] width 288 height 22
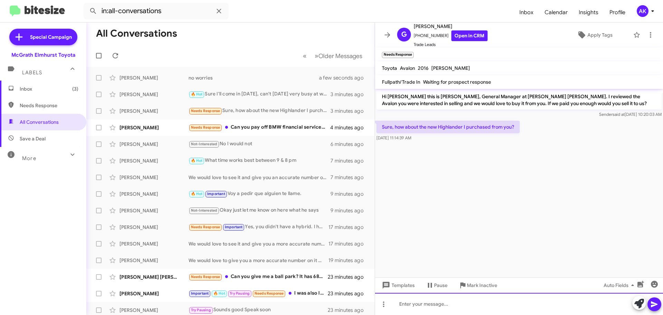
click at [476, 301] on div at bounding box center [519, 304] width 288 height 22
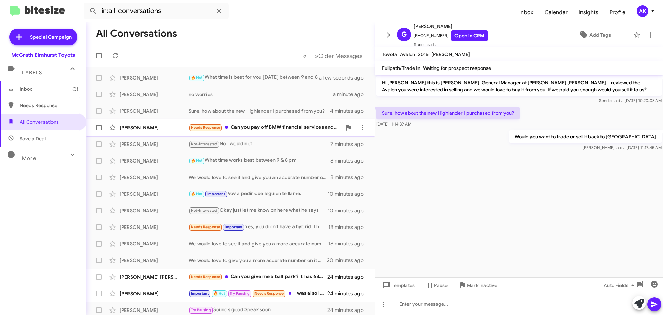
click at [283, 128] on div "Needs Response Can you pay off BMW financial services and cut me a check for di…" at bounding box center [265, 127] width 153 height 8
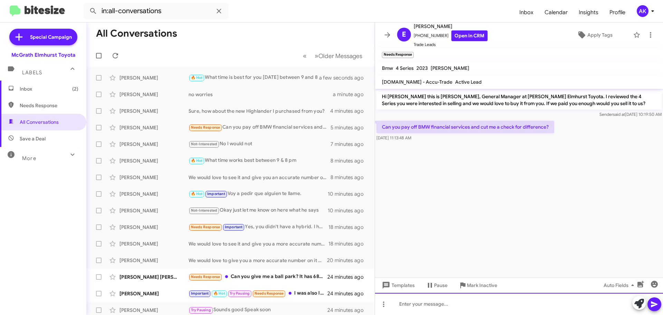
click at [459, 306] on div at bounding box center [519, 304] width 288 height 22
click at [459, 301] on div at bounding box center [519, 304] width 288 height 22
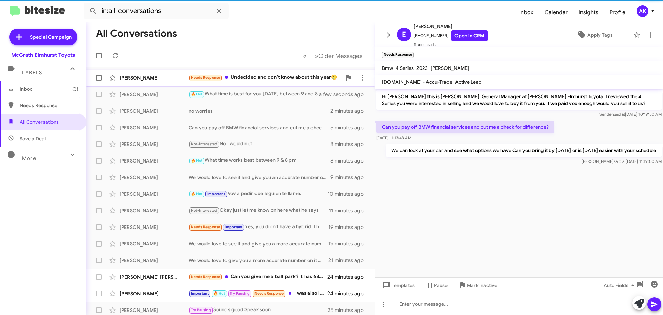
click at [257, 77] on div "Needs Response Undecided and don't know about this year😢" at bounding box center [265, 78] width 153 height 8
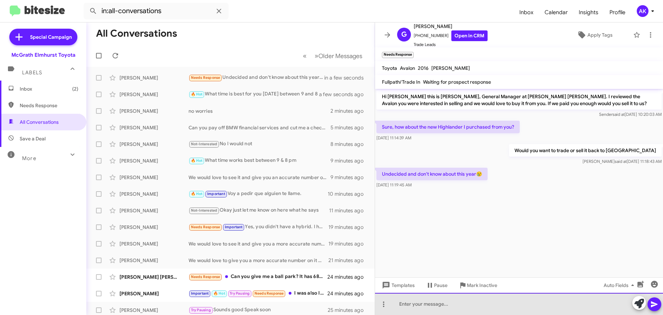
click at [449, 307] on div at bounding box center [519, 304] width 288 height 22
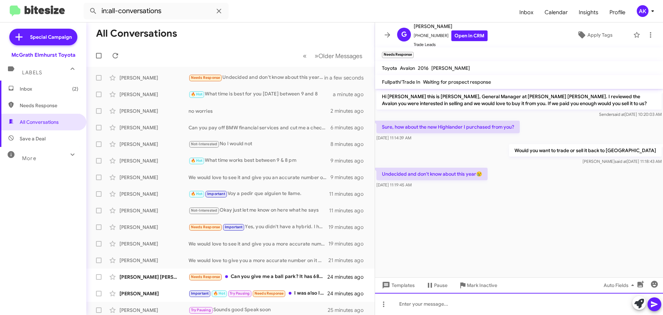
click at [447, 306] on div at bounding box center [519, 304] width 288 height 22
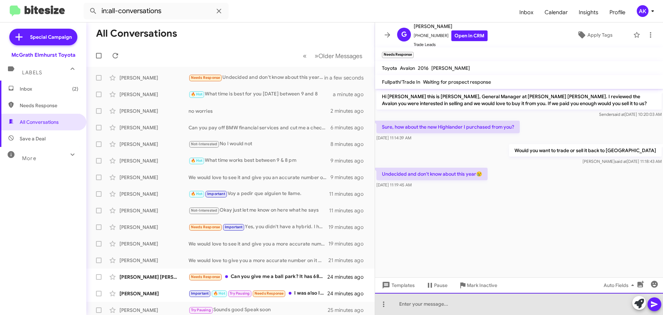
click at [439, 306] on div at bounding box center [519, 304] width 288 height 22
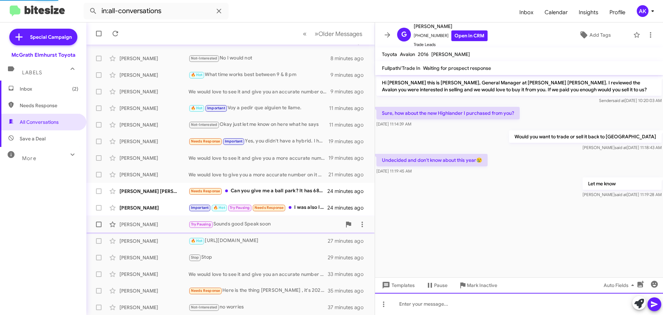
scroll to position [86, 0]
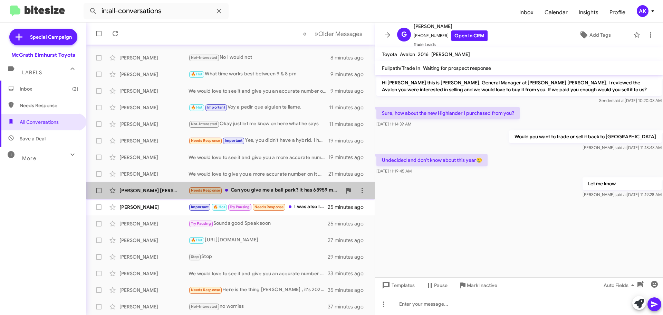
click at [265, 189] on div "Needs Response Can you give me a ball park? It has 68959 miles" at bounding box center [265, 190] width 153 height 8
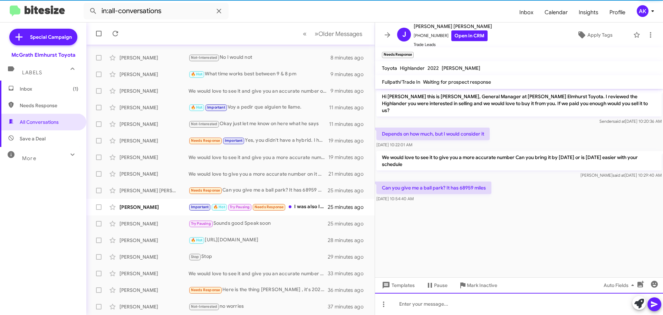
click at [445, 302] on div at bounding box center [519, 304] width 288 height 22
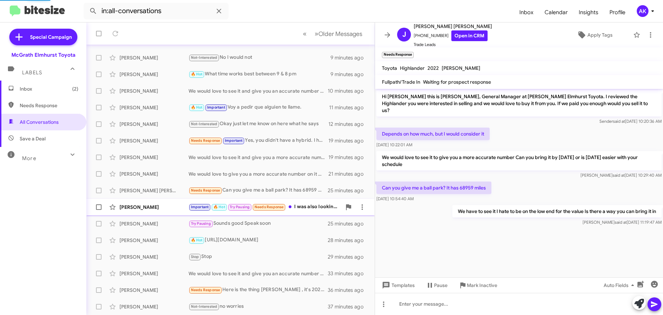
click at [296, 199] on span "Alex Starr Important 🔥 Hot Try Pausing Needs Response I was also looking to pay…" at bounding box center [230, 207] width 288 height 17
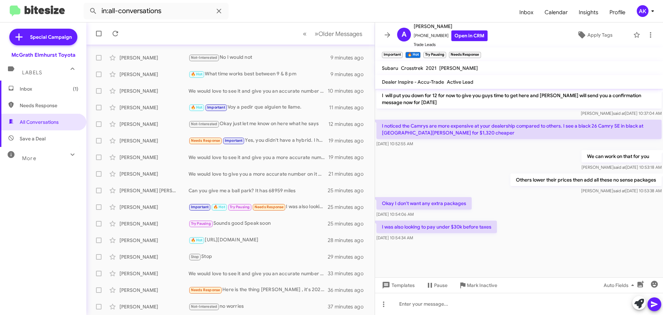
click at [450, 292] on div "Templates Pause Mark Inactive Auto Fields" at bounding box center [519, 285] width 288 height 16
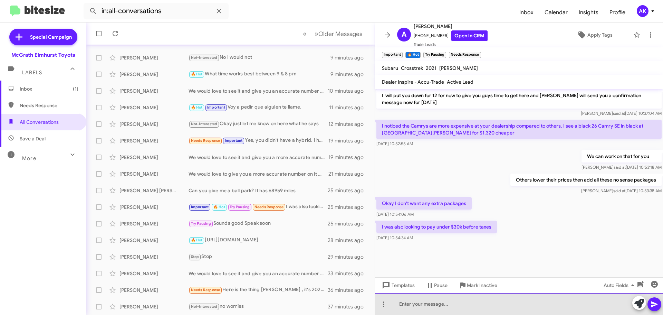
click at [458, 297] on div at bounding box center [519, 304] width 288 height 22
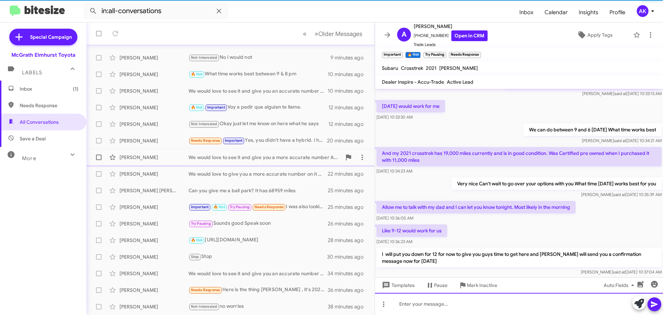
scroll to position [0, 0]
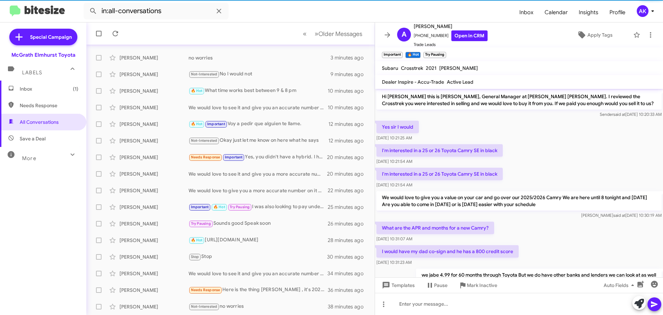
click at [33, 100] on span "Needs Response" at bounding box center [43, 105] width 86 height 17
type input "in:needs-response"
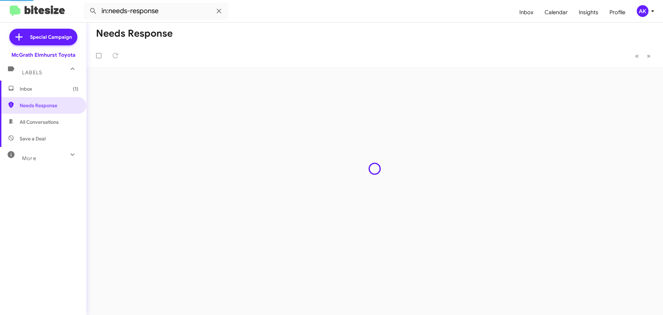
click at [33, 94] on span "Inbox (1)" at bounding box center [43, 88] width 86 height 17
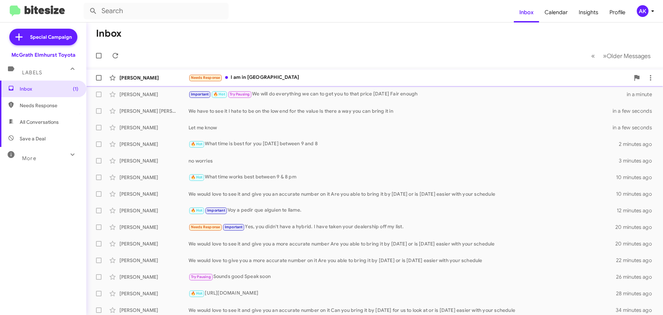
click at [264, 79] on div "Needs Response I am in Milwaukee" at bounding box center [409, 78] width 441 height 8
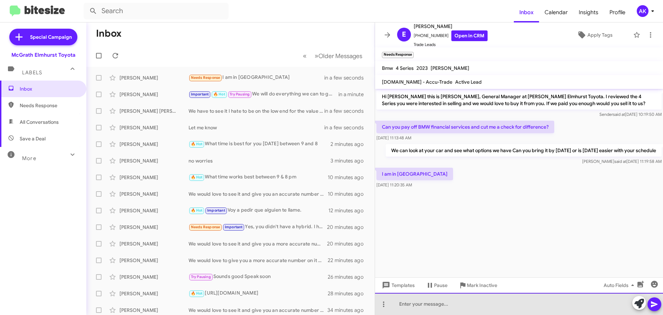
click at [441, 310] on div at bounding box center [519, 304] width 288 height 22
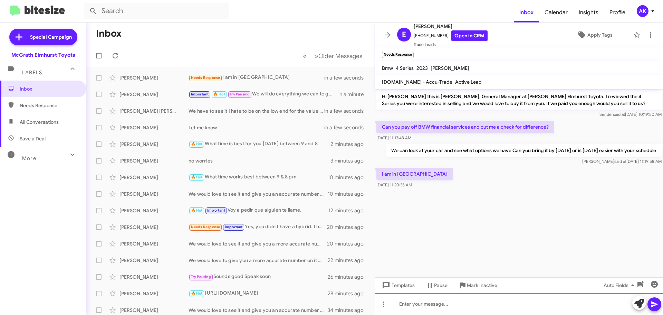
click at [441, 310] on div at bounding box center [519, 304] width 288 height 22
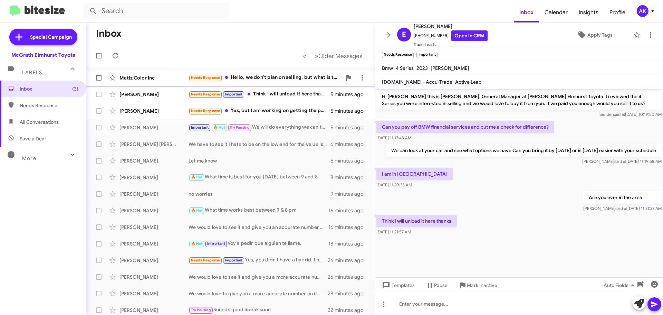
click at [280, 75] on div "Needs Response Hello, we don't plan on selling, but what is the price you are o…" at bounding box center [265, 78] width 153 height 8
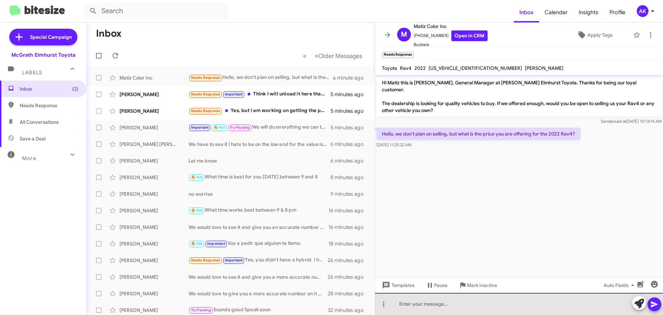
click at [441, 309] on div at bounding box center [519, 304] width 288 height 22
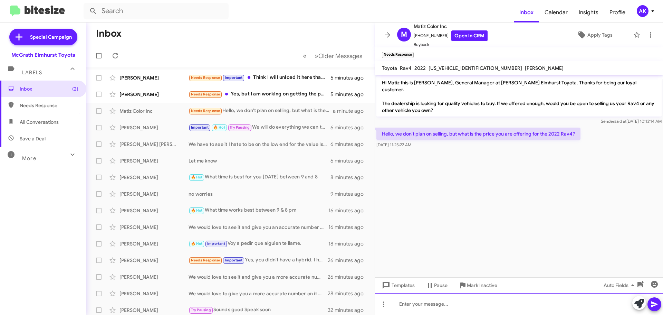
click at [454, 303] on div at bounding box center [519, 304] width 288 height 22
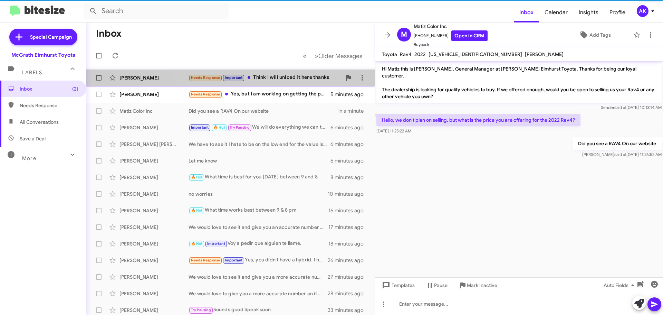
click at [254, 80] on div "Needs Response Important Think I will unload it here thanks" at bounding box center [265, 78] width 153 height 8
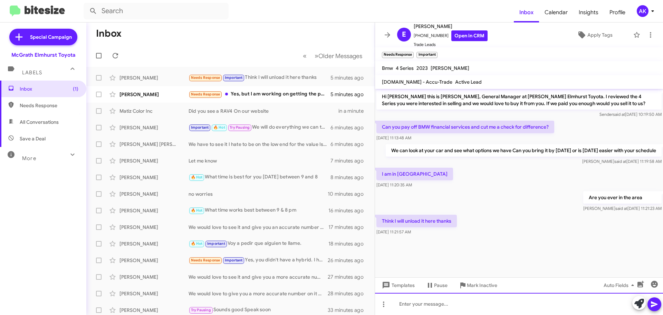
click at [454, 303] on div at bounding box center [519, 304] width 288 height 22
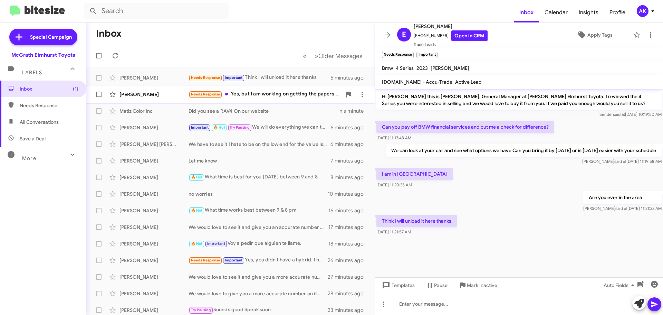
click at [269, 96] on div "Needs Response Yes, but I am working on getting the papers first. It was my par…" at bounding box center [265, 94] width 153 height 8
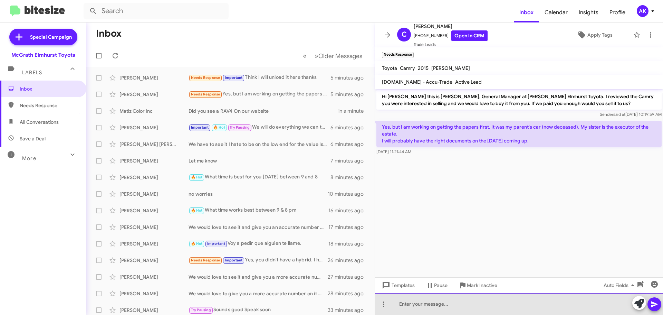
click at [438, 309] on div at bounding box center [519, 304] width 288 height 22
click at [448, 299] on div at bounding box center [519, 304] width 288 height 22
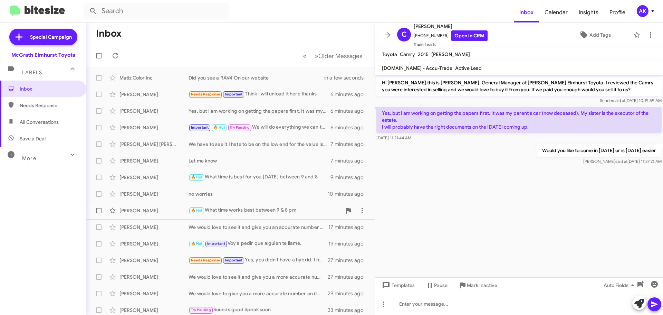
click at [256, 210] on div "🔥 Hot What time works best between 9 & 8 pm" at bounding box center [265, 210] width 153 height 8
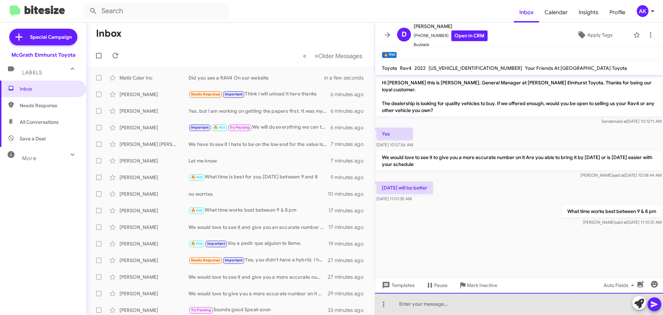
click at [442, 306] on div at bounding box center [519, 304] width 288 height 22
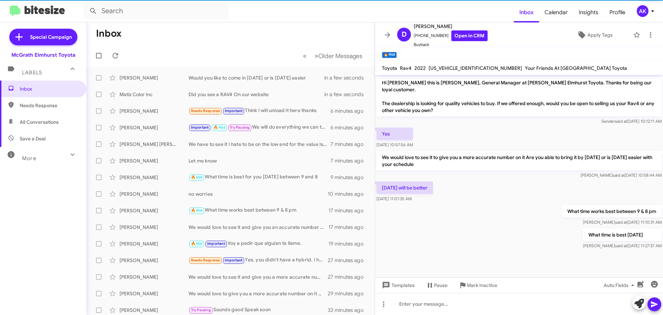
click at [47, 101] on span "Needs Response" at bounding box center [43, 105] width 86 height 17
type input "in:needs-response"
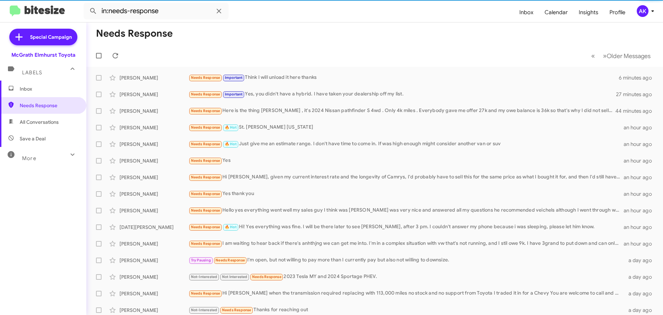
click at [28, 96] on span "Inbox" at bounding box center [43, 88] width 86 height 17
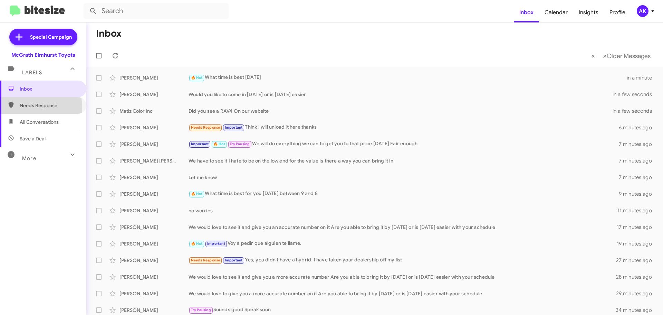
drag, startPoint x: 37, startPoint y: 106, endPoint x: 45, endPoint y: 127, distance: 22.5
click at [38, 106] on span "Needs Response" at bounding box center [49, 105] width 59 height 7
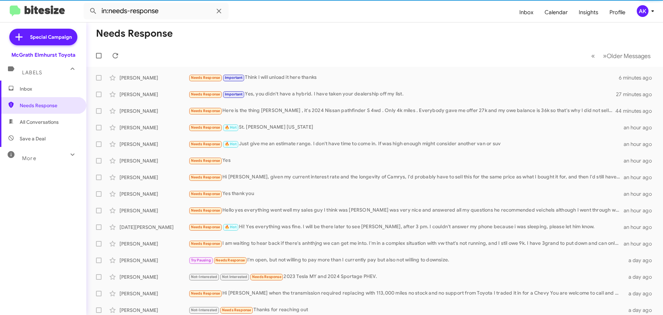
click at [45, 123] on span "All Conversations" at bounding box center [39, 121] width 39 height 7
type input "in:all-conversations"
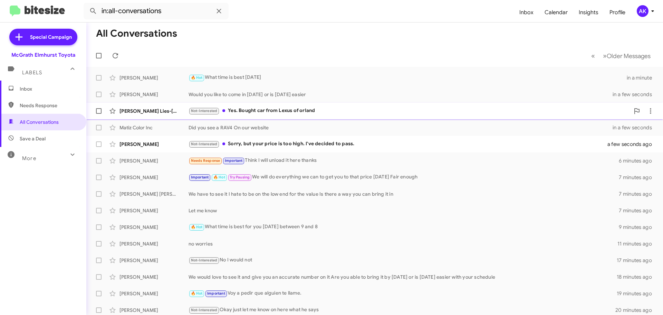
click at [254, 112] on div "Not-Interested Yes. Bought car from Lexus of orland" at bounding box center [409, 111] width 441 height 8
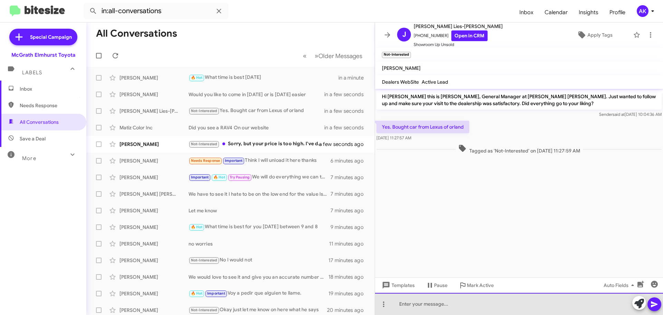
click at [452, 304] on div at bounding box center [519, 304] width 288 height 22
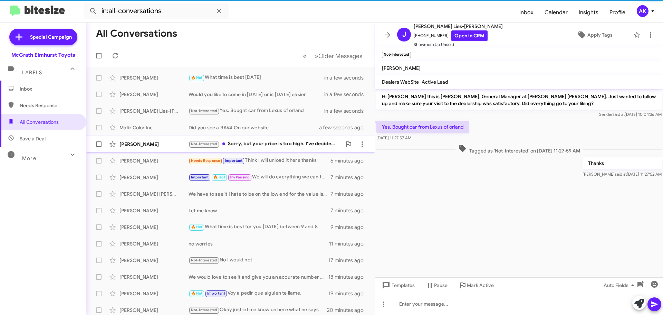
click at [258, 140] on div "David Rosen Not-Interested Sorry, but your price is too high. I've decided to p…" at bounding box center [230, 144] width 277 height 14
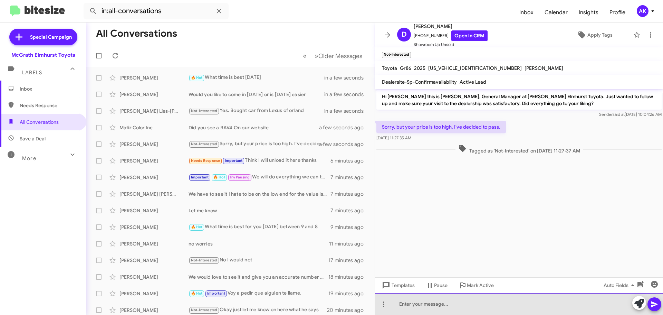
click at [465, 309] on div at bounding box center [519, 304] width 288 height 22
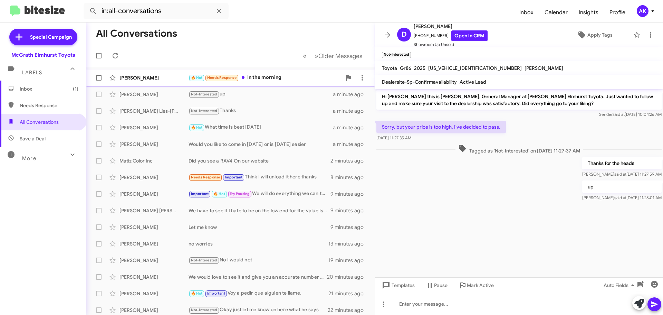
click at [257, 79] on div "🔥 Hot Needs Response In the morning" at bounding box center [265, 78] width 153 height 8
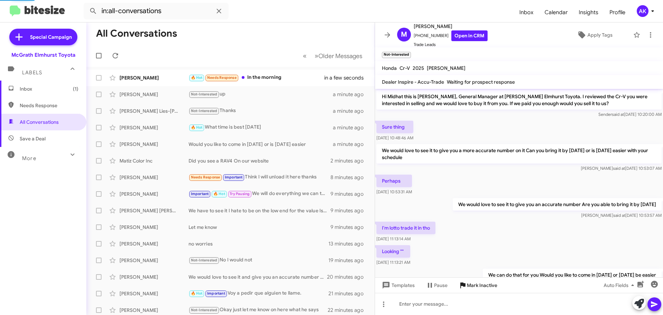
scroll to position [179, 0]
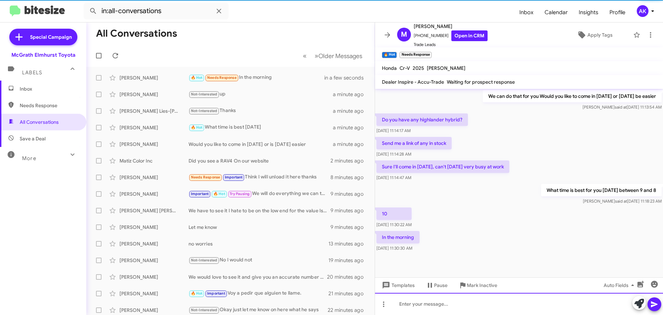
click at [444, 305] on div at bounding box center [519, 304] width 288 height 22
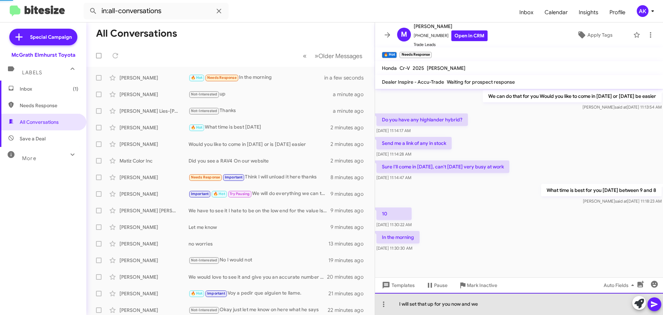
click at [510, 313] on div "I will set that up for you now and we" at bounding box center [519, 304] width 288 height 22
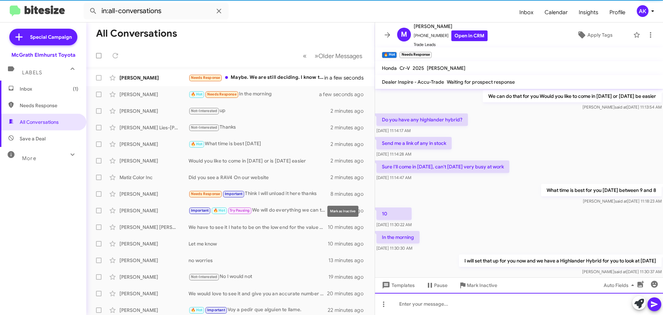
scroll to position [0, 0]
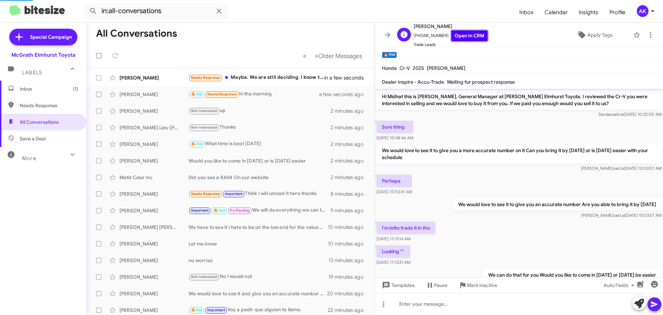
click at [456, 36] on link "Open in CRM" at bounding box center [469, 35] width 36 height 11
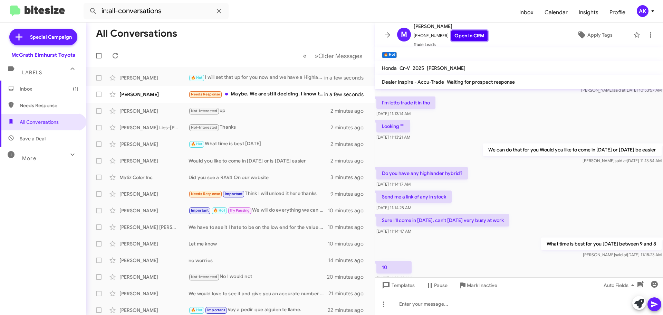
scroll to position [204, 0]
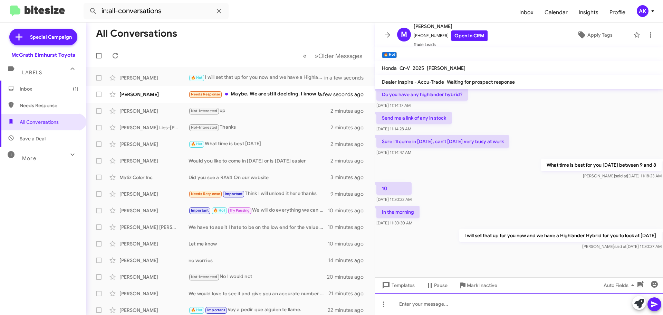
click at [440, 297] on div at bounding box center [519, 304] width 288 height 22
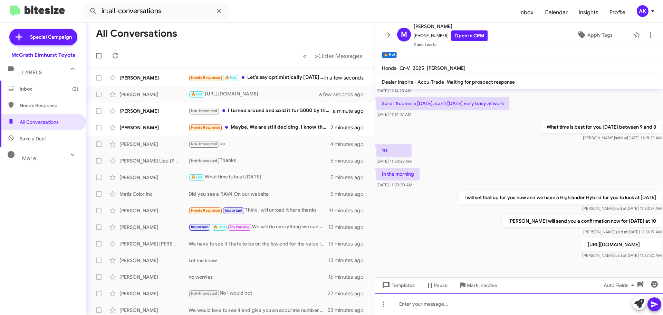
scroll to position [261, 0]
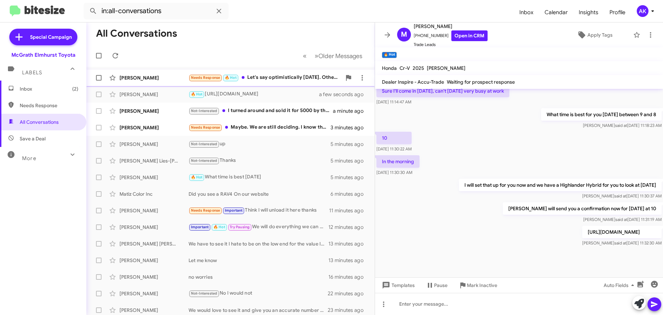
click at [286, 76] on div "Needs Response 🔥 Hot Let's say optimistically Monday. Otherwise it would have t…" at bounding box center [265, 78] width 153 height 8
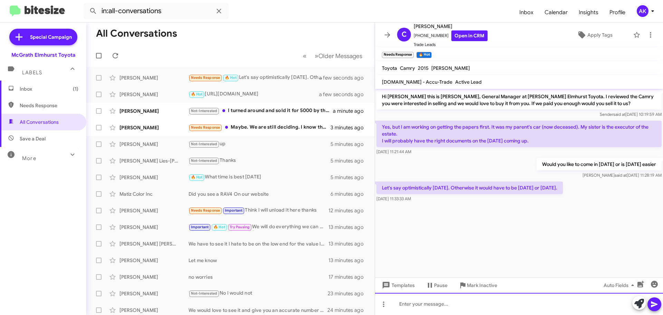
click at [433, 312] on div at bounding box center [519, 304] width 288 height 22
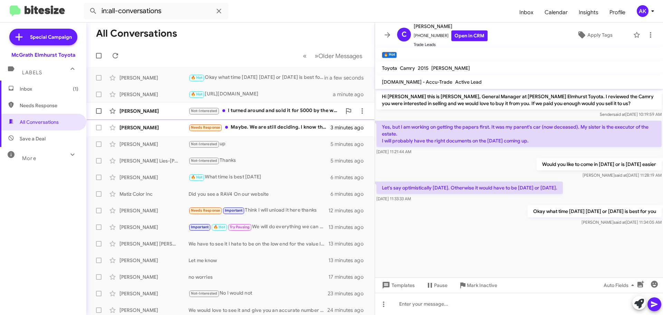
click at [246, 110] on div "Not-Interested I turned around and sold it for 5000 by the way" at bounding box center [265, 111] width 153 height 8
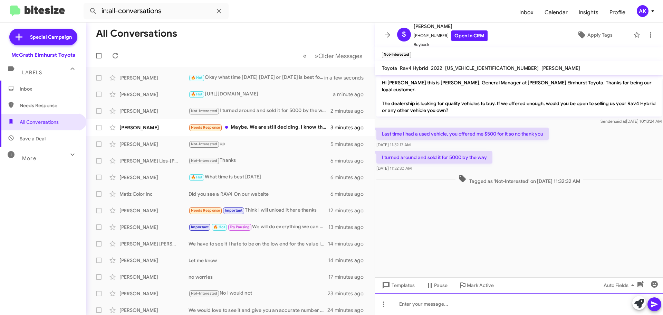
click at [436, 312] on div at bounding box center [519, 304] width 288 height 22
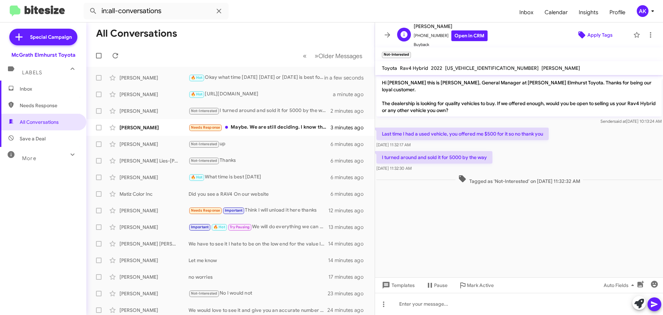
click at [601, 33] on span "Apply Tags" at bounding box center [600, 35] width 25 height 12
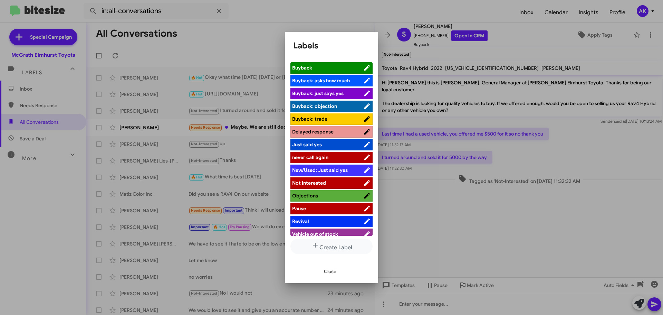
click at [324, 181] on span "Not Interested" at bounding box center [327, 182] width 71 height 7
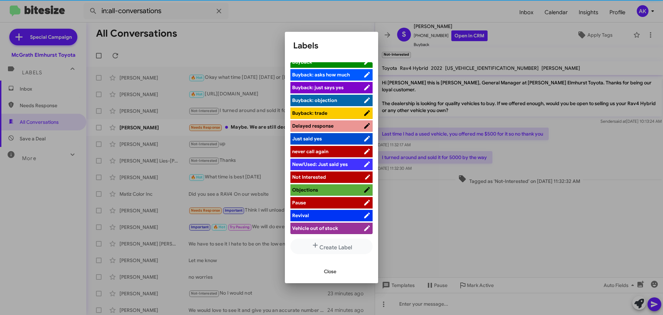
scroll to position [70, 0]
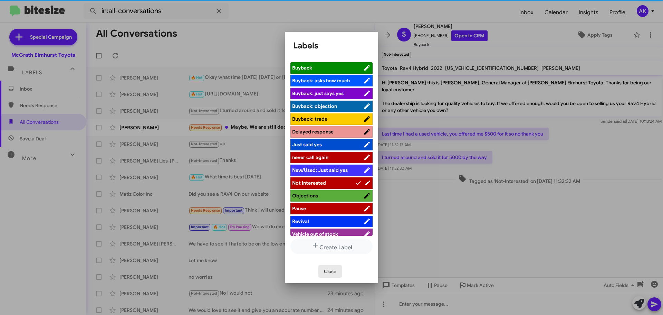
click at [327, 270] on span "Close" at bounding box center [330, 271] width 12 height 12
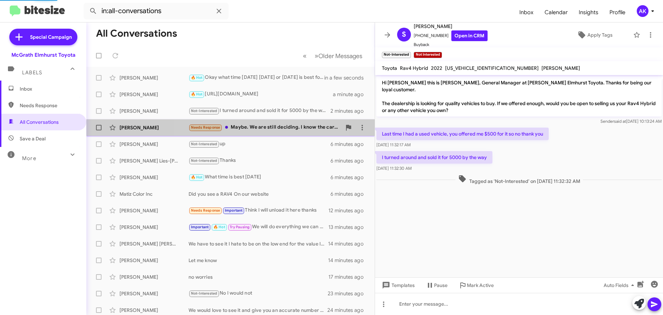
click at [257, 127] on div "Needs Response Maybe. We are still deciding. I know the car we looked at might …" at bounding box center [265, 127] width 153 height 8
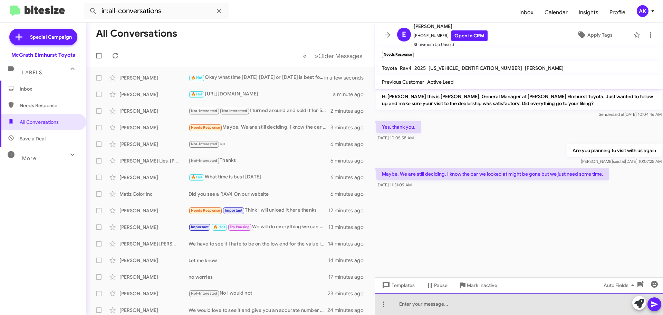
click at [462, 307] on div at bounding box center [519, 304] width 288 height 22
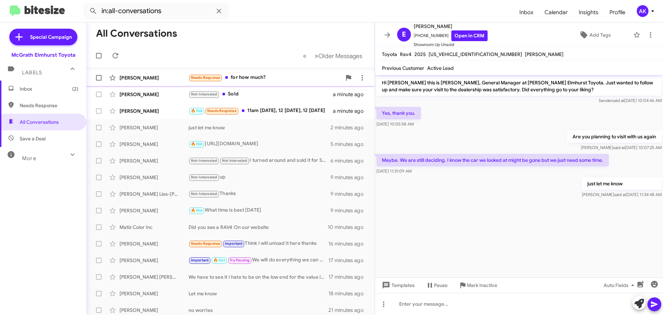
click at [267, 76] on div "Needs Response for how much?" at bounding box center [265, 78] width 153 height 8
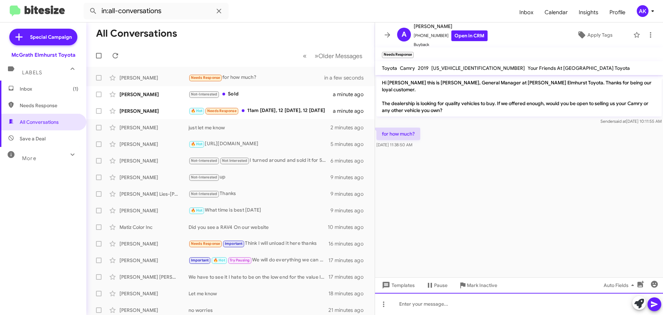
click at [533, 298] on div at bounding box center [519, 304] width 288 height 22
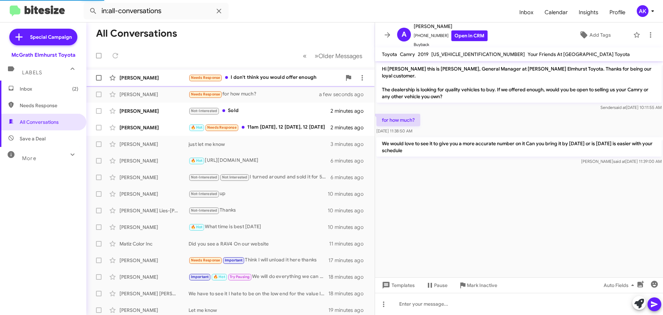
click at [298, 77] on div "Needs Response I don't think you would offer enough" at bounding box center [265, 78] width 153 height 8
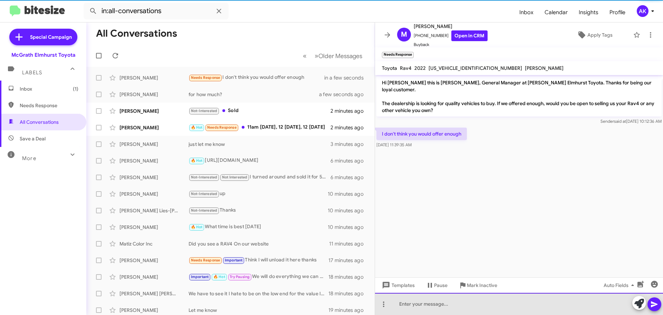
click at [457, 298] on div at bounding box center [519, 304] width 288 height 22
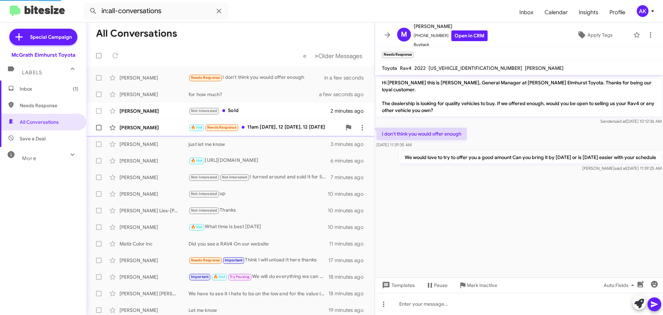
click at [293, 127] on div "🔥 Hot Needs Response 11am Monday, 12 Thursday, 12 Friday" at bounding box center [265, 127] width 153 height 8
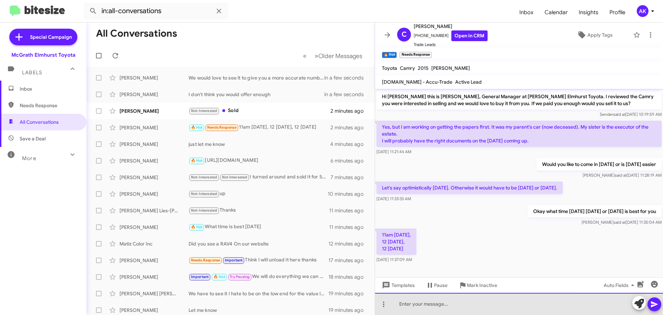
click at [443, 300] on div at bounding box center [519, 304] width 288 height 22
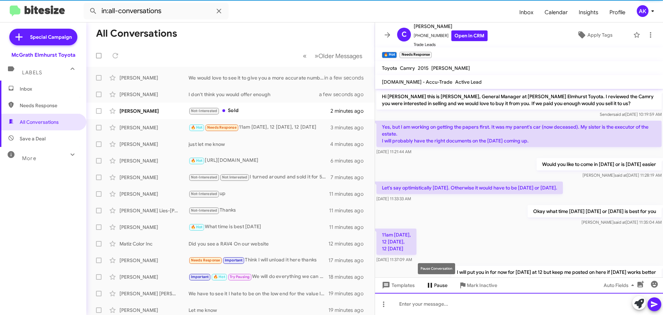
scroll to position [23, 0]
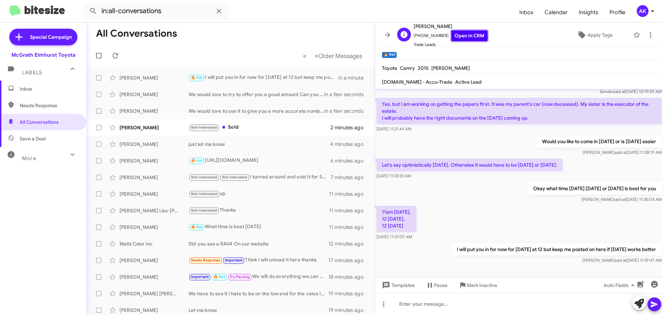
click at [458, 35] on link "Open in CRM" at bounding box center [469, 35] width 36 height 11
click at [246, 126] on div "Not-Interested Sold" at bounding box center [265, 127] width 153 height 8
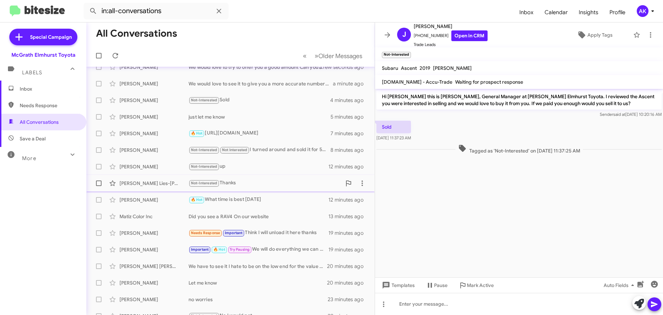
scroll to position [86, 0]
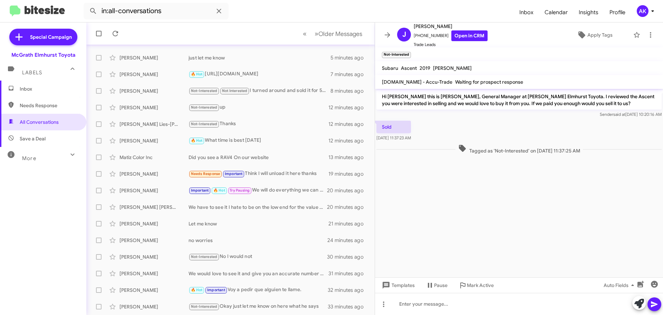
click at [35, 93] on span "Inbox" at bounding box center [43, 88] width 86 height 17
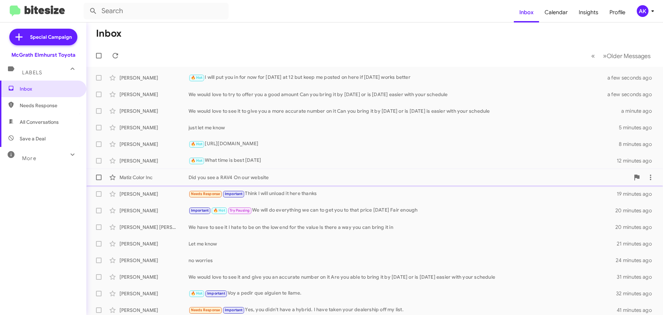
click at [220, 176] on div "Did you see a RAV4 On our website" at bounding box center [409, 177] width 441 height 7
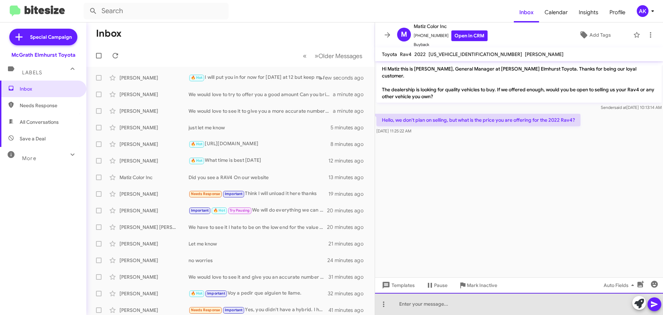
click at [420, 304] on div at bounding box center [519, 304] width 288 height 22
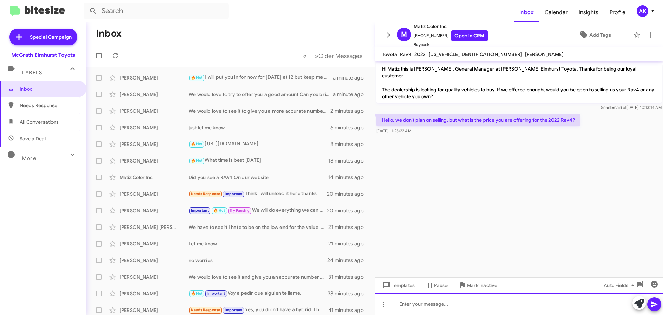
paste div
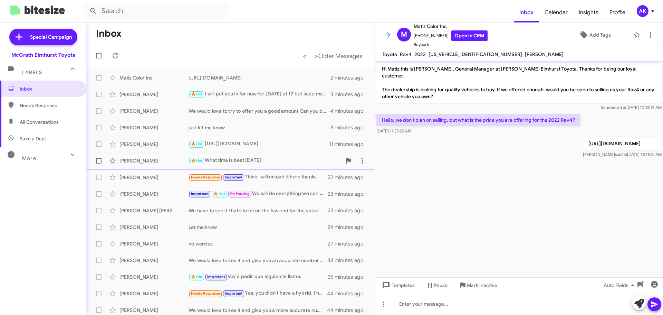
click at [251, 160] on div "🔥 Hot What time is best on Friday" at bounding box center [265, 160] width 153 height 8
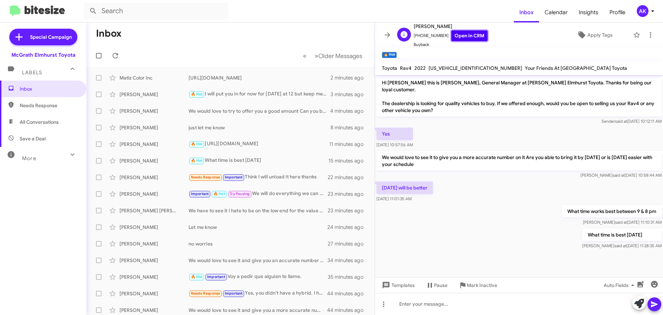
click at [451, 35] on link "Open in CRM" at bounding box center [469, 35] width 36 height 11
click at [32, 87] on span "Inbox" at bounding box center [49, 88] width 59 height 7
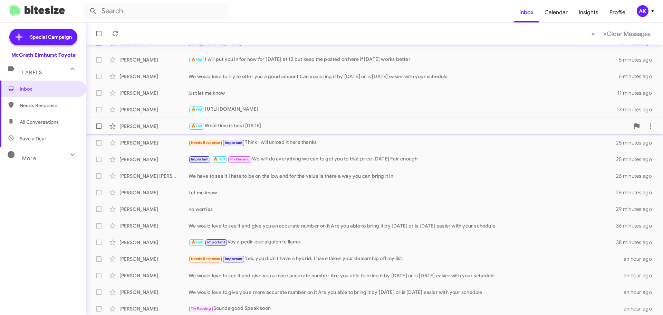
scroll to position [86, 0]
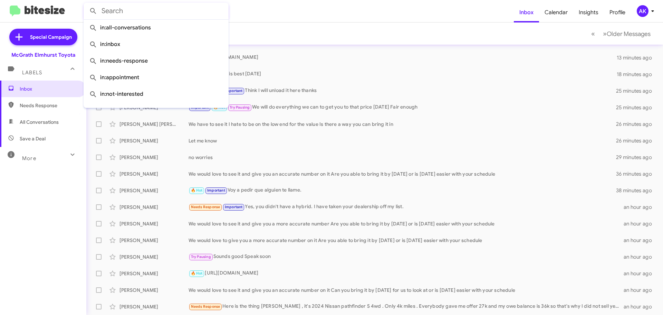
drag, startPoint x: 232, startPoint y: 6, endPoint x: 130, endPoint y: 8, distance: 102.3
paste input "(630) 947-4828"
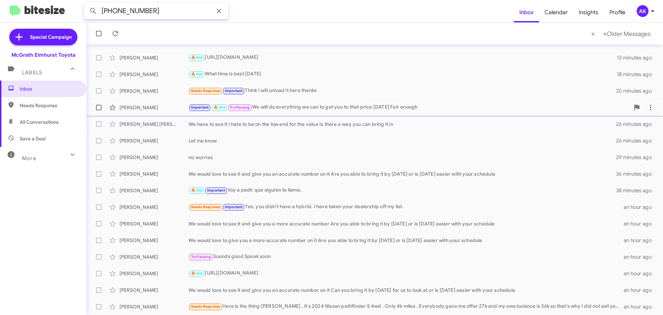
click at [86, 4] on button at bounding box center [93, 11] width 14 height 14
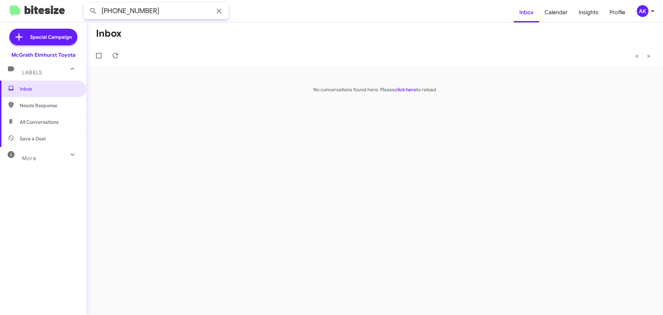
click at [133, 10] on input "(630) 947-4828" at bounding box center [156, 11] width 145 height 17
type input "(630)9474828"
click at [86, 4] on button at bounding box center [93, 11] width 14 height 14
click at [51, 94] on span "Inbox" at bounding box center [43, 88] width 86 height 17
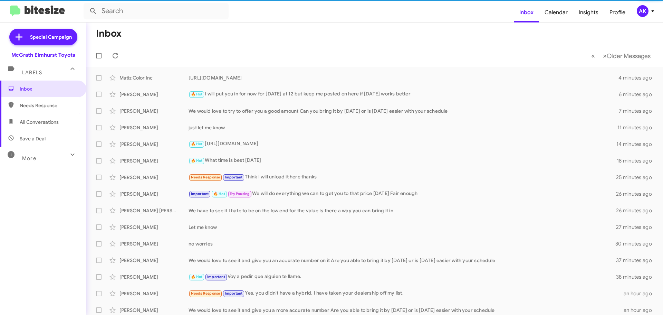
click at [47, 121] on span "All Conversations" at bounding box center [39, 121] width 39 height 7
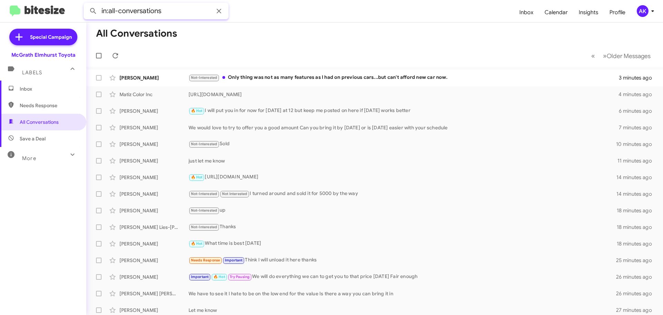
click at [155, 10] on input "in:all-conversations" at bounding box center [156, 11] width 145 height 17
paste input "(630) 947-4828"
click at [86, 4] on button at bounding box center [93, 11] width 14 height 14
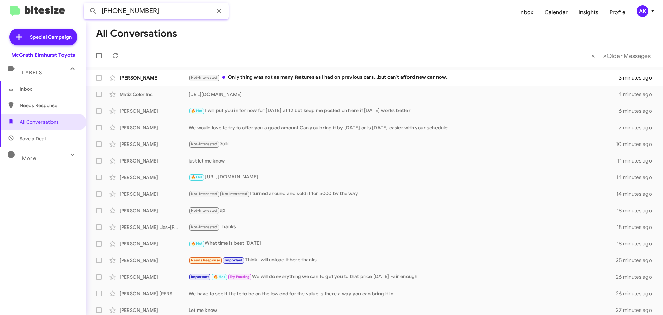
type input "(630) 947-4828"
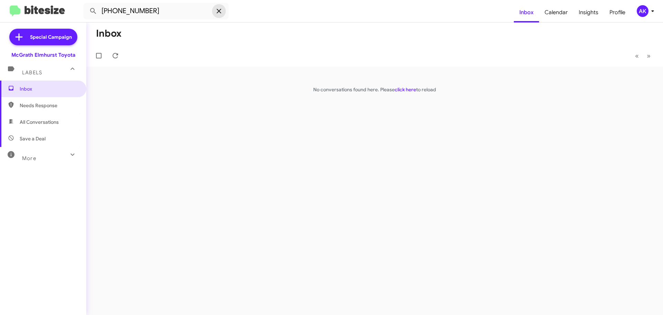
click at [222, 10] on icon at bounding box center [219, 11] width 8 height 8
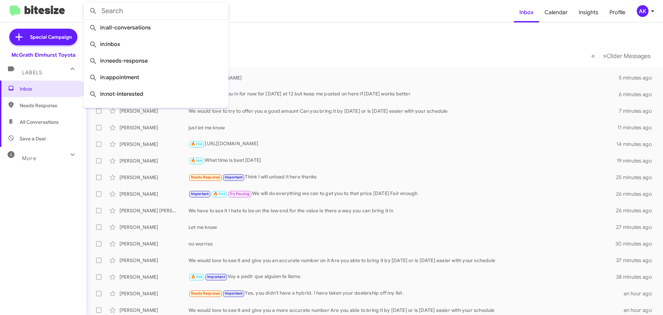
paste input "Johnathan Murphy"
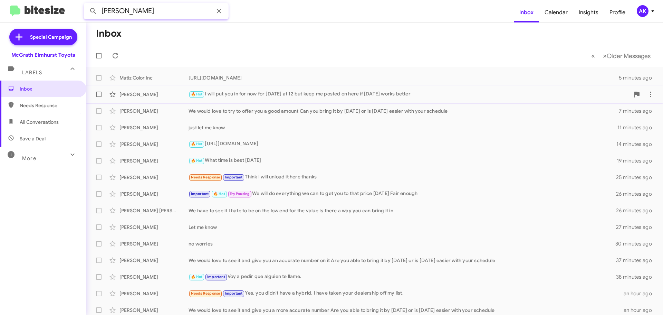
type input "Johnathan Murphy"
click at [86, 4] on button at bounding box center [93, 11] width 14 height 14
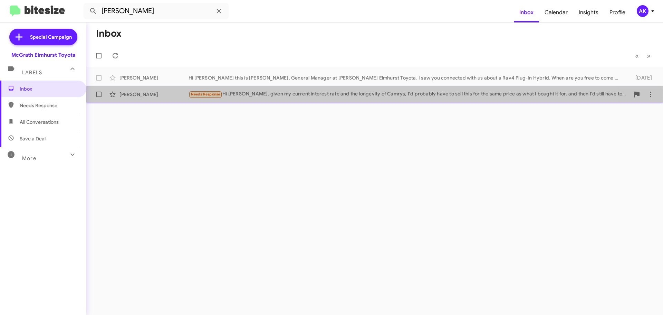
click at [202, 92] on small "Needs Response" at bounding box center [205, 94] width 32 height 7
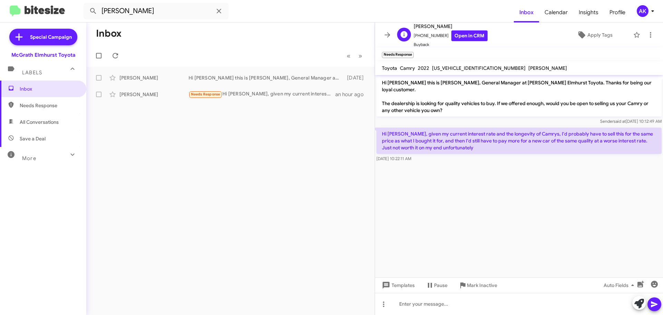
click at [602, 27] on div "J Johnathan Murphy +16309474828 Open in CRM Buyback Apply Tags" at bounding box center [512, 35] width 236 height 26
click at [597, 32] on span "Apply Tags" at bounding box center [600, 35] width 25 height 12
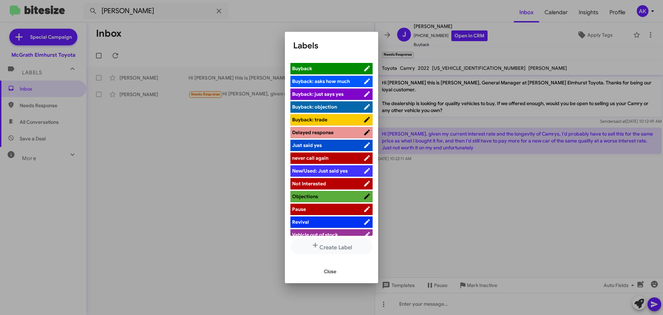
scroll to position [70, 0]
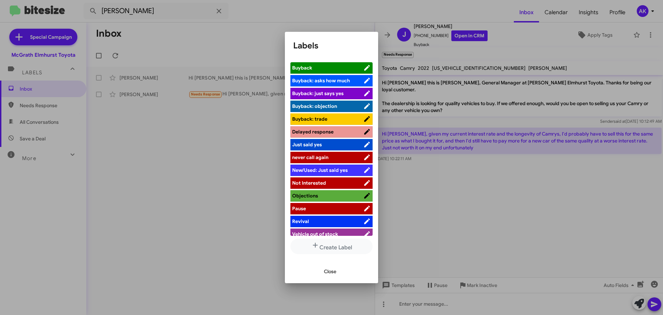
drag, startPoint x: 303, startPoint y: 172, endPoint x: 309, endPoint y: 187, distance: 15.8
click at [304, 177] on li "Not Interested" at bounding box center [331, 182] width 82 height 11
click at [323, 180] on span "Not Interested" at bounding box center [309, 183] width 34 height 6
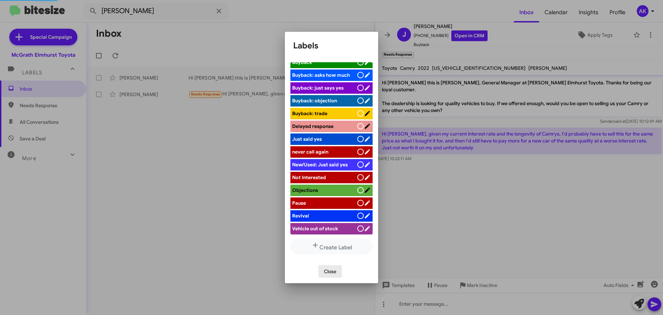
click at [336, 269] on span "Close" at bounding box center [330, 271] width 12 height 12
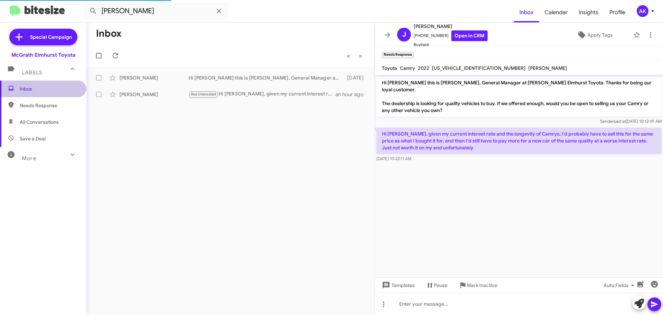
click at [62, 92] on span "Inbox" at bounding box center [49, 88] width 59 height 7
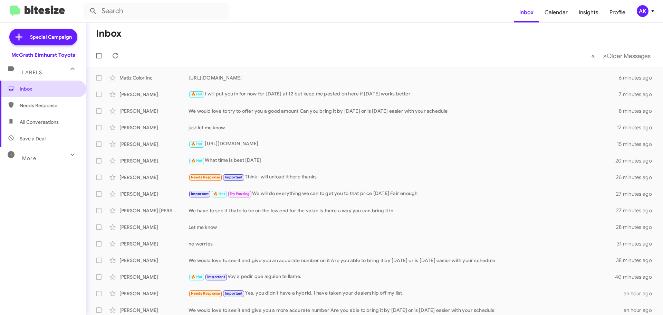
click at [41, 85] on span "Inbox" at bounding box center [43, 88] width 86 height 17
click at [27, 94] on span "Inbox" at bounding box center [43, 88] width 86 height 17
click at [37, 105] on span "Needs Response" at bounding box center [49, 105] width 59 height 7
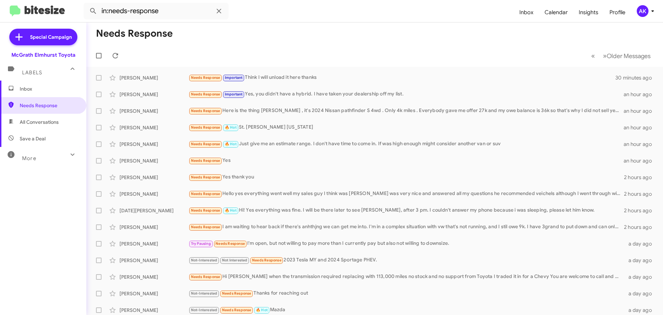
click at [40, 117] on span "All Conversations" at bounding box center [43, 122] width 86 height 17
type input "in:all-conversations"
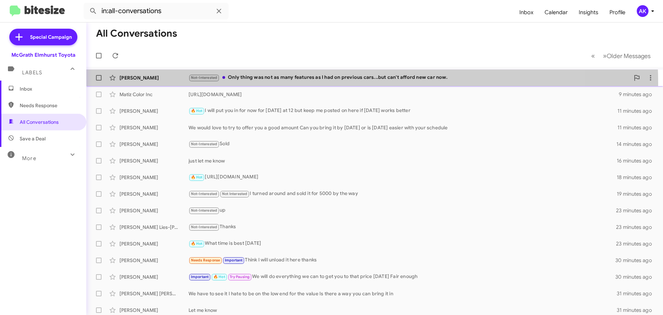
click at [314, 83] on div "Anna Ramsdell Not-Interested Only thing was not as many features as I had on pr…" at bounding box center [375, 78] width 566 height 14
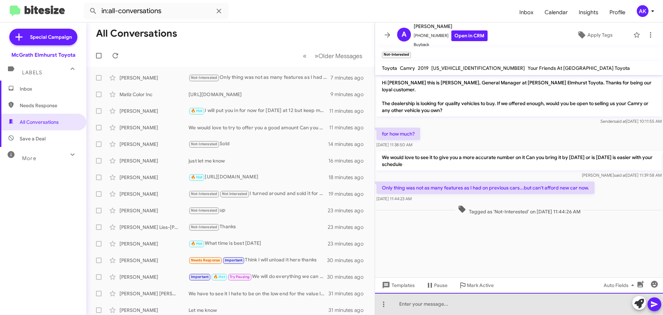
click at [441, 296] on div at bounding box center [519, 304] width 288 height 22
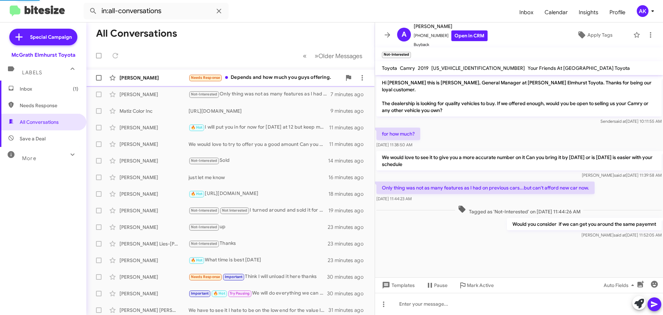
click at [273, 79] on div "Needs Response Depends and how much you guys offering." at bounding box center [265, 78] width 153 height 8
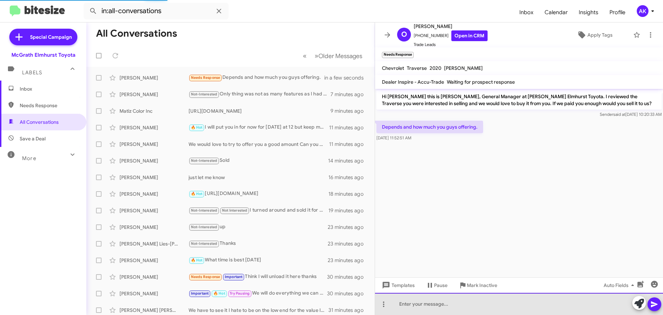
drag, startPoint x: 428, startPoint y: 309, endPoint x: 437, endPoint y: 303, distance: 10.6
click at [429, 309] on div at bounding box center [519, 304] width 288 height 22
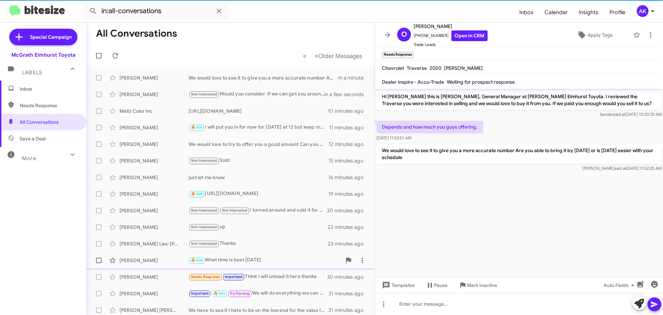
click at [236, 263] on div "🔥 Hot What time is best on Friday" at bounding box center [265, 260] width 153 height 8
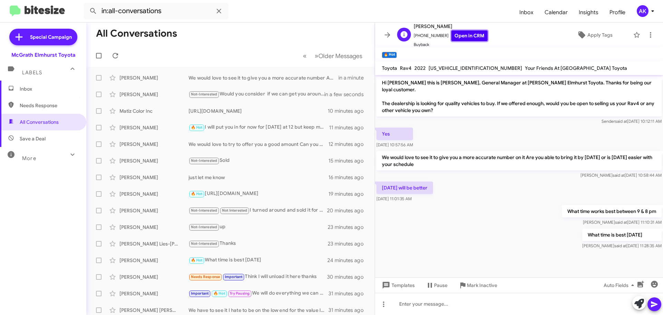
click at [451, 33] on link "Open in CRM" at bounding box center [469, 35] width 36 height 11
